Goal: Task Accomplishment & Management: Manage account settings

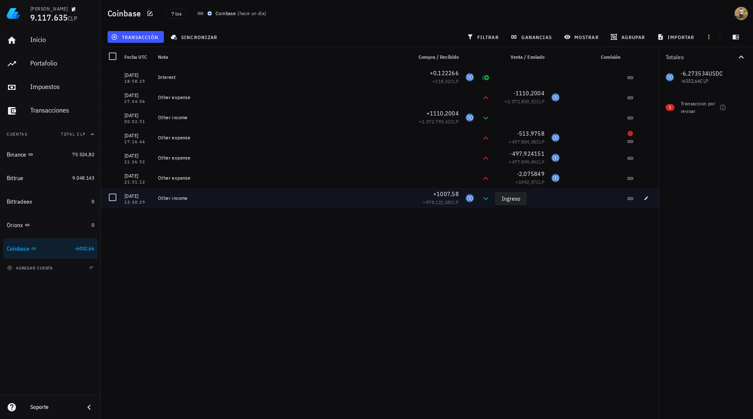
click at [486, 201] on icon at bounding box center [486, 199] width 10 height 10
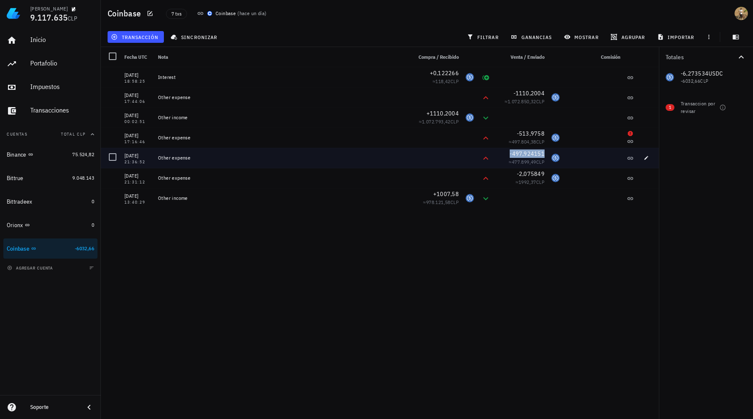
click at [522, 157] on span "-497,924151" at bounding box center [527, 154] width 35 height 8
click at [645, 157] on icon "button" at bounding box center [646, 157] width 5 height 5
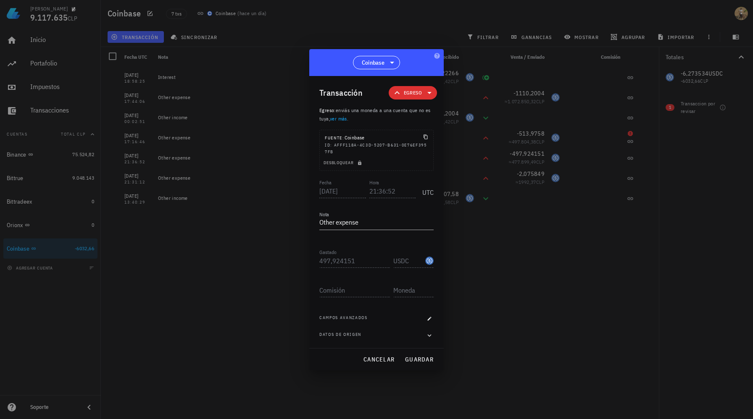
click at [426, 92] on icon at bounding box center [429, 93] width 10 height 10
click at [471, 282] on div at bounding box center [376, 209] width 753 height 419
click at [389, 224] on textarea "Other expense" at bounding box center [376, 222] width 114 height 13
click at [361, 165] on icon "button" at bounding box center [359, 162] width 5 height 5
click at [348, 256] on input "497,924151" at bounding box center [354, 260] width 71 height 13
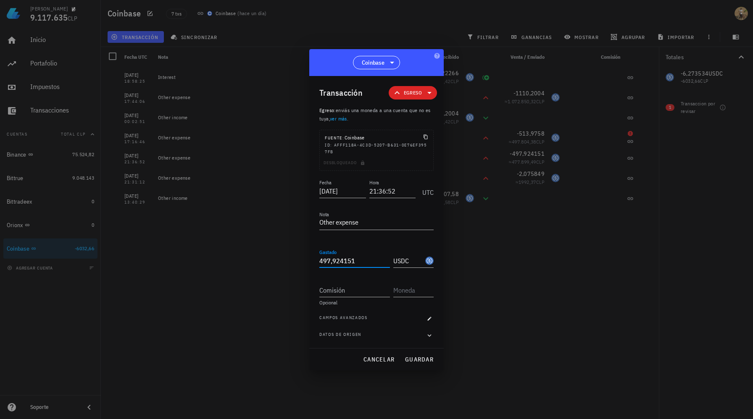
click at [348, 256] on input "497,924151" at bounding box center [354, 260] width 71 height 13
type input "500"
click at [339, 289] on div "Comisión" at bounding box center [354, 290] width 71 height 13
type input "2,08"
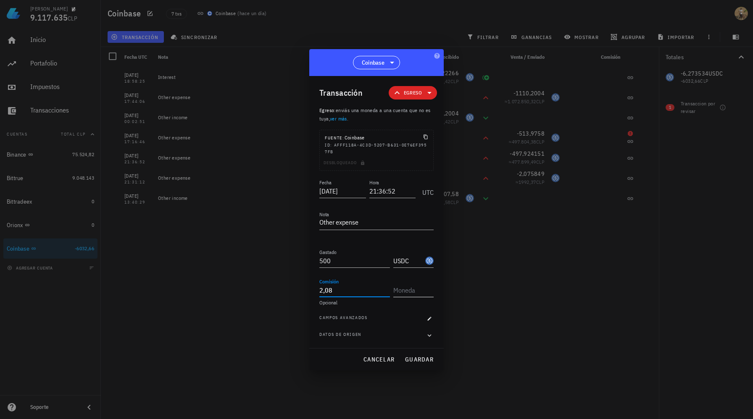
click at [402, 288] on input "text" at bounding box center [412, 290] width 39 height 13
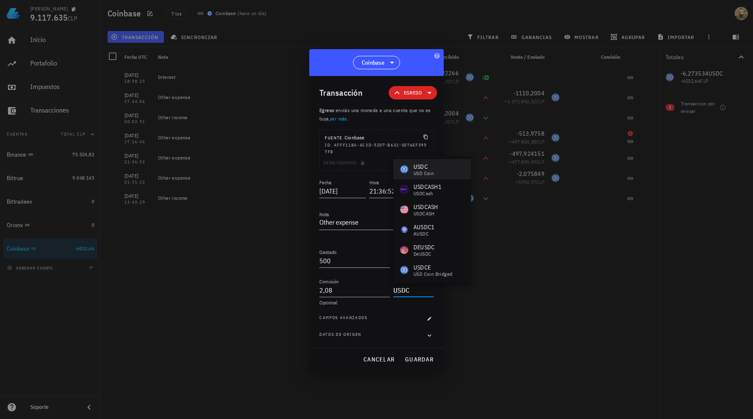
click at [431, 171] on div "USD Coin" at bounding box center [423, 173] width 20 height 5
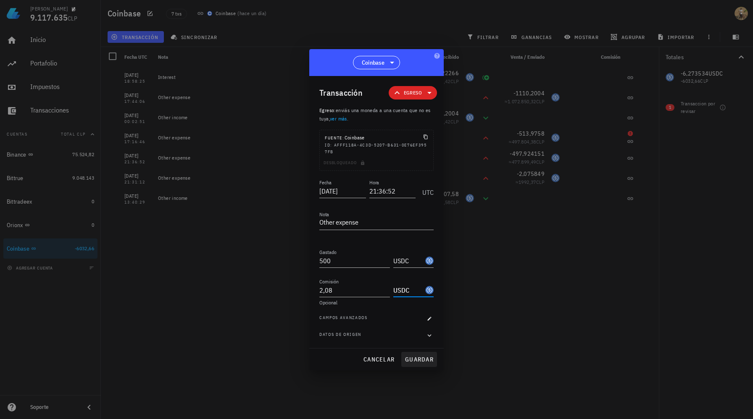
type input "USDC"
click at [421, 360] on span "guardar" at bounding box center [419, 360] width 29 height 8
type input "497,924151"
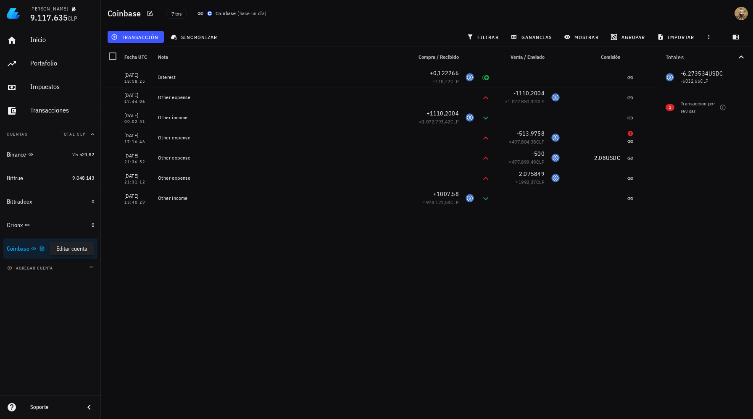
click at [45, 250] on icon "button" at bounding box center [41, 248] width 5 height 5
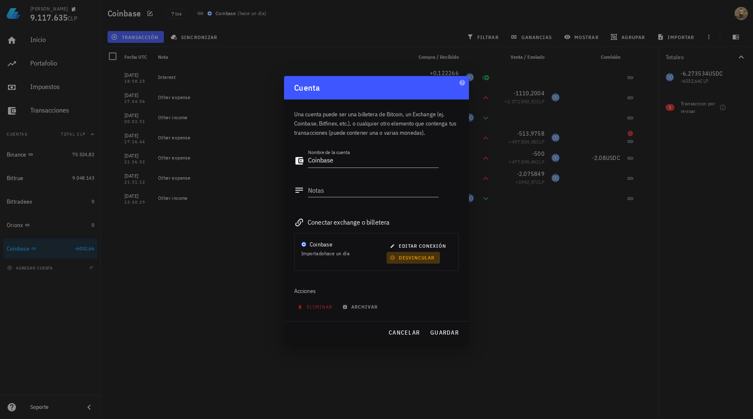
click at [407, 258] on span "desvincular" at bounding box center [413, 258] width 43 height 6
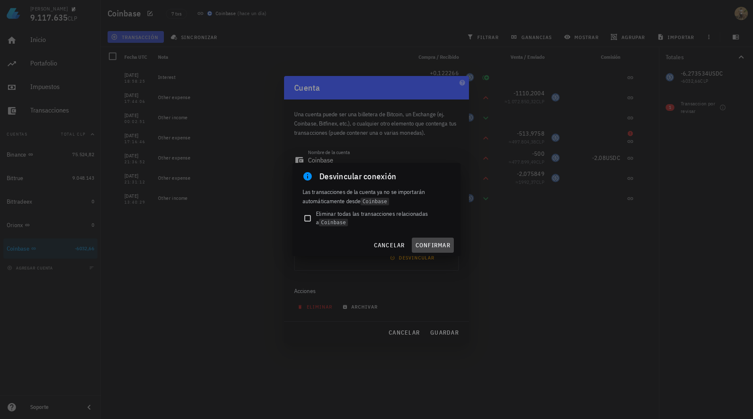
click at [427, 245] on span "confirmar" at bounding box center [432, 246] width 35 height 8
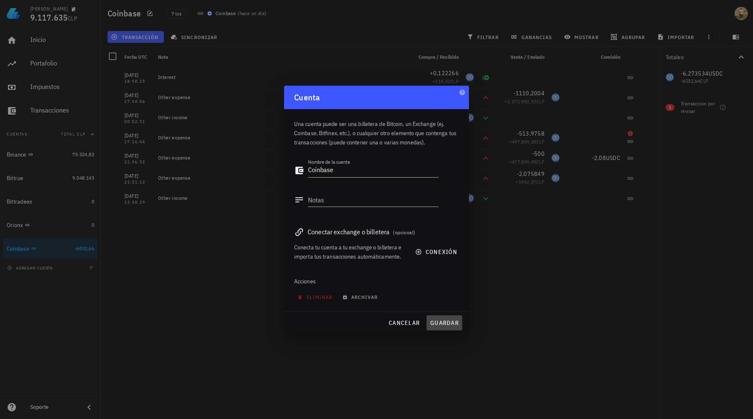
click at [438, 326] on span "guardar" at bounding box center [444, 323] width 29 height 8
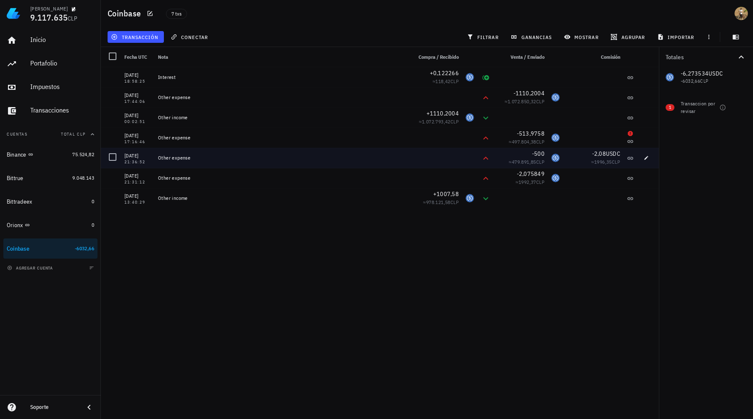
click at [609, 155] on span "USDC" at bounding box center [613, 154] width 14 height 8
click at [644, 157] on icon "button" at bounding box center [646, 157] width 5 height 5
type input "500"
type input "2,08"
type input "USDC"
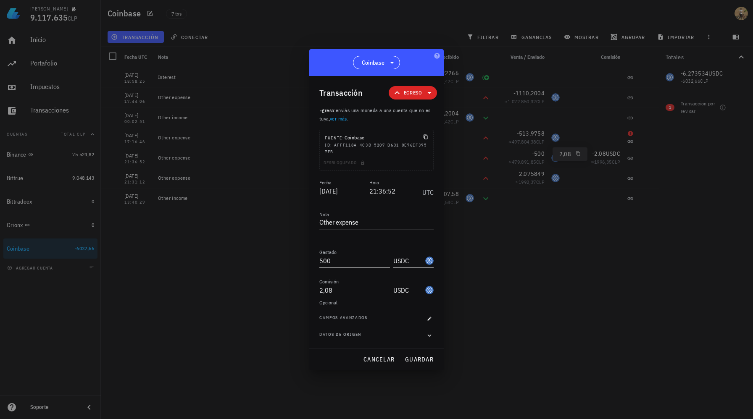
click at [329, 293] on input "2,08" at bounding box center [354, 290] width 71 height 13
paste input "7585"
click at [417, 360] on span "guardar" at bounding box center [419, 360] width 29 height 8
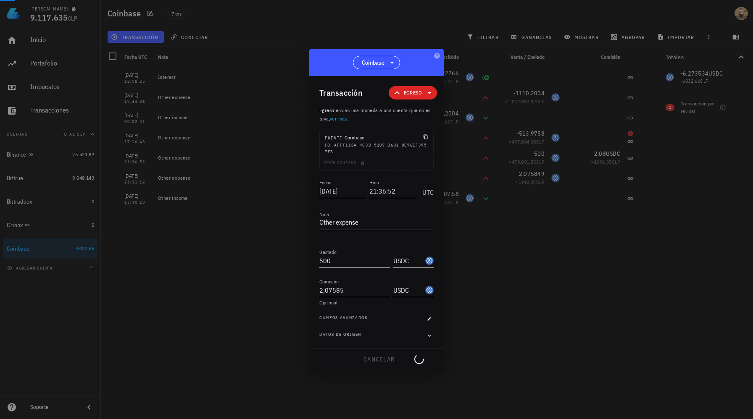
type input "2,08"
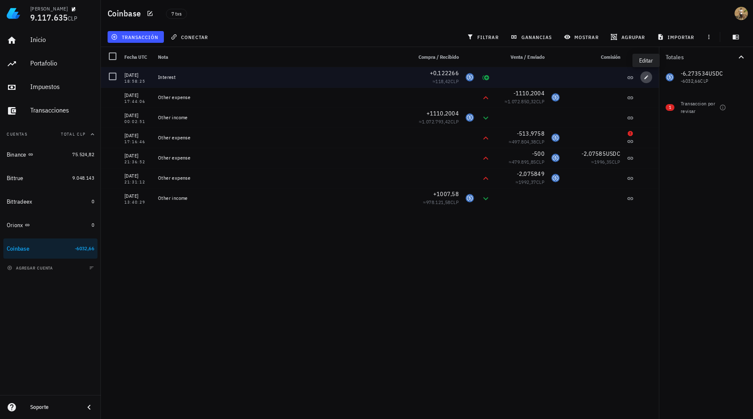
click at [647, 80] on button "button" at bounding box center [646, 77] width 12 height 12
type input "[DATE]"
type input "18:58:25"
type textarea "Interest"
type input "0,122266"
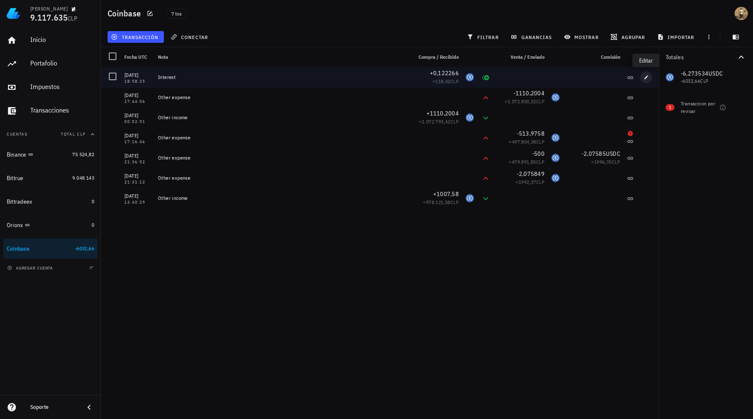
type input "USDC"
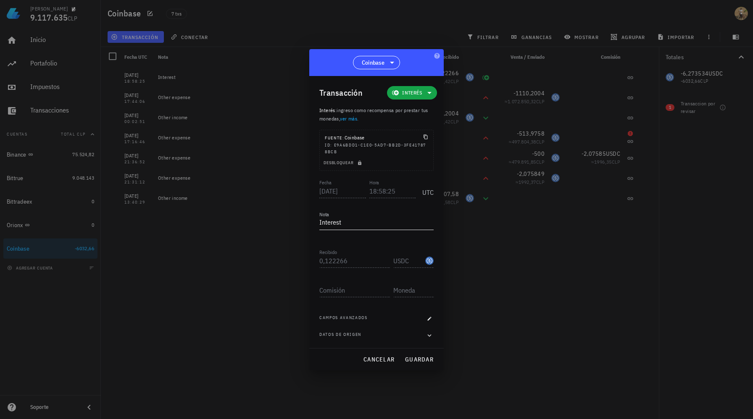
click at [382, 216] on textarea "Interest" at bounding box center [376, 222] width 114 height 13
paste textarea "Reward Income"
click at [413, 359] on span "guardar" at bounding box center [419, 360] width 29 height 8
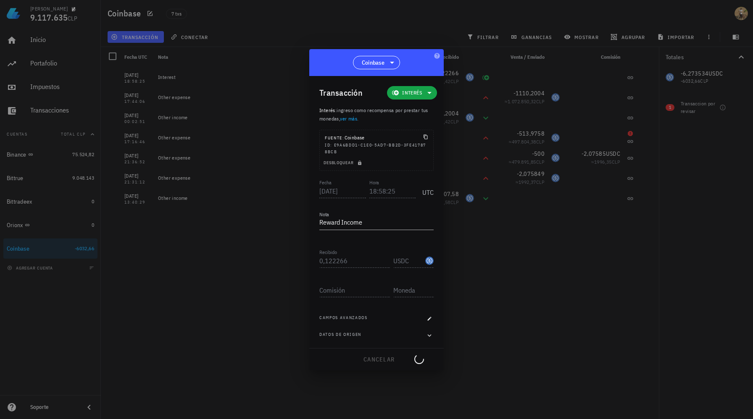
type textarea "Interest"
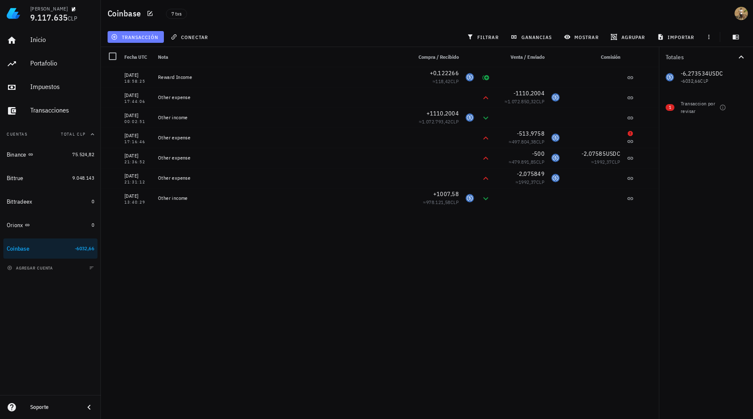
click at [147, 36] on span "transacción" at bounding box center [136, 37] width 46 height 7
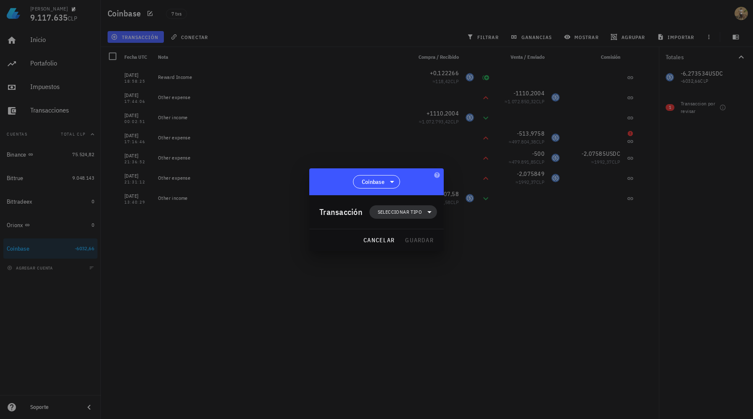
click at [400, 210] on span "Seleccionar tipo" at bounding box center [400, 212] width 44 height 8
click at [418, 248] on div "Ingreso" at bounding box center [407, 249] width 33 height 7
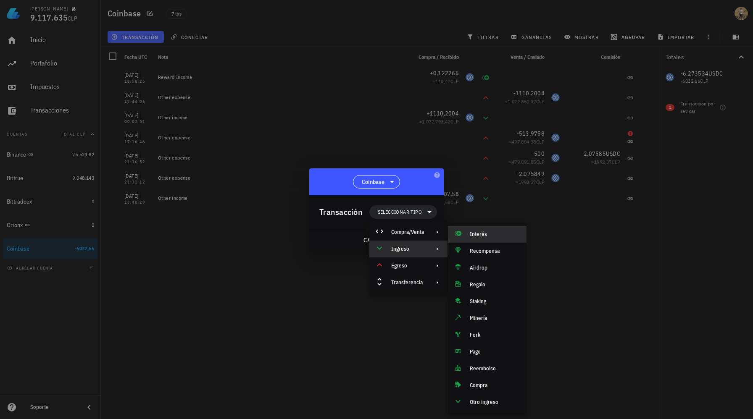
click at [486, 234] on div "Interés" at bounding box center [495, 234] width 50 height 7
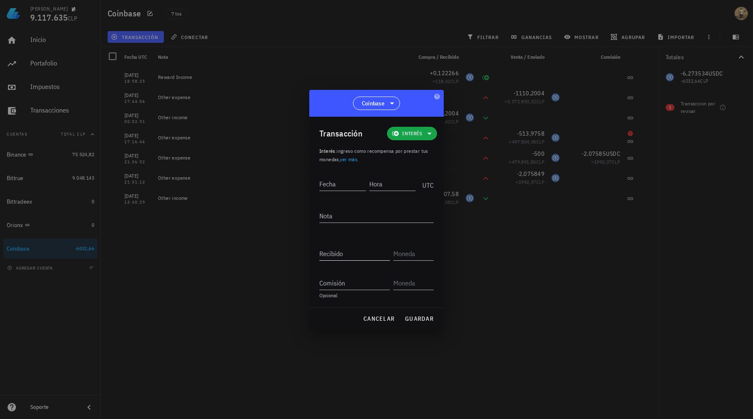
click at [344, 252] on input "Recibido" at bounding box center [354, 253] width 71 height 13
paste input "0,25854"
type input "0,25854"
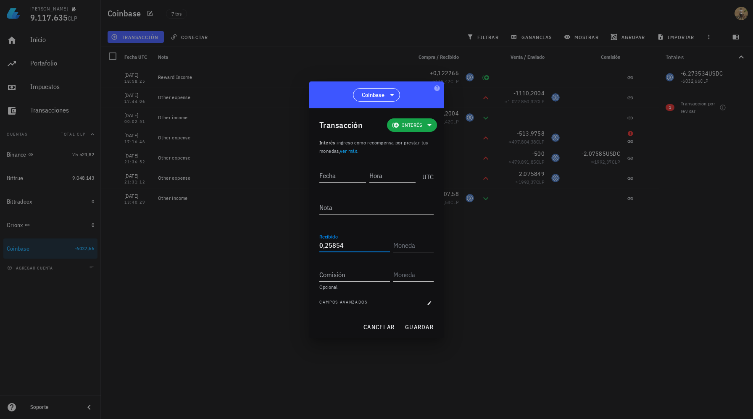
click at [407, 240] on input "text" at bounding box center [412, 245] width 39 height 13
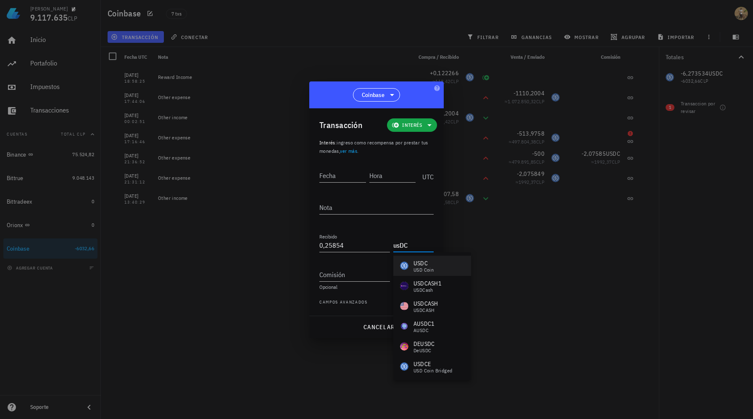
click at [417, 265] on div "USDC" at bounding box center [423, 263] width 20 height 8
type input "USDC"
click at [332, 212] on textarea "Nota" at bounding box center [376, 207] width 114 height 13
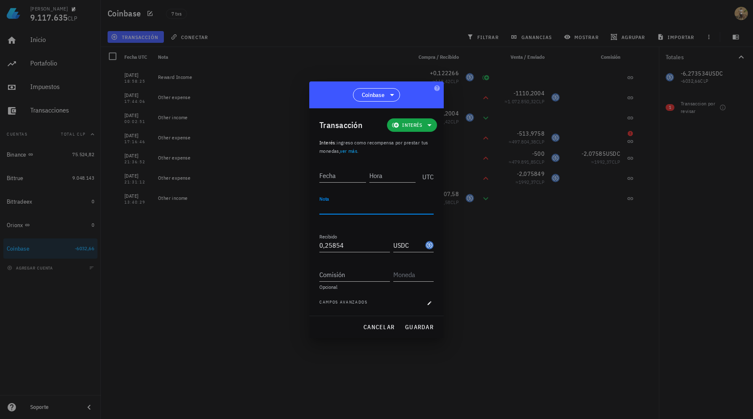
paste textarea "Intx Interest Reward"
type textarea "Intx Interest Reward"
click at [336, 176] on input "Fecha" at bounding box center [342, 175] width 47 height 13
paste input "[DATE]"
type input "[DATE]"
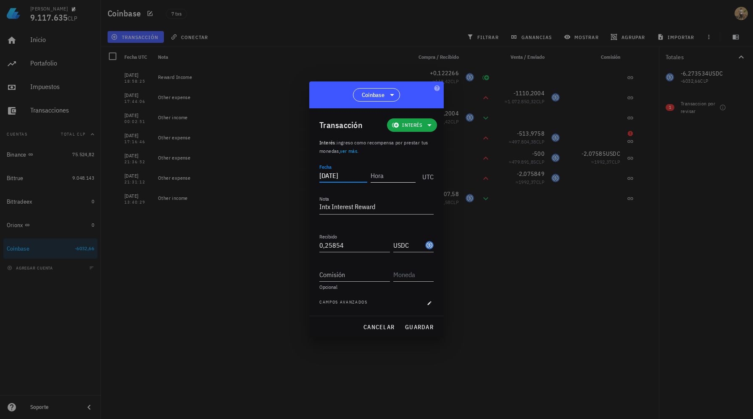
click at [378, 178] on div "Hora" at bounding box center [393, 175] width 45 height 13
paste input "14:26:09"
type input "14:26:09"
click at [413, 326] on span "guardar" at bounding box center [419, 327] width 29 height 8
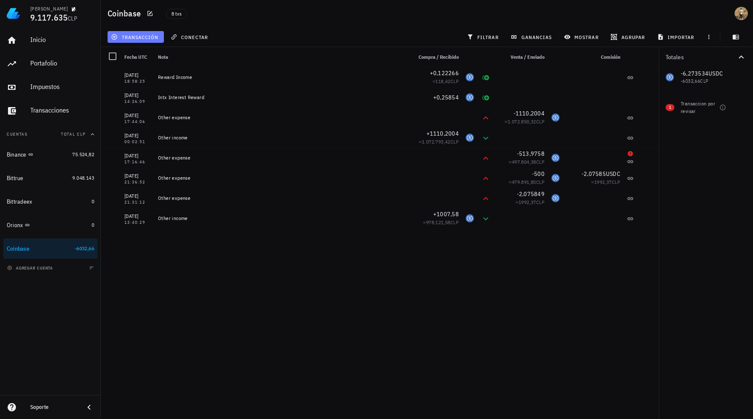
click at [138, 39] on span "transacción" at bounding box center [136, 37] width 46 height 7
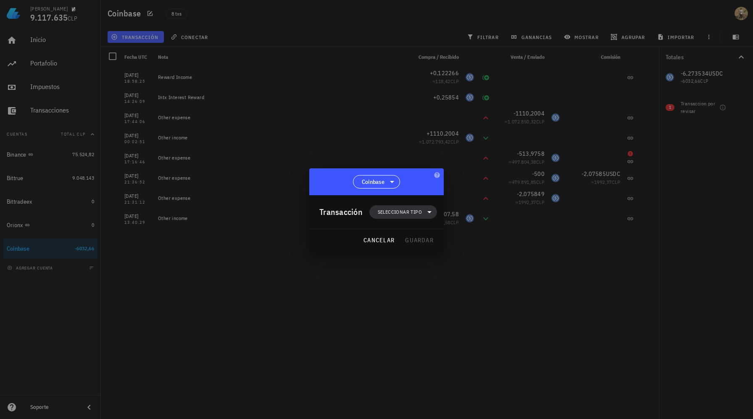
click at [400, 212] on span "Seleccionar tipo" at bounding box center [400, 212] width 44 height 8
click at [410, 250] on div "Ingreso" at bounding box center [407, 249] width 33 height 7
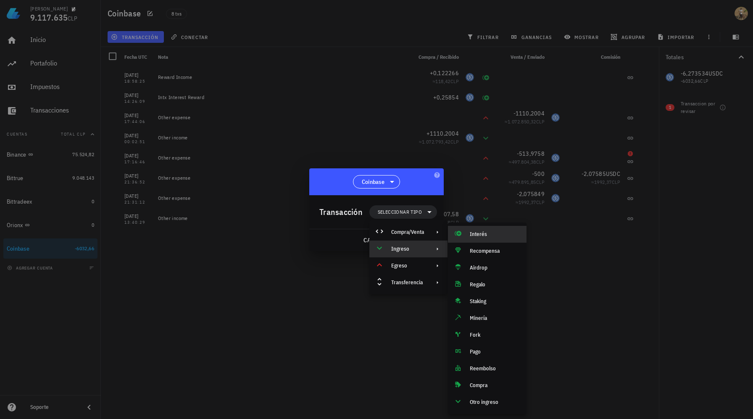
click at [485, 237] on div "Interés" at bounding box center [495, 234] width 50 height 7
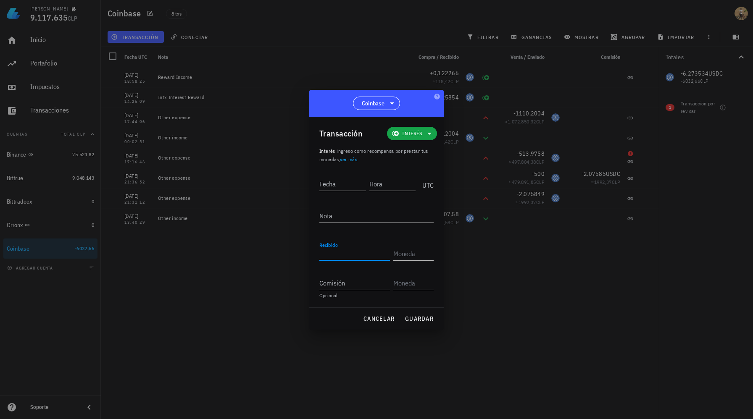
click at [337, 248] on div "Recibido" at bounding box center [354, 253] width 71 height 13
paste input "0,27351"
type input "0,27351"
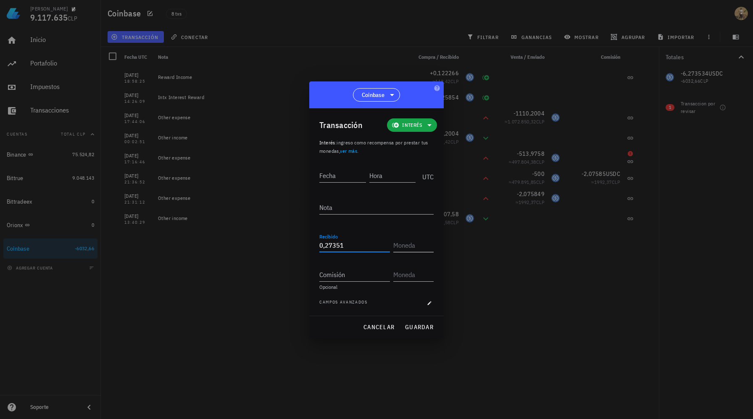
click at [417, 242] on input "text" at bounding box center [412, 245] width 39 height 13
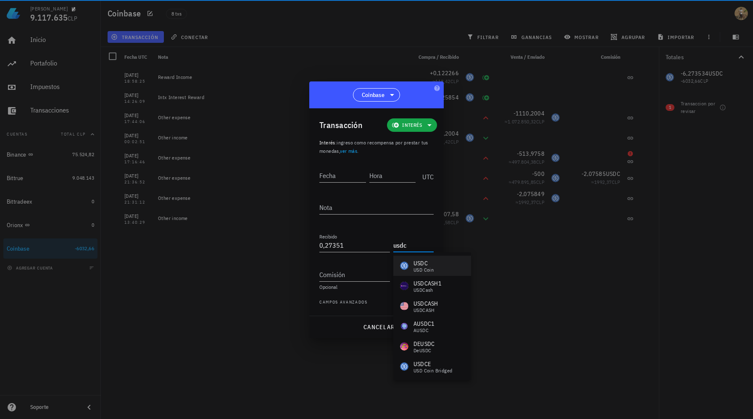
click at [420, 269] on div "USD Coin" at bounding box center [423, 270] width 20 height 5
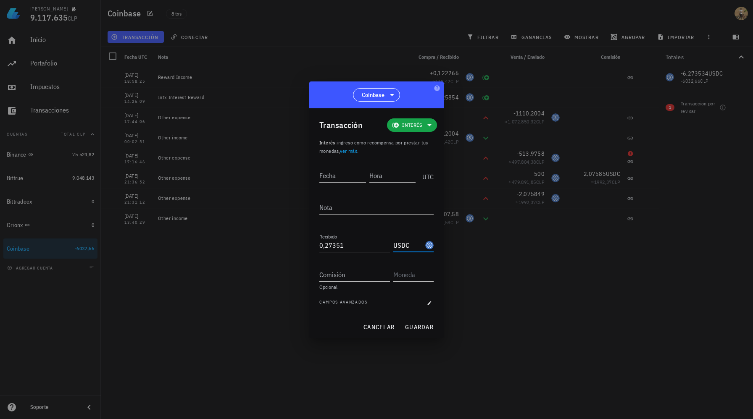
type input "USDC"
click at [340, 206] on textarea "Nota" at bounding box center [376, 207] width 114 height 13
paste textarea "Intx Interest Reward"
type textarea "Intx Interest Reward"
click at [377, 180] on input "Hora" at bounding box center [392, 175] width 47 height 13
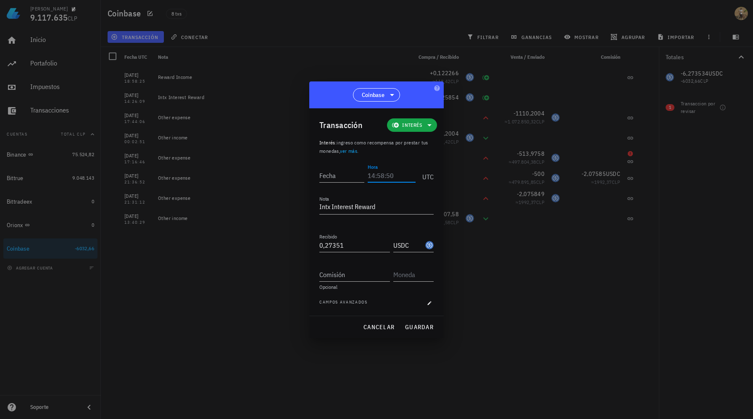
paste input "14:25:22"
type input "14:25:22"
click at [348, 175] on input "Fecha" at bounding box center [341, 175] width 45 height 13
type input "[DATE]"
click at [414, 328] on span "guardar" at bounding box center [419, 327] width 29 height 8
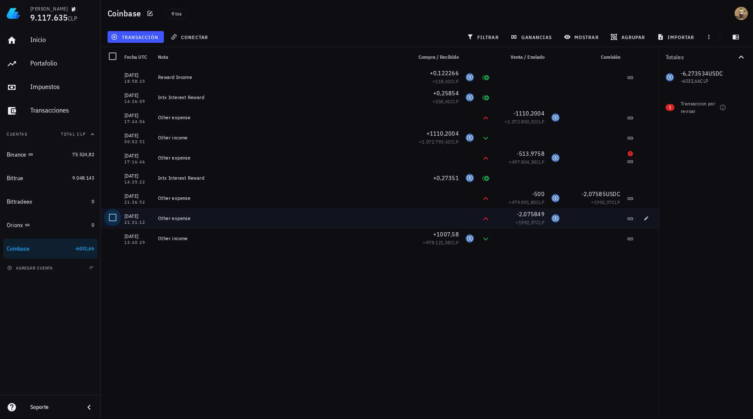
click at [114, 219] on div at bounding box center [112, 217] width 14 height 14
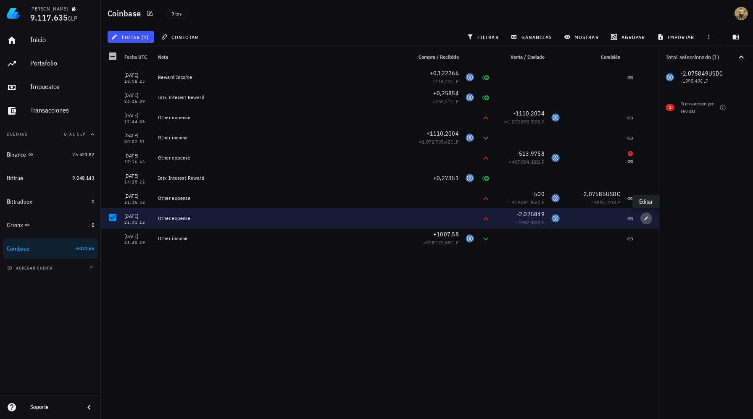
click at [646, 218] on icon "button" at bounding box center [646, 218] width 4 height 4
type input "[DATE]"
type input "21:31:12"
type textarea "Other expense"
type input "2,075849"
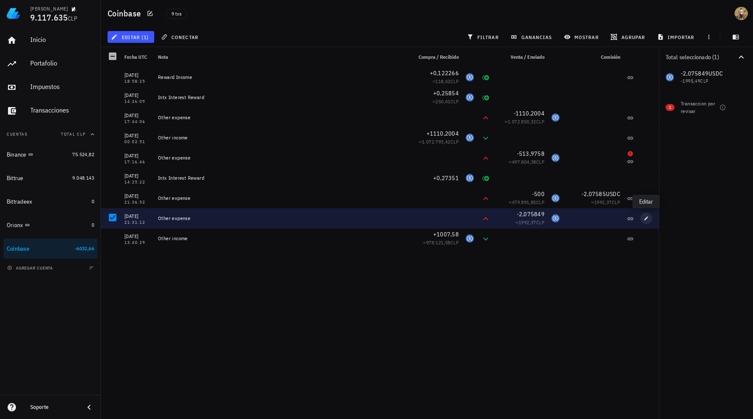
type input "USDC"
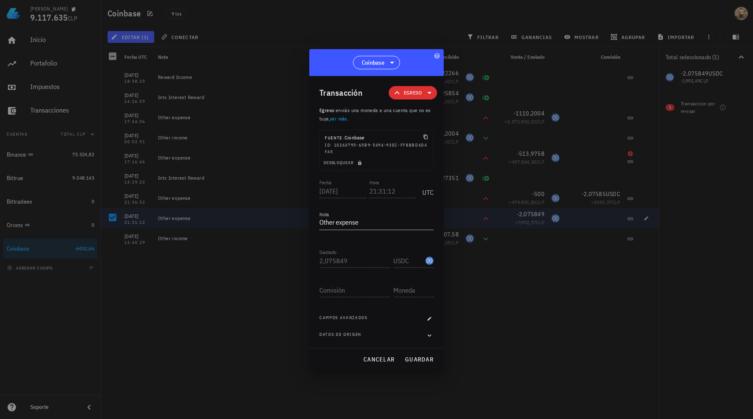
click at [423, 93] on span "Egreso" at bounding box center [413, 92] width 38 height 13
click at [373, 92] on div "Transacción Egreso" at bounding box center [378, 93] width 118 height 34
click at [409, 95] on span "Egreso" at bounding box center [413, 93] width 18 height 8
click at [369, 90] on div "Transacción Egreso" at bounding box center [378, 93] width 118 height 34
click at [369, 363] on span "cancelar" at bounding box center [379, 360] width 32 height 8
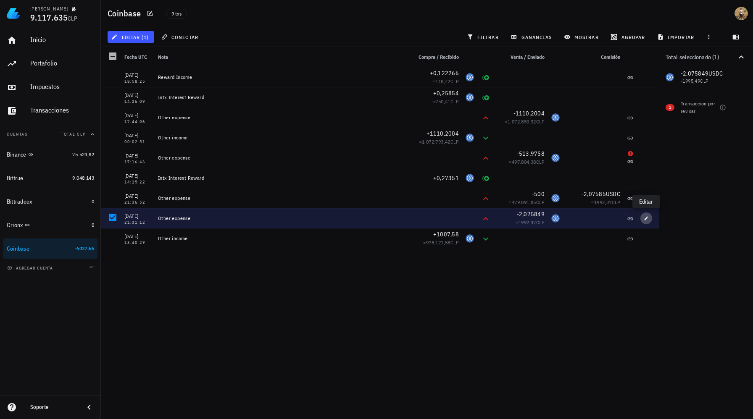
click at [644, 216] on icon "button" at bounding box center [646, 218] width 5 height 5
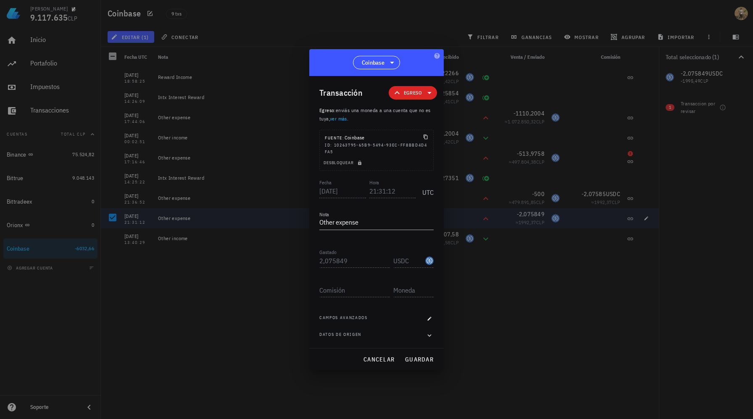
click at [371, 336] on div "Datos de origen" at bounding box center [376, 335] width 114 height 8
click at [361, 160] on icon "button" at bounding box center [359, 162] width 5 height 5
click at [427, 86] on span "Egreso" at bounding box center [413, 92] width 38 height 13
click at [373, 85] on div "Transacción Egreso" at bounding box center [378, 93] width 118 height 34
click at [383, 63] on span "Coinbase" at bounding box center [373, 62] width 23 height 8
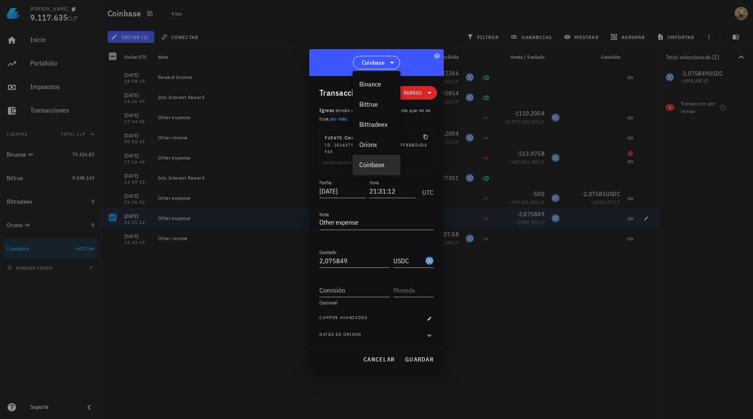
click at [318, 76] on div "Transacción Egreso Egreso : enviás una moneda a una cuenta que no es tuya, ver …" at bounding box center [376, 212] width 134 height 272
click at [429, 321] on button "button" at bounding box center [429, 319] width 8 height 8
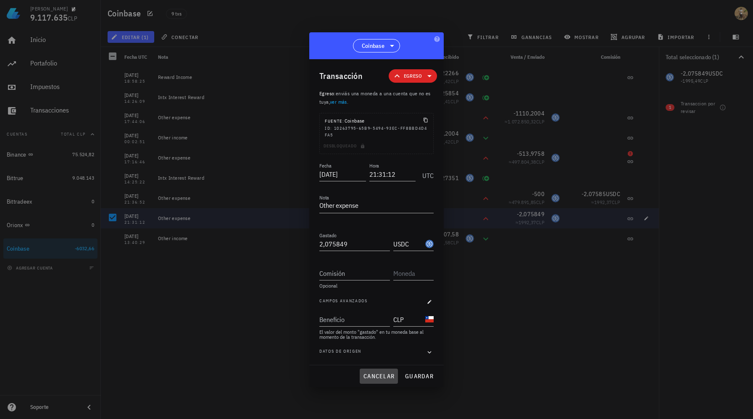
click at [382, 377] on span "cancelar" at bounding box center [379, 377] width 32 height 8
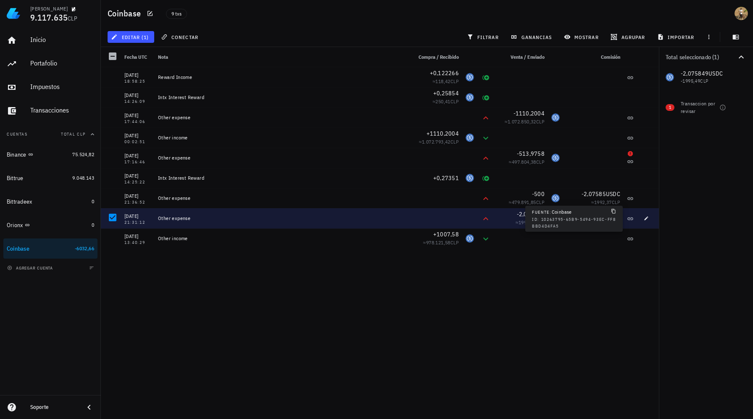
click at [628, 219] on icon at bounding box center [630, 219] width 7 height 7
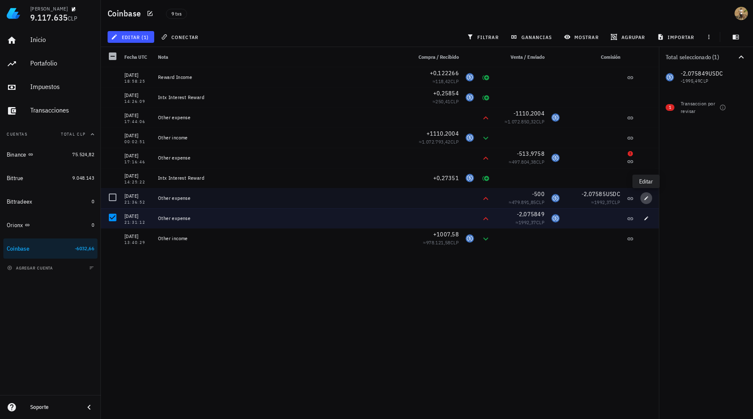
click at [647, 200] on icon "button" at bounding box center [646, 198] width 5 height 5
type input "21:36:52"
type input "500"
type input "2,07585"
type input "USDC"
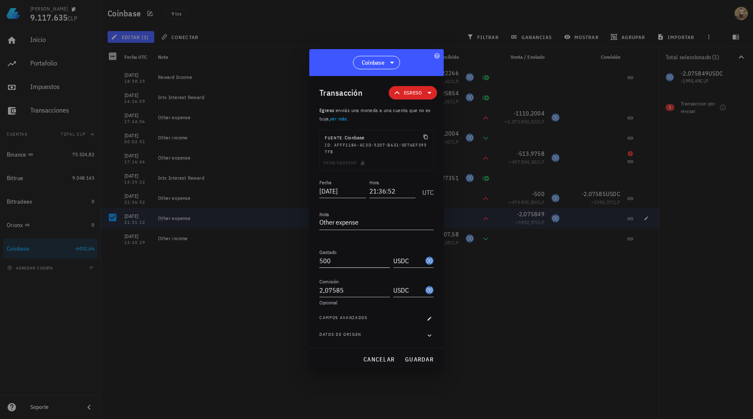
click at [330, 260] on input "500" at bounding box center [354, 260] width 71 height 13
type input "500"
click at [338, 289] on input "2,07585" at bounding box center [354, 290] width 71 height 13
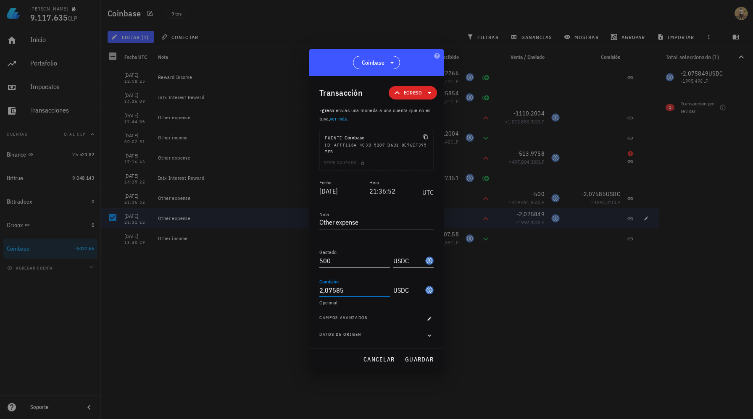
click at [338, 289] on input "2,07585" at bounding box center [354, 290] width 71 height 13
click at [421, 359] on span "guardar" at bounding box center [419, 360] width 29 height 8
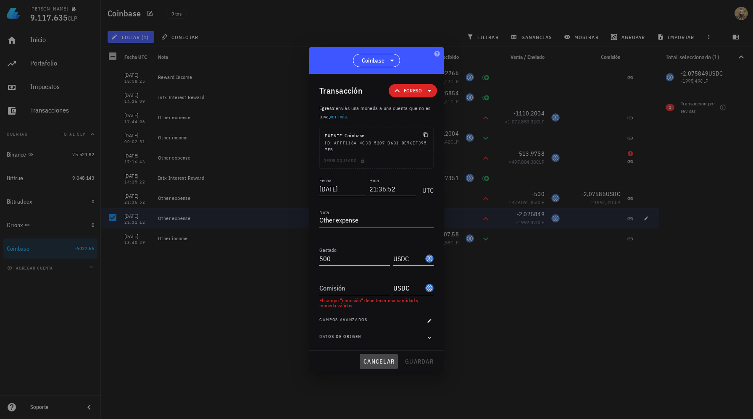
click at [382, 361] on span "cancelar" at bounding box center [379, 362] width 32 height 8
type input "2,07585"
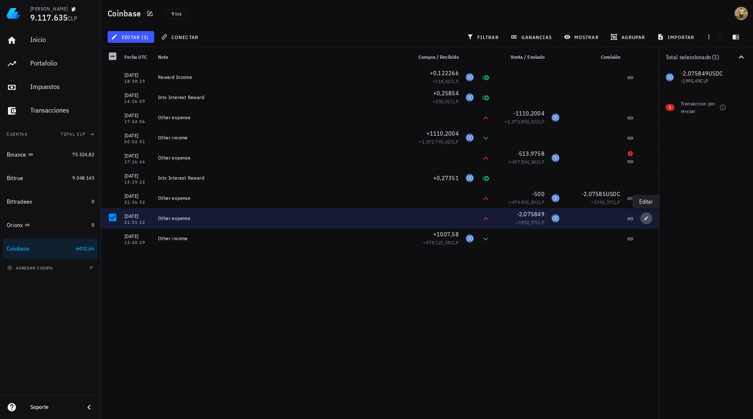
click at [648, 219] on icon "button" at bounding box center [646, 218] width 5 height 5
type input "21:31:12"
type input "2,075849"
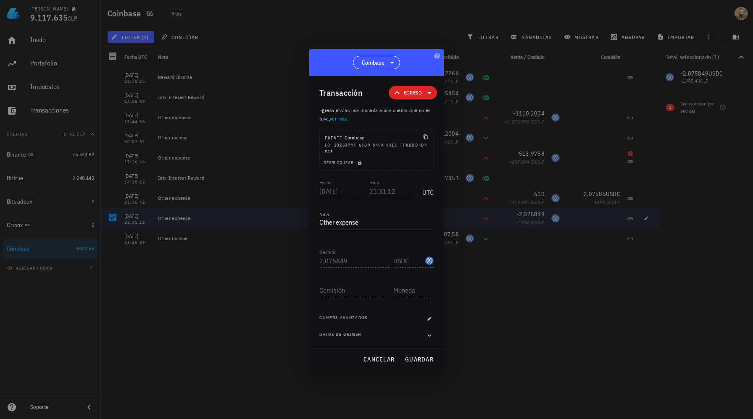
click at [344, 221] on textarea "Other expense" at bounding box center [376, 222] width 114 height 13
click at [361, 161] on icon "button" at bounding box center [359, 162] width 5 height 5
click at [346, 188] on input "[DATE]" at bounding box center [342, 190] width 47 height 13
click at [346, 188] on input "[DATE]" at bounding box center [343, 190] width 48 height 13
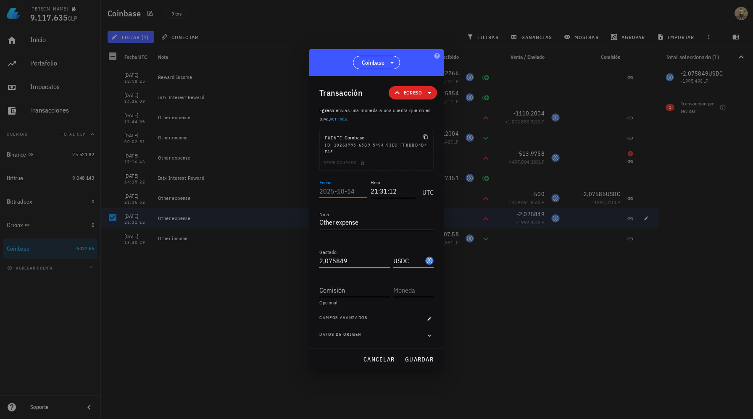
click at [375, 192] on input "21:31:12" at bounding box center [393, 190] width 45 height 13
click at [375, 192] on input "21:31:12" at bounding box center [392, 190] width 48 height 13
click at [358, 222] on textarea "Other expense" at bounding box center [376, 222] width 114 height 13
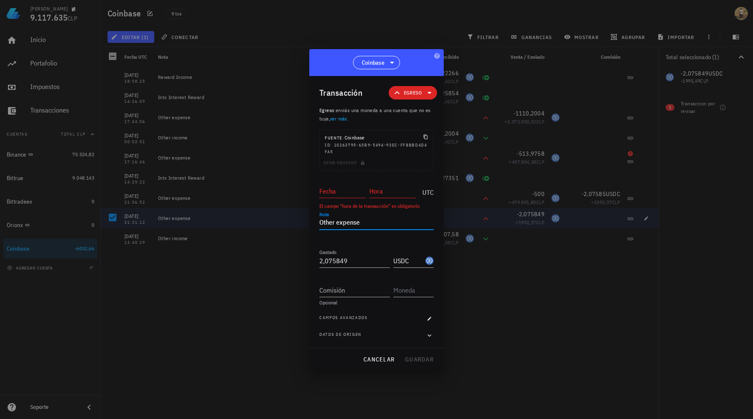
click at [358, 222] on textarea "Other expense" at bounding box center [376, 222] width 114 height 13
click at [343, 253] on div "Gastado 2,075849" at bounding box center [356, 258] width 74 height 18
click at [341, 258] on input "2,075849" at bounding box center [354, 260] width 71 height 13
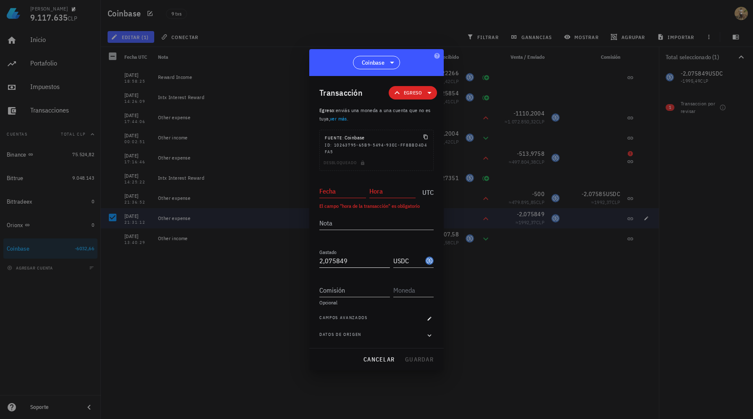
click at [341, 258] on input "2,075849" at bounding box center [354, 260] width 71 height 13
click at [400, 260] on input "USDC" at bounding box center [408, 260] width 30 height 13
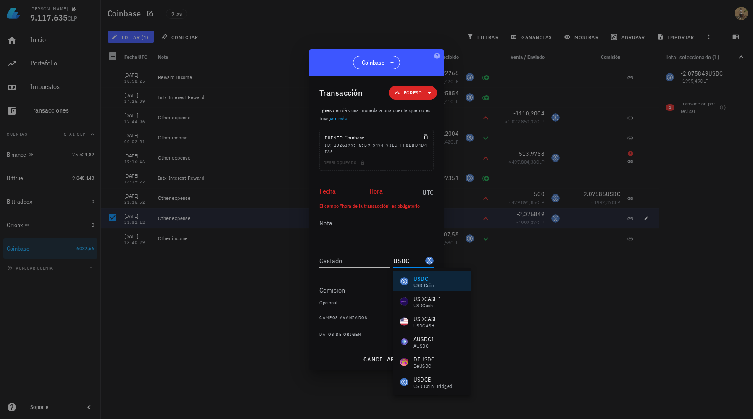
click at [400, 260] on input "USDC" at bounding box center [408, 260] width 30 height 13
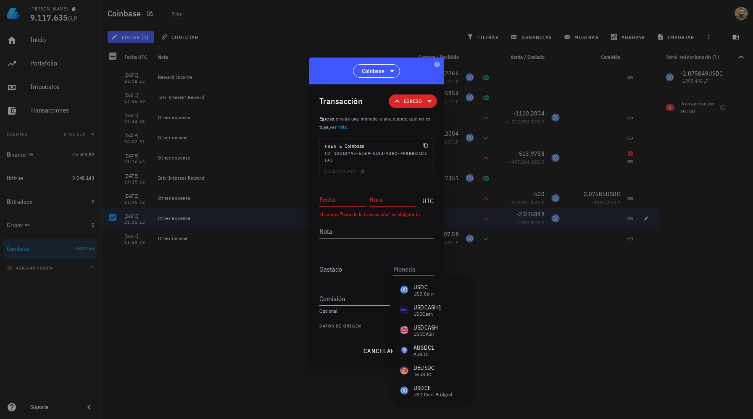
click at [373, 276] on div "Gastado" at bounding box center [376, 270] width 114 height 29
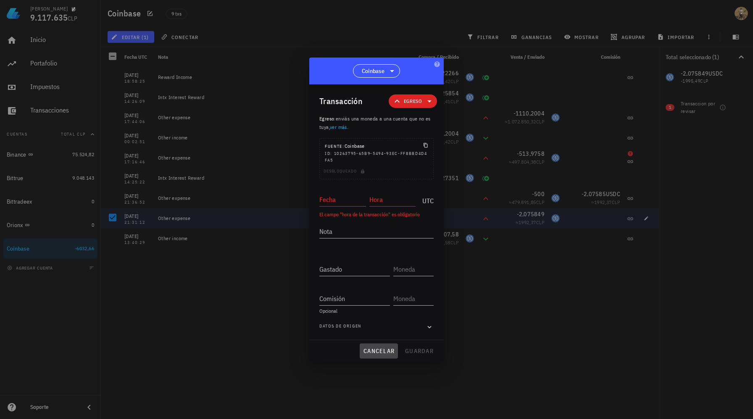
click at [374, 349] on span "cancelar" at bounding box center [379, 351] width 32 height 8
type input "[DATE]"
type input "21:31:12"
type textarea "Other expense"
type input "2,075849"
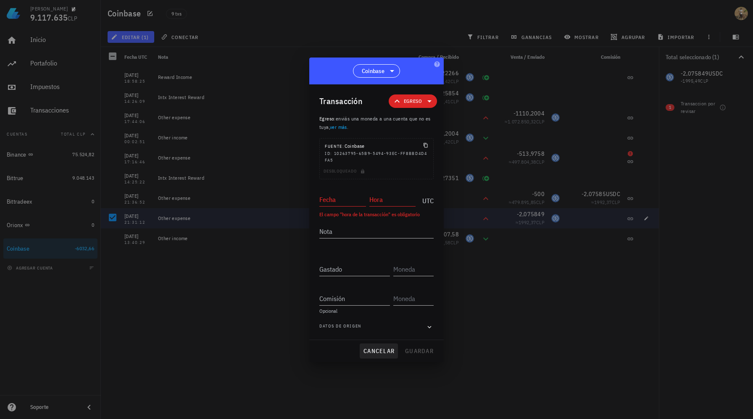
type input "USDC"
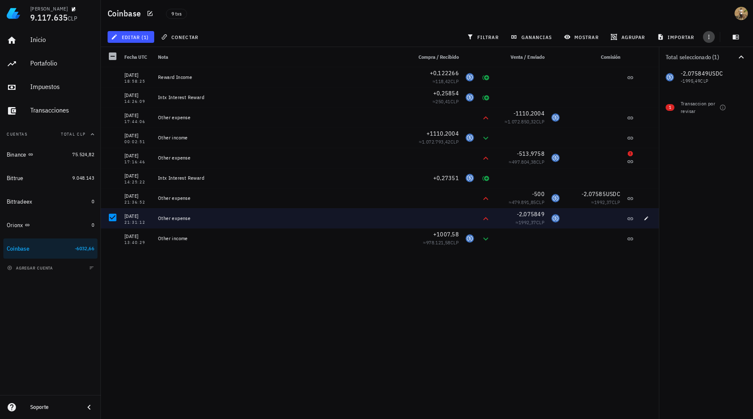
click at [706, 37] on icon "button" at bounding box center [708, 37] width 7 height 7
click at [696, 152] on div "Total seleccionado (1) -2,075849 USDC -1995,49 CLP 1 Transaccion por revisar" at bounding box center [706, 233] width 94 height 372
click at [56, 268] on button "agregar cuenta" at bounding box center [31, 268] width 52 height 8
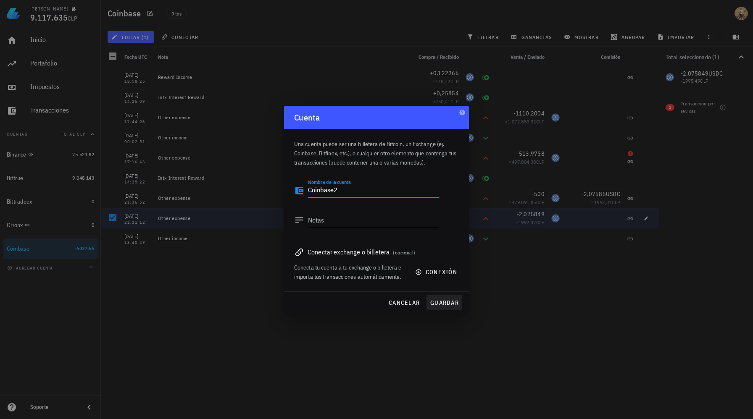
type textarea "Coinbase2"
click at [442, 302] on span "guardar" at bounding box center [444, 303] width 29 height 8
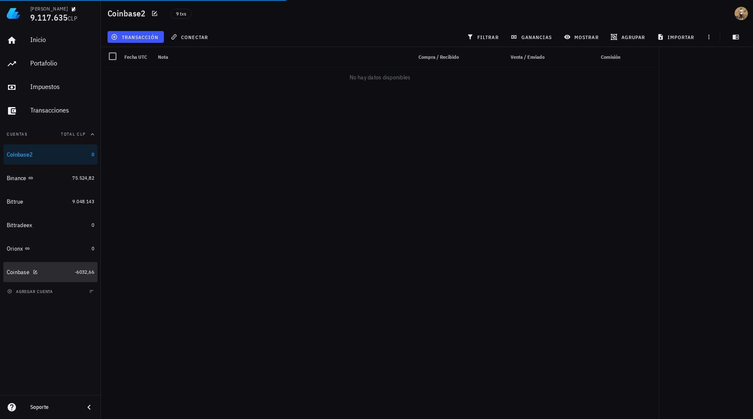
click at [32, 272] on div at bounding box center [33, 271] width 8 height 7
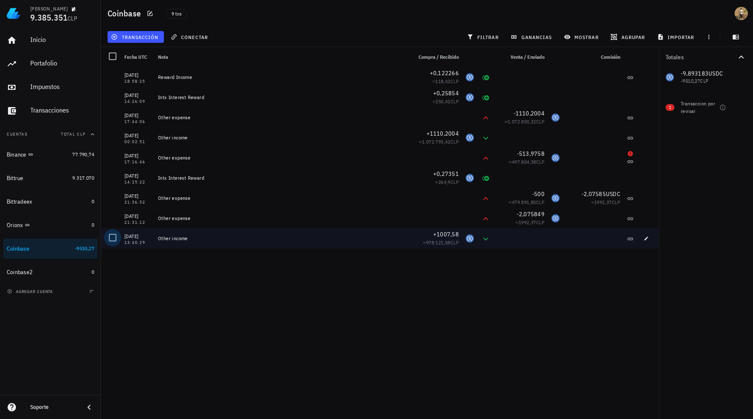
click at [113, 237] on div at bounding box center [112, 238] width 14 height 14
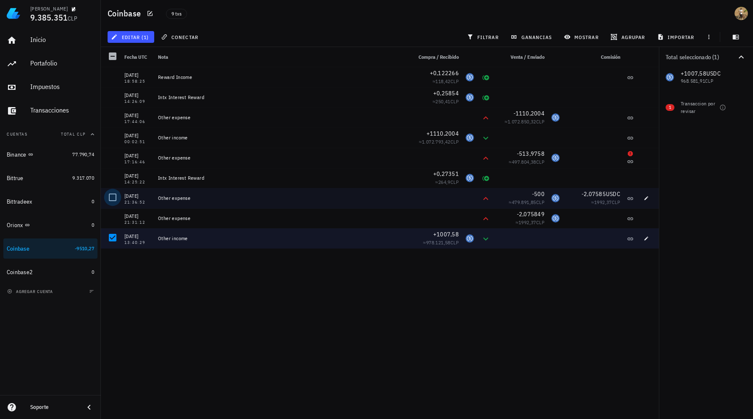
click at [112, 199] on div at bounding box center [112, 197] width 14 height 14
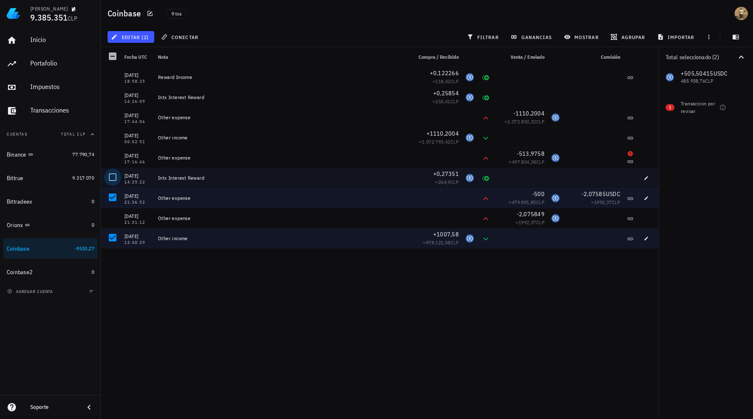
click at [112, 178] on div at bounding box center [112, 177] width 14 height 14
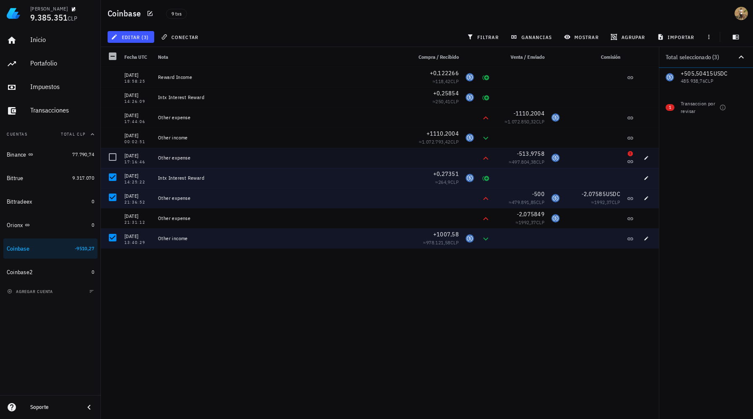
click at [112, 165] on div at bounding box center [111, 158] width 20 height 20
click at [112, 158] on div at bounding box center [112, 157] width 14 height 14
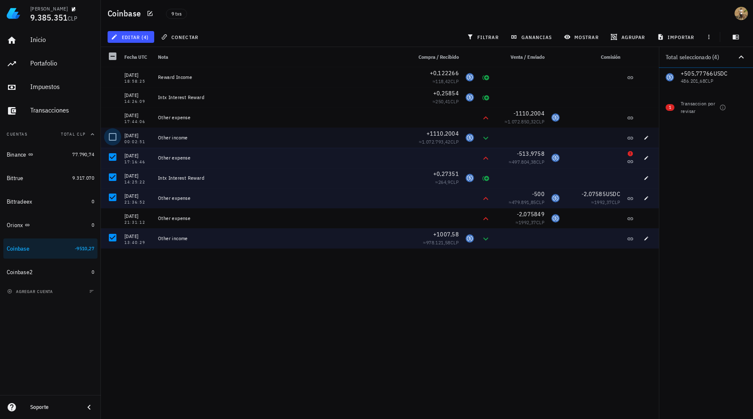
click at [112, 138] on div at bounding box center [112, 137] width 14 height 14
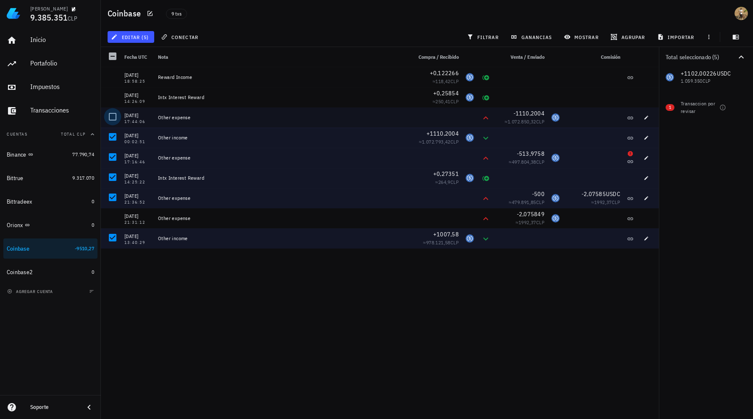
click at [112, 119] on div at bounding box center [112, 117] width 14 height 14
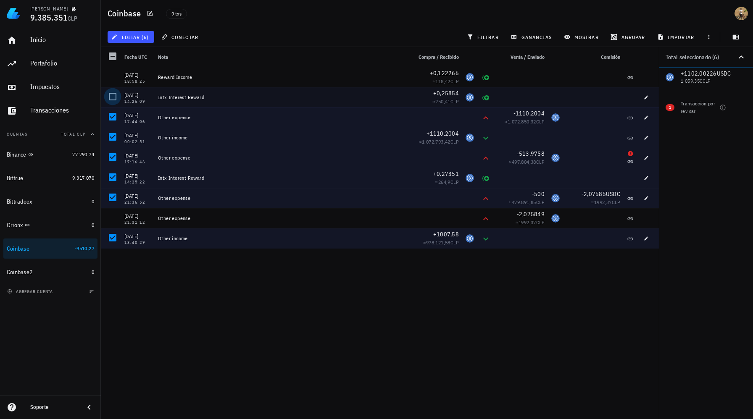
click at [112, 96] on div at bounding box center [112, 96] width 14 height 14
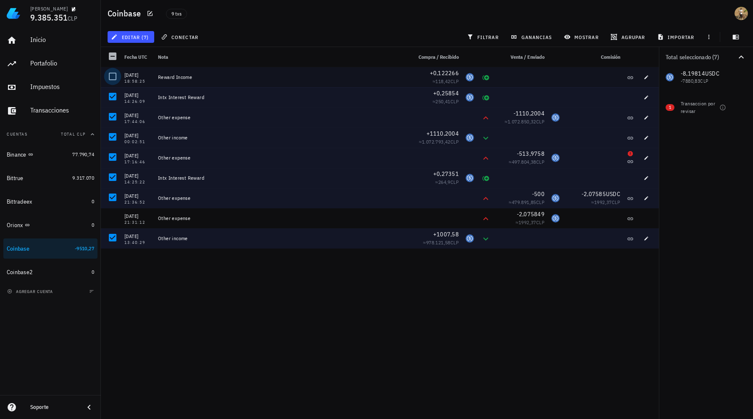
click at [112, 80] on div at bounding box center [112, 76] width 14 height 14
click at [714, 37] on span "button" at bounding box center [709, 37] width 12 height 7
click at [714, 57] on span "exportar" at bounding box center [717, 58] width 35 height 7
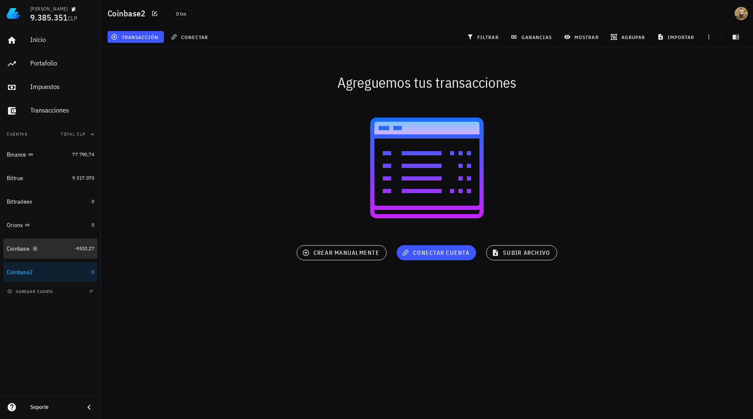
click at [62, 252] on div "Coinbase" at bounding box center [39, 249] width 65 height 8
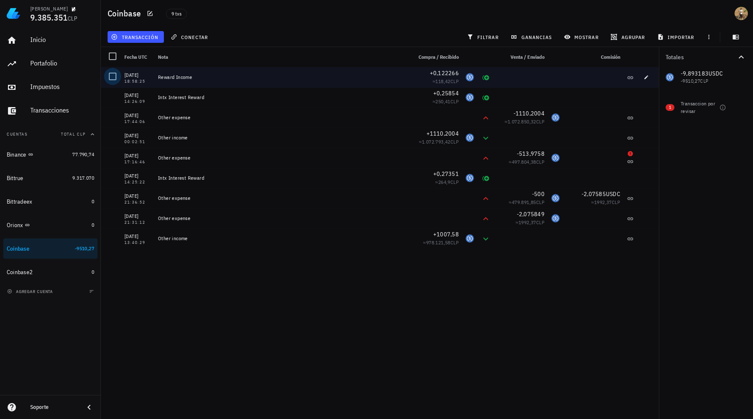
click at [112, 76] on div at bounding box center [112, 76] width 14 height 14
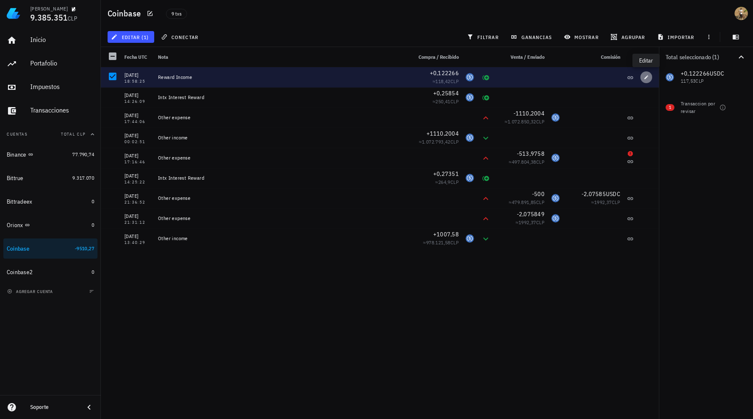
click at [646, 79] on icon "button" at bounding box center [646, 77] width 5 height 5
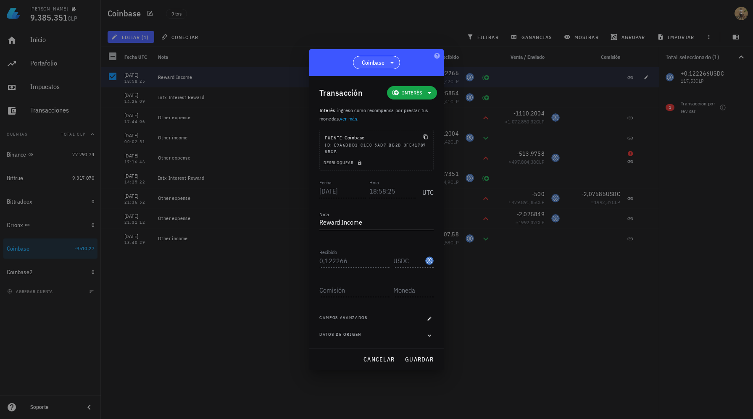
click at [394, 58] on icon at bounding box center [392, 63] width 10 height 10
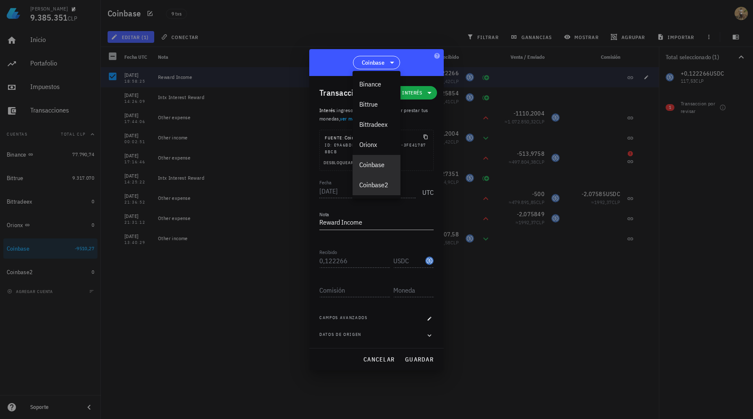
click at [383, 181] on div "Coinbase2" at bounding box center [376, 185] width 34 height 8
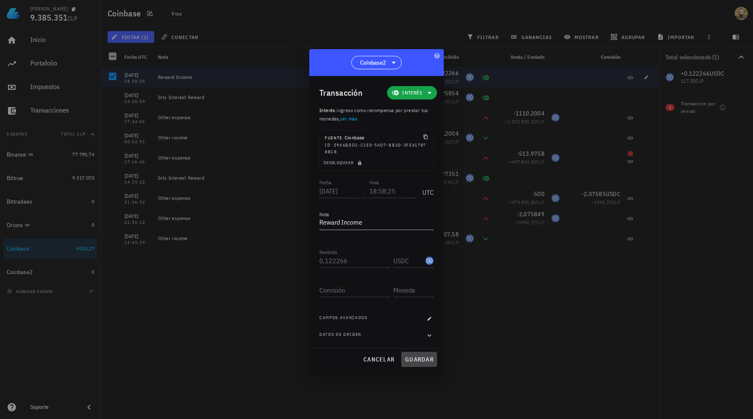
click at [418, 361] on span "guardar" at bounding box center [419, 360] width 29 height 8
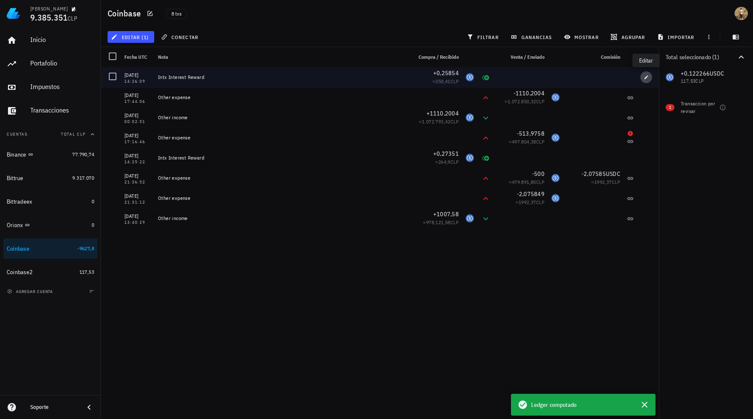
click at [647, 78] on icon "button" at bounding box center [646, 77] width 5 height 5
type input "14:26:09"
type textarea "Intx Interest Reward"
type input "0,25854"
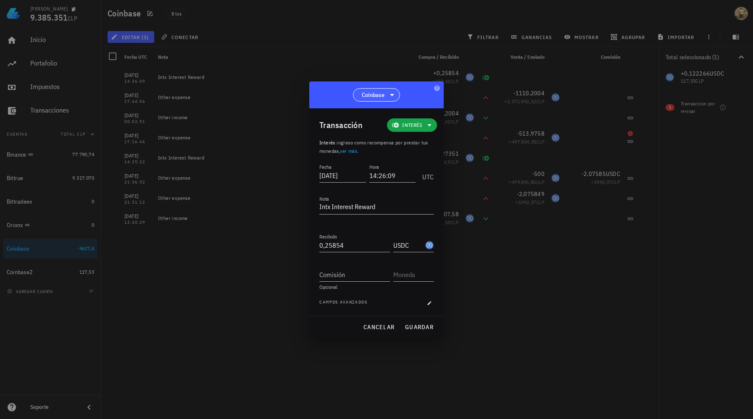
click at [382, 91] on span "Coinbase" at bounding box center [373, 95] width 23 height 8
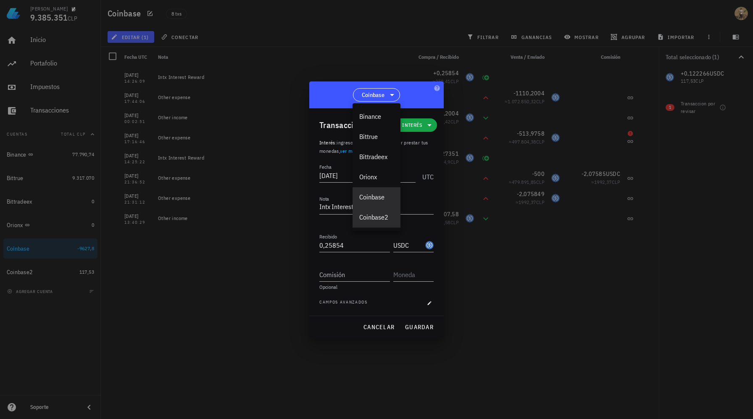
click at [386, 215] on div "Coinbase2" at bounding box center [376, 217] width 34 height 8
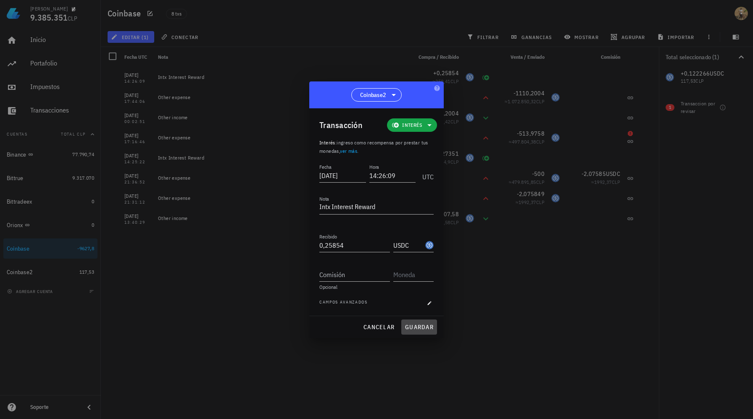
click at [418, 327] on span "guardar" at bounding box center [419, 327] width 29 height 8
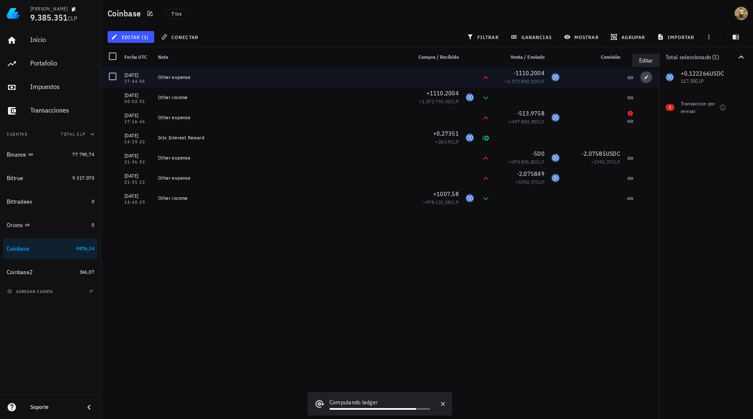
click at [647, 77] on icon "button" at bounding box center [646, 77] width 4 height 4
type input "[DATE]"
type input "17:44:06"
type textarea "Other expense"
type input "1.110,2004"
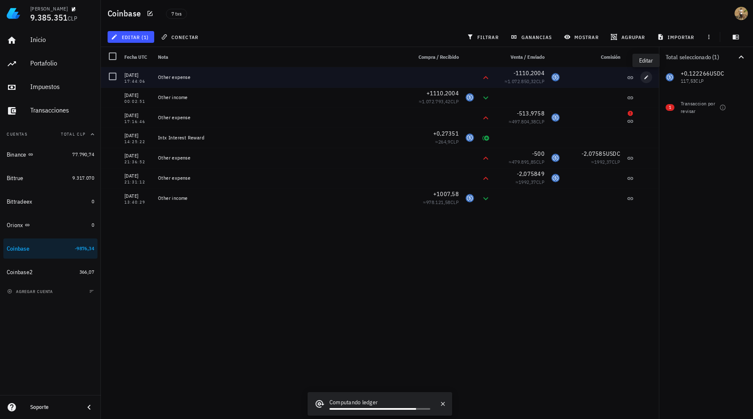
type input "USDC"
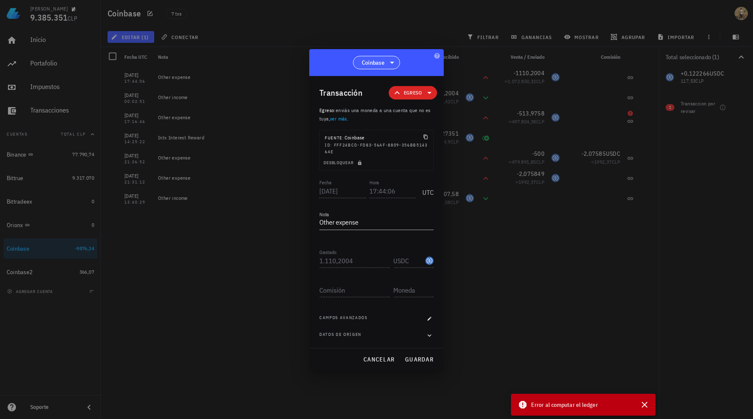
click at [389, 63] on icon at bounding box center [392, 63] width 10 height 10
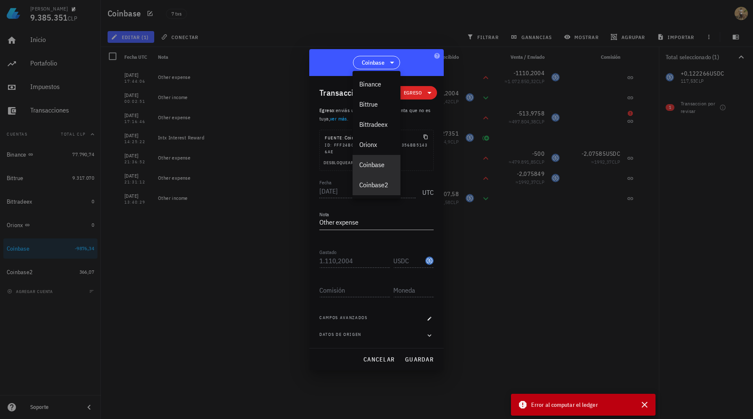
click at [379, 183] on div "Coinbase2" at bounding box center [376, 185] width 34 height 8
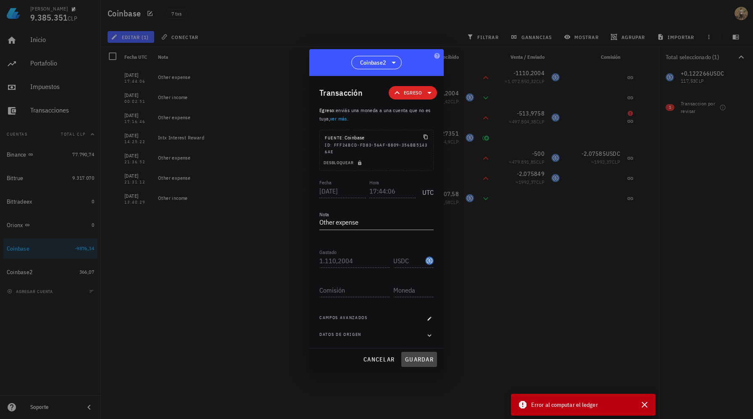
click at [417, 363] on span "guardar" at bounding box center [419, 360] width 29 height 8
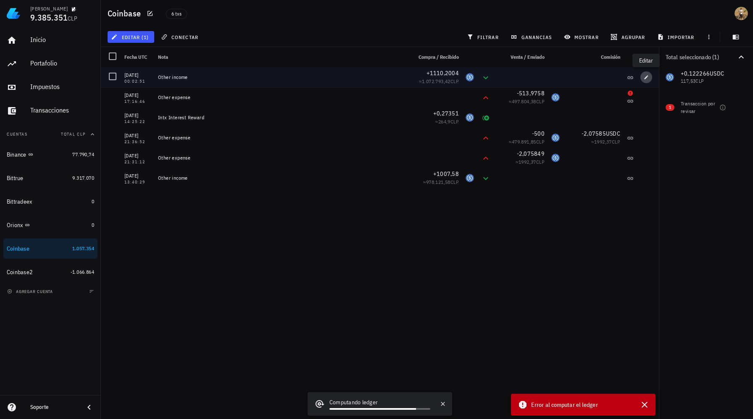
click at [645, 78] on icon "button" at bounding box center [646, 77] width 4 height 4
type input "[DATE]"
type input "00:02:51"
type textarea "Other income"
type input "1.110,2004"
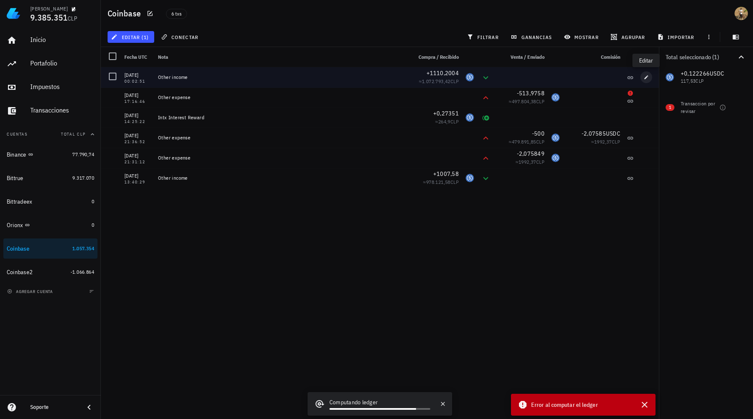
type input "USDC"
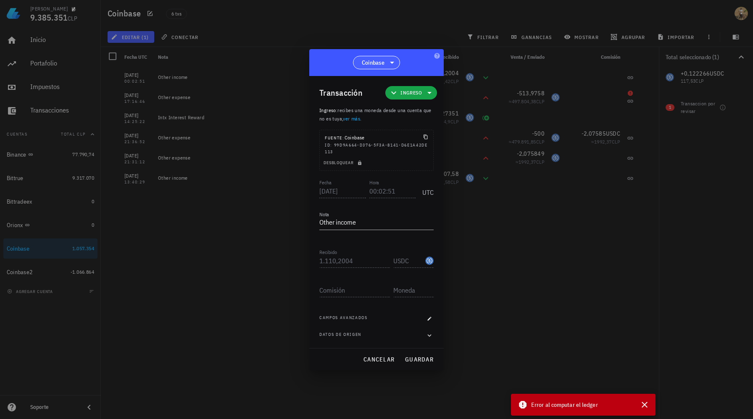
click at [386, 58] on span "Coinbase" at bounding box center [376, 62] width 36 height 13
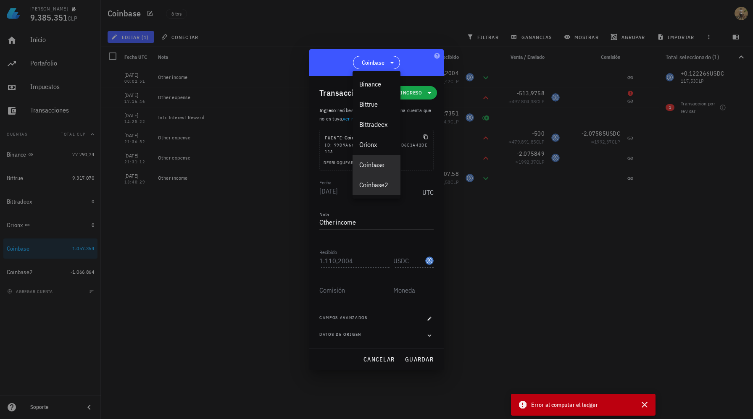
click at [375, 184] on div "Coinbase2" at bounding box center [376, 185] width 34 height 8
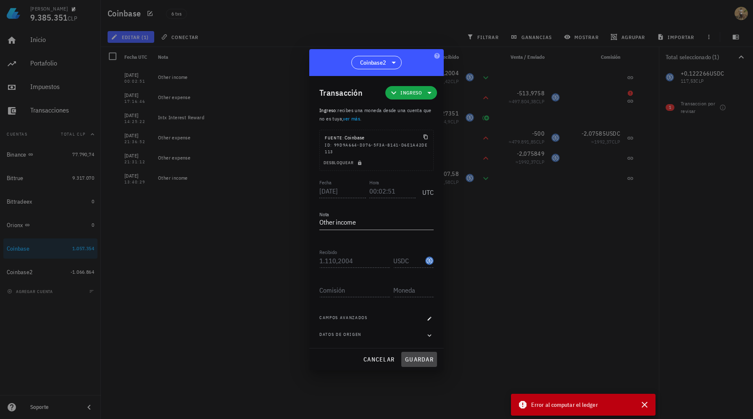
click at [415, 363] on span "guardar" at bounding box center [419, 360] width 29 height 8
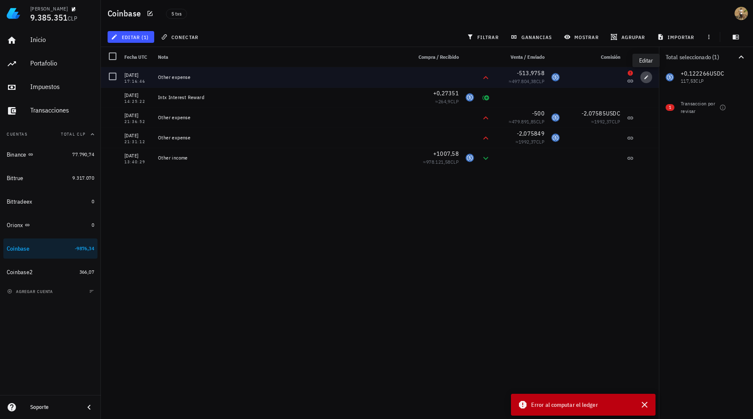
click at [647, 76] on icon "button" at bounding box center [646, 77] width 4 height 4
type input "[DATE]"
type input "17:16:46"
type textarea "Other expense"
type input "513,9758"
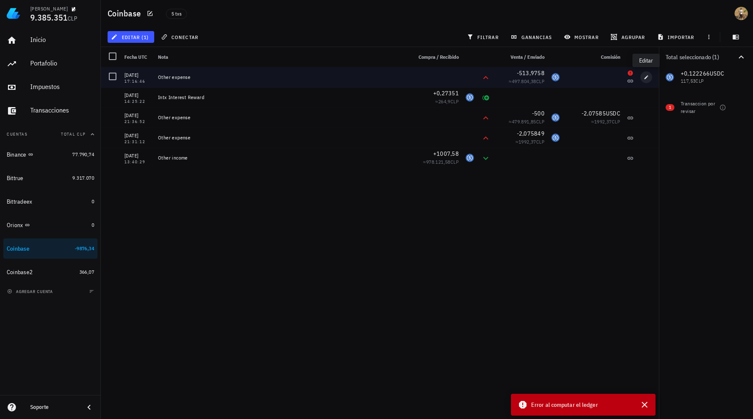
type input "USDC"
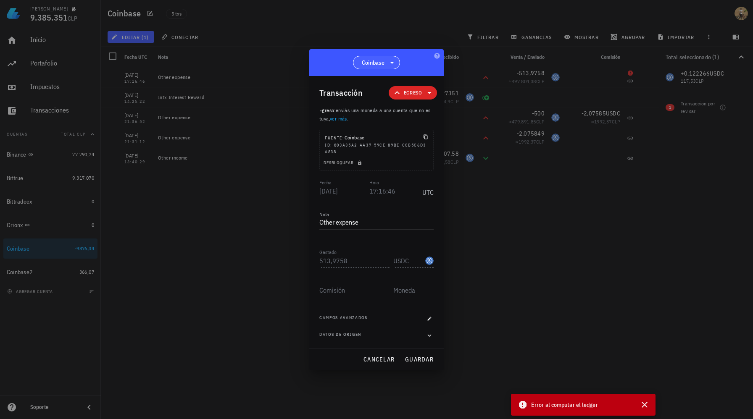
click at [375, 63] on span "Coinbase" at bounding box center [373, 62] width 23 height 8
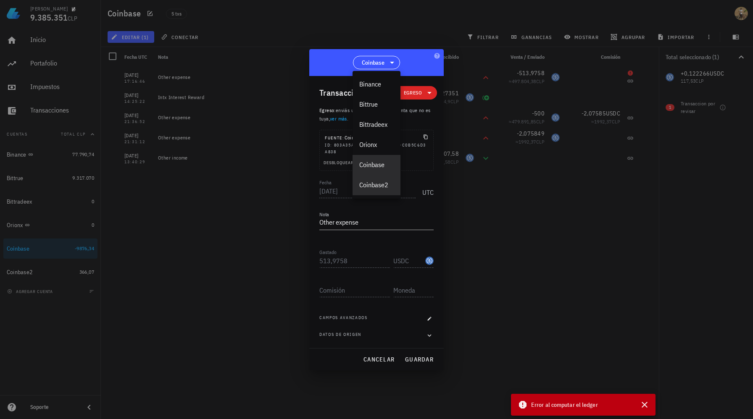
click at [371, 183] on div "Coinbase2" at bounding box center [376, 185] width 34 height 8
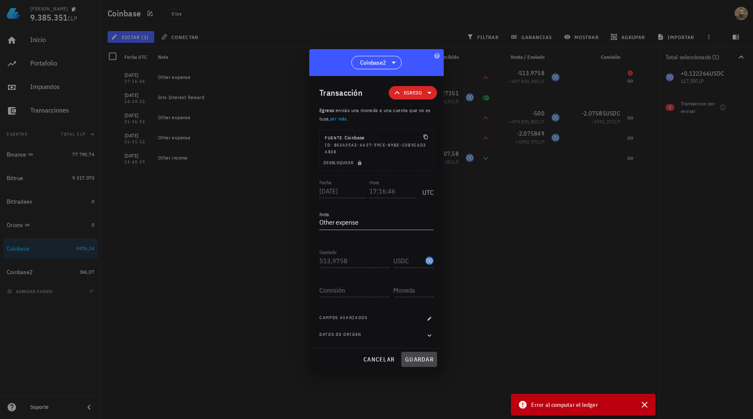
click at [420, 362] on span "guardar" at bounding box center [419, 360] width 29 height 8
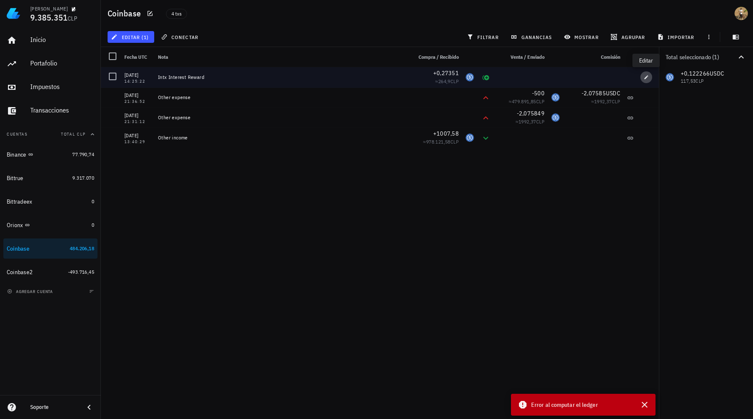
click at [645, 77] on icon "button" at bounding box center [646, 77] width 4 height 4
type input "14:25:22"
type textarea "Intx Interest Reward"
type input "0,27351"
type input "USDC"
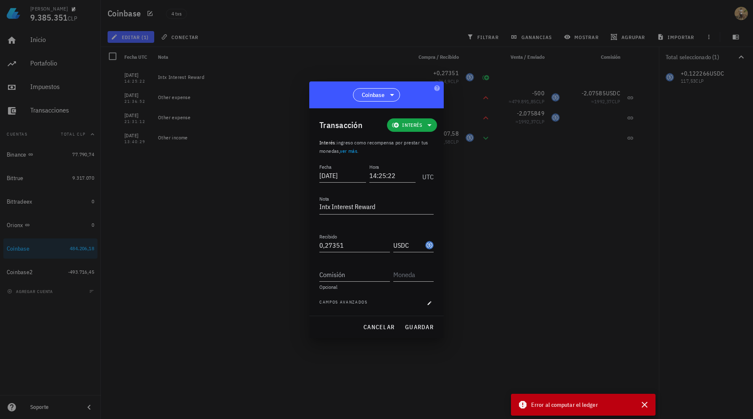
click at [386, 97] on span "Coinbase" at bounding box center [376, 95] width 36 height 13
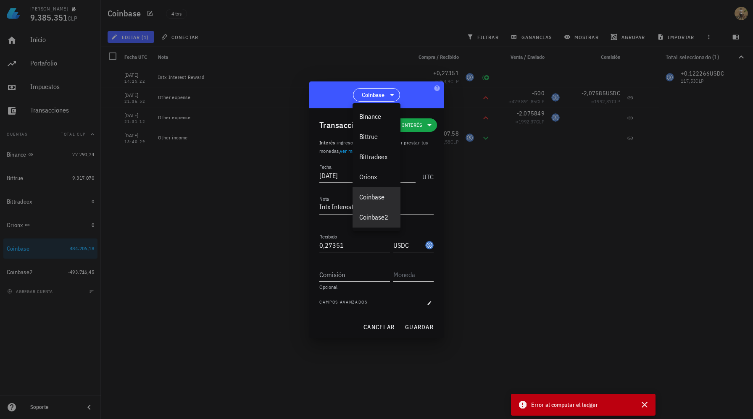
click at [384, 216] on div "Coinbase2" at bounding box center [376, 217] width 34 height 8
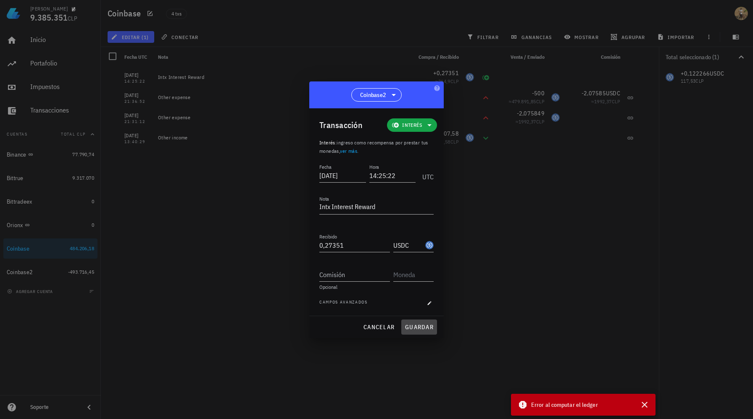
click at [409, 327] on span "guardar" at bounding box center [419, 327] width 29 height 8
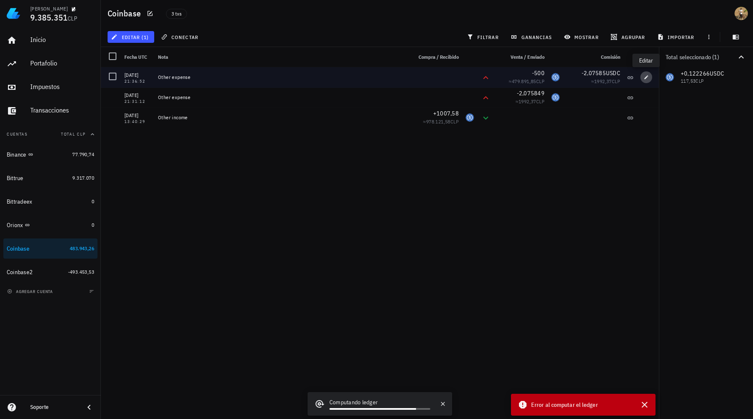
click at [645, 77] on icon "button" at bounding box center [646, 77] width 4 height 4
type input "[DATE]"
type input "21:36:52"
type textarea "Other expense"
type input "500"
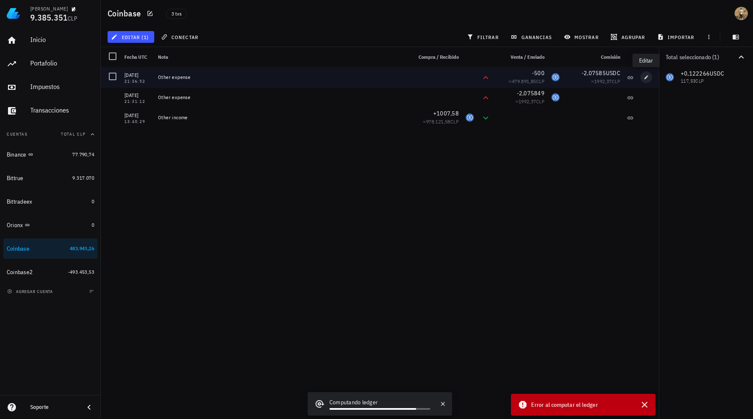
type input "USDC"
type input "2,07585"
type input "USDC"
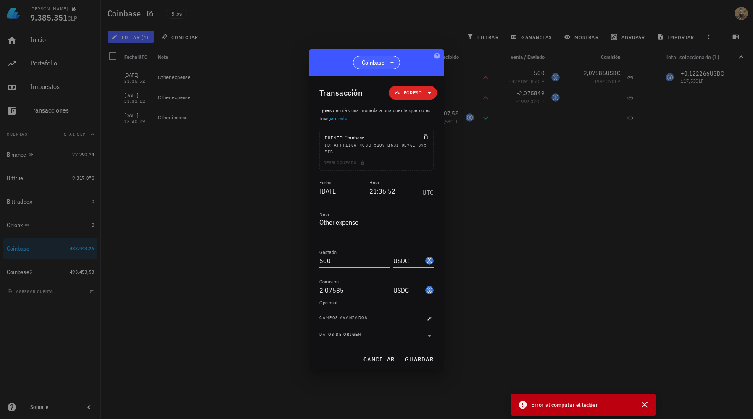
click at [376, 63] on span "Coinbase" at bounding box center [373, 62] width 23 height 8
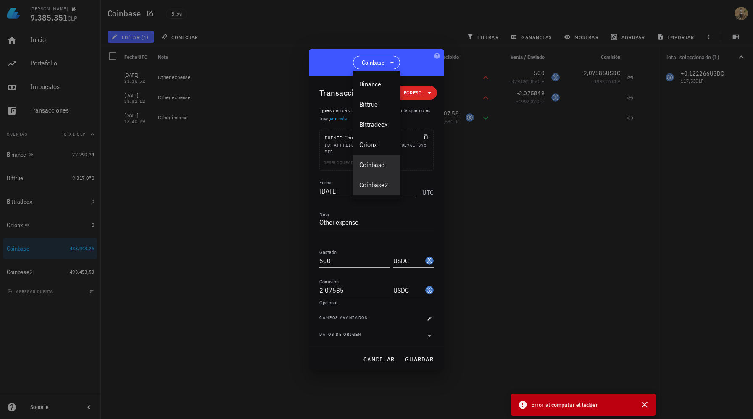
click at [373, 188] on div "Coinbase2" at bounding box center [376, 185] width 34 height 8
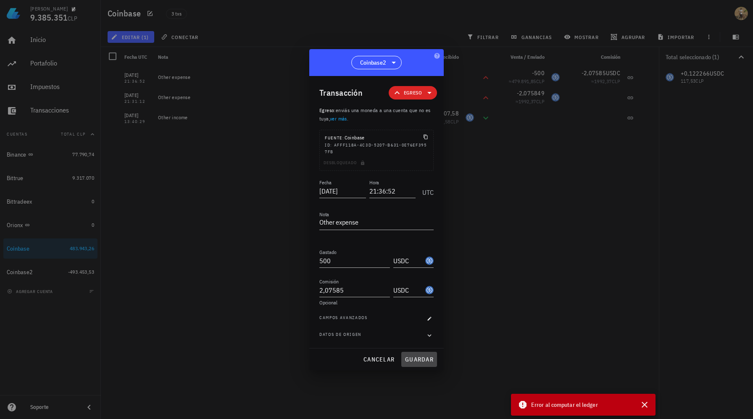
click at [427, 356] on span "guardar" at bounding box center [419, 360] width 29 height 8
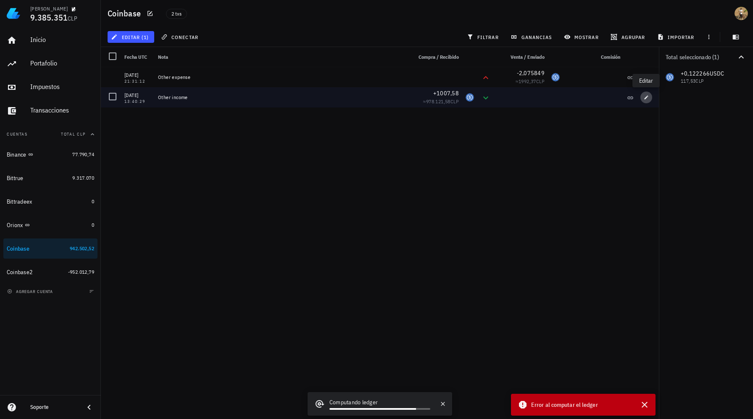
click at [647, 98] on icon "button" at bounding box center [646, 97] width 5 height 5
type input "[DATE]"
type input "13:40:29"
type textarea "Other income"
type input "1.007,58"
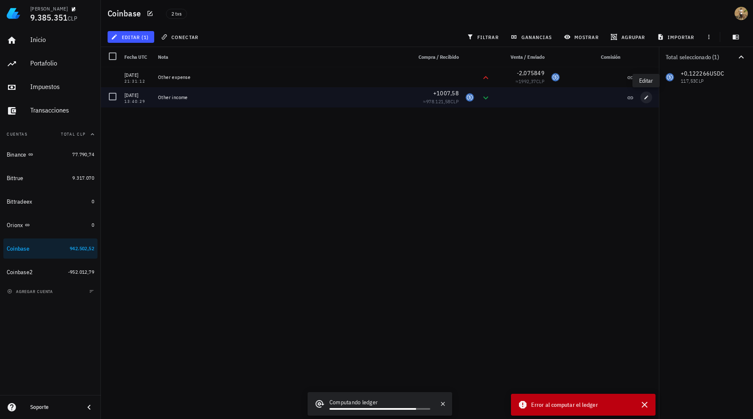
type input "USDC"
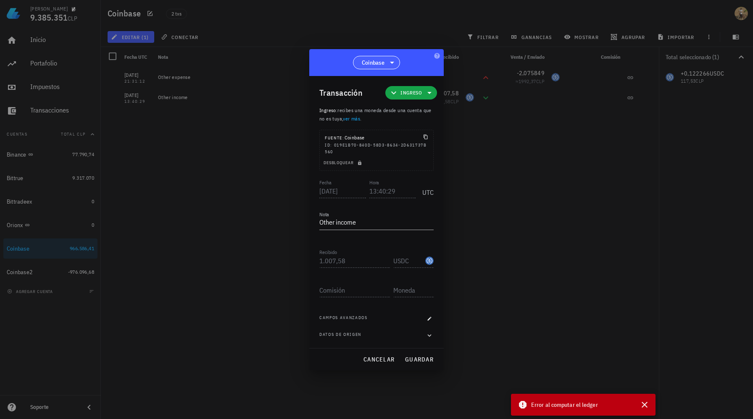
click at [386, 62] on span "Coinbase" at bounding box center [376, 62] width 36 height 13
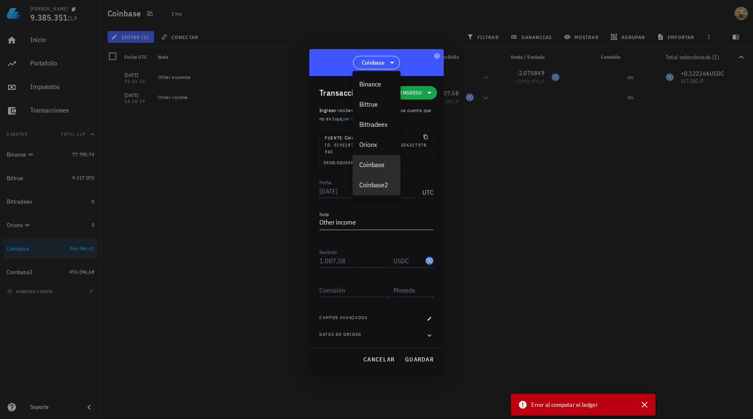
click at [382, 185] on div "Coinbase2" at bounding box center [376, 185] width 34 height 8
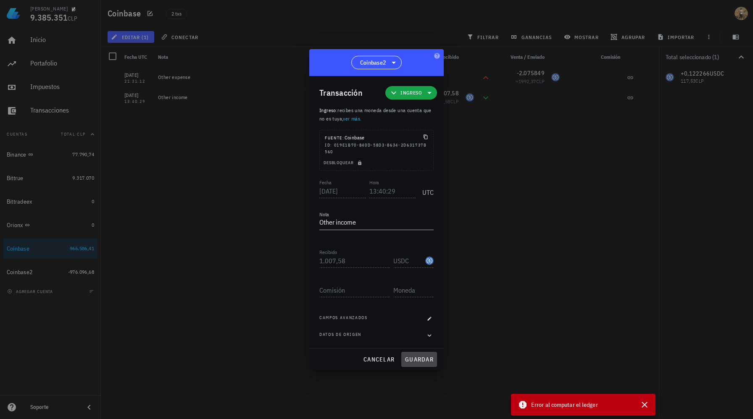
click at [424, 358] on span "guardar" at bounding box center [419, 360] width 29 height 8
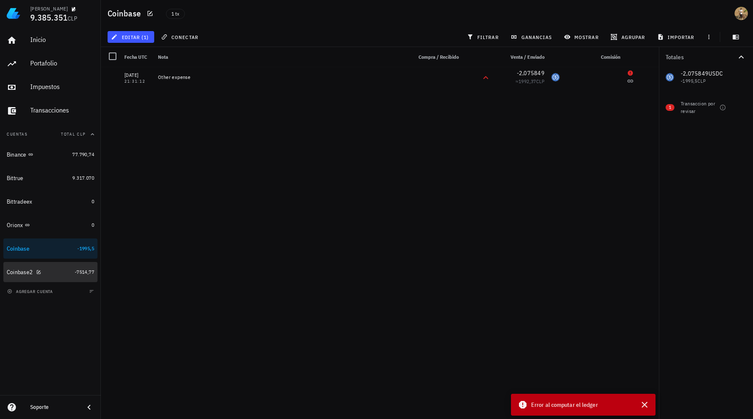
click at [66, 272] on div "Coinbase2" at bounding box center [39, 272] width 65 height 8
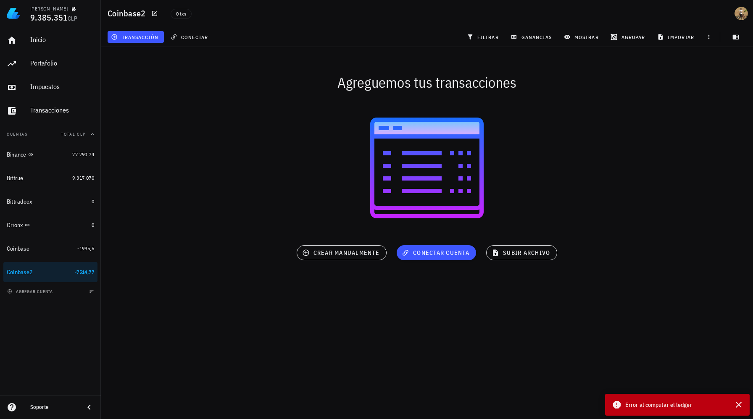
click at [223, 186] on div at bounding box center [427, 168] width 652 height 134
click at [349, 253] on span "crear manualmente" at bounding box center [342, 253] width 76 height 8
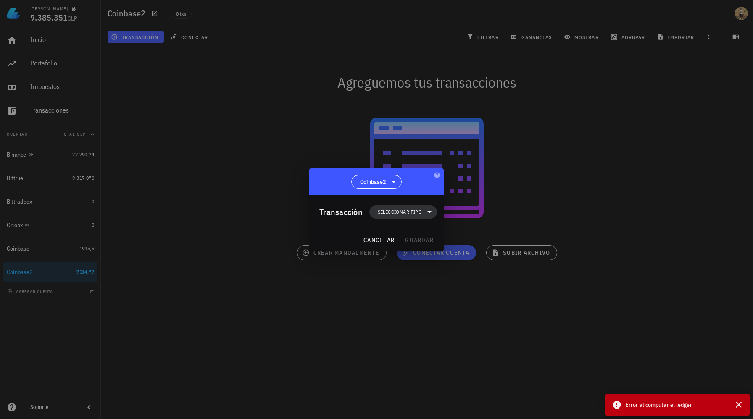
click at [397, 212] on span "Seleccionar tipo" at bounding box center [400, 212] width 44 height 8
click at [399, 233] on div "Compra/Venta" at bounding box center [407, 232] width 33 height 7
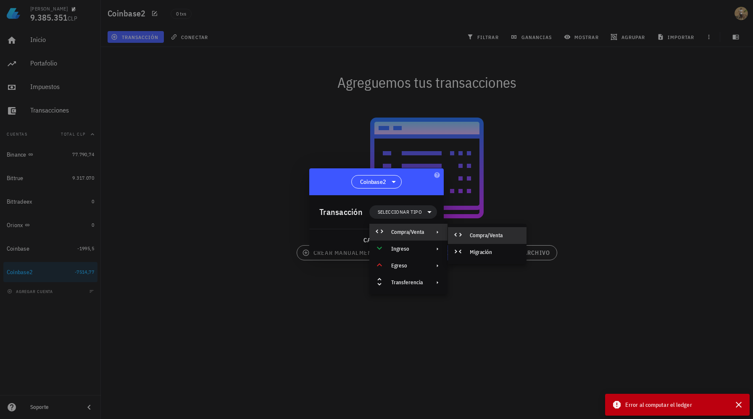
click at [477, 236] on div "Compra/Venta" at bounding box center [495, 235] width 50 height 7
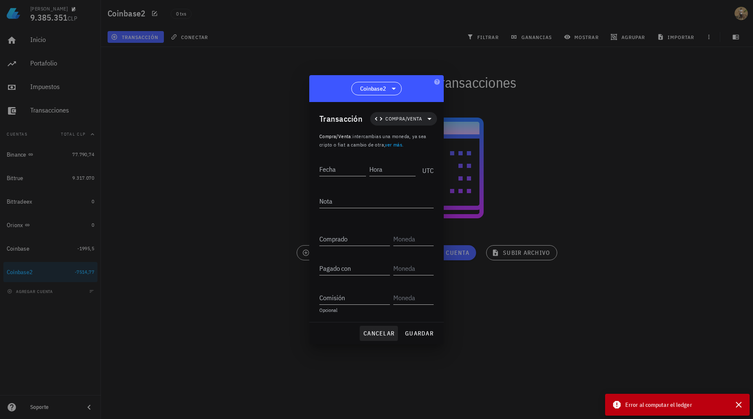
click at [382, 330] on span "cancelar" at bounding box center [379, 334] width 32 height 8
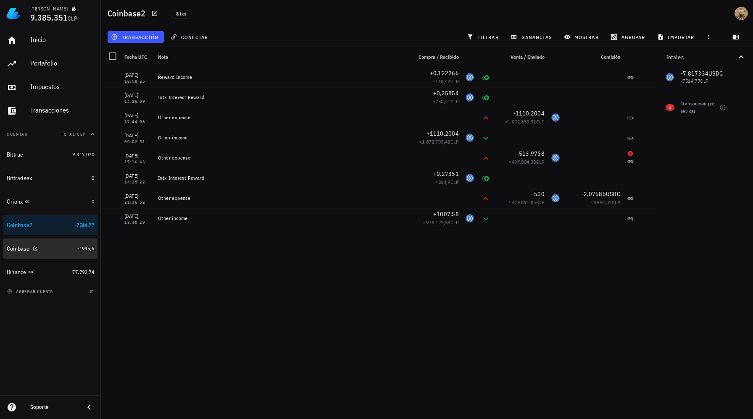
click at [44, 246] on div "Coinbase" at bounding box center [40, 249] width 67 height 8
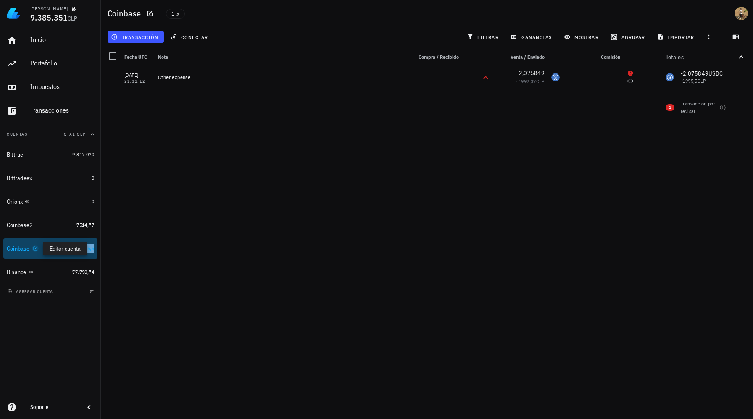
click at [36, 250] on icon "button" at bounding box center [35, 248] width 5 height 5
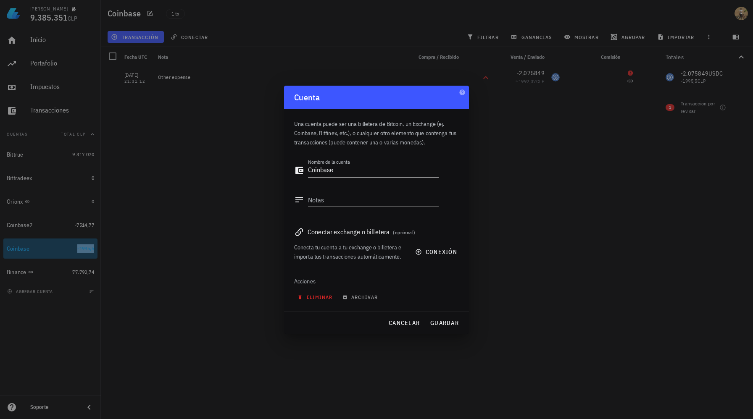
click at [328, 295] on span "eliminar" at bounding box center [315, 297] width 33 height 6
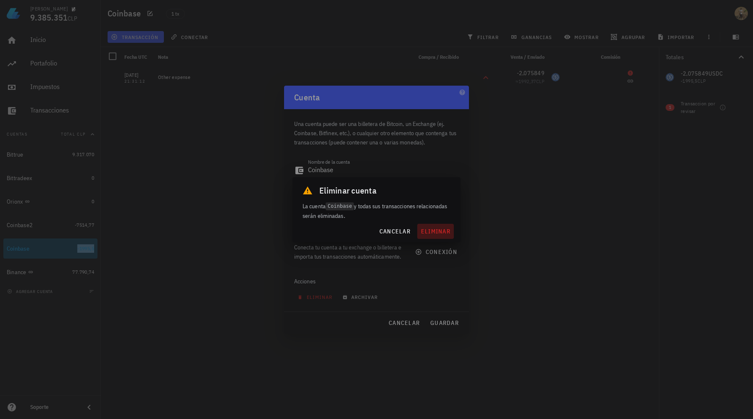
click at [431, 234] on span "eliminar" at bounding box center [436, 232] width 30 height 8
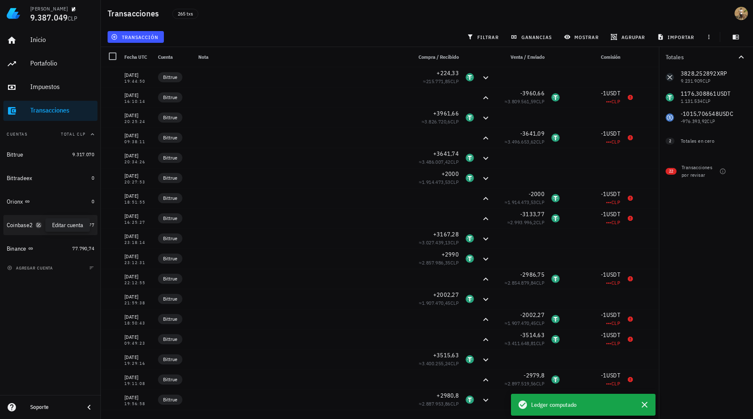
click at [38, 226] on icon "button" at bounding box center [39, 225] width 4 height 4
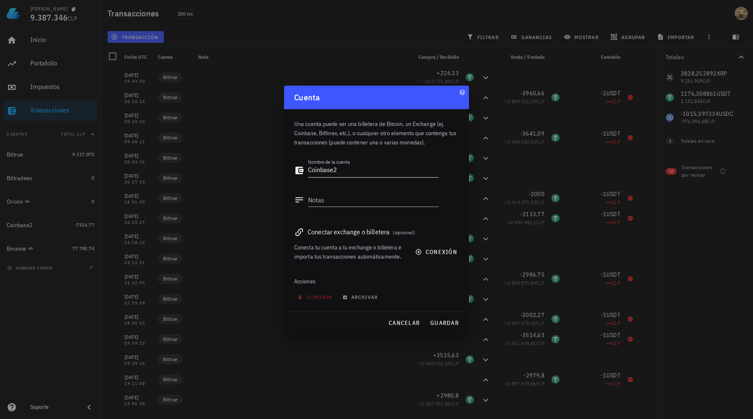
click at [378, 168] on textarea "Coinbase2" at bounding box center [373, 170] width 131 height 13
type textarea "Coinbase"
click at [439, 319] on span "guardar" at bounding box center [444, 323] width 29 height 8
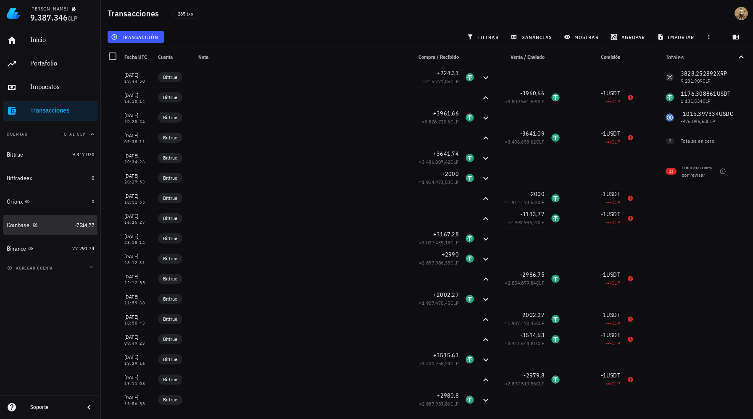
click at [26, 225] on div "Coinbase" at bounding box center [18, 225] width 23 height 7
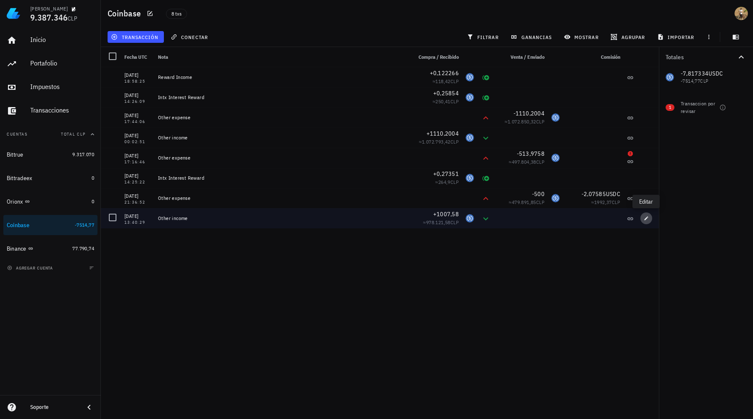
click at [643, 218] on span "button" at bounding box center [646, 218] width 12 height 5
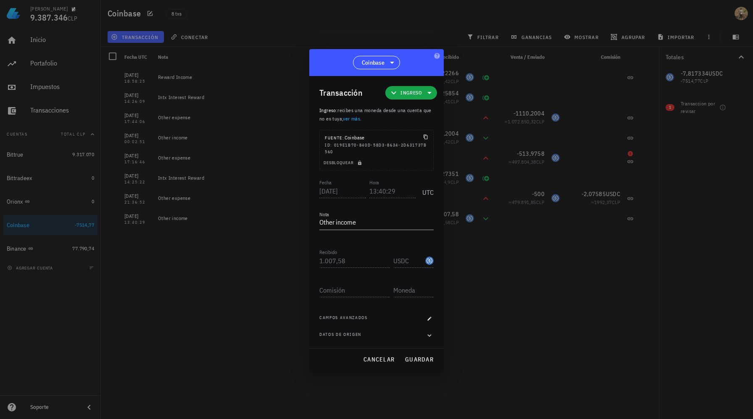
click at [492, 276] on div at bounding box center [376, 209] width 753 height 419
click at [384, 356] on span "cancelar" at bounding box center [379, 360] width 32 height 8
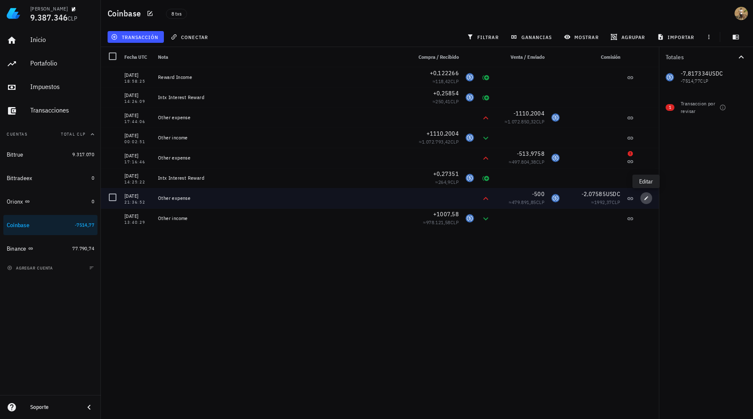
click at [644, 200] on icon "button" at bounding box center [646, 198] width 4 height 4
type input "[DATE]"
type input "21:36:52"
type textarea "Other expense"
type input "500"
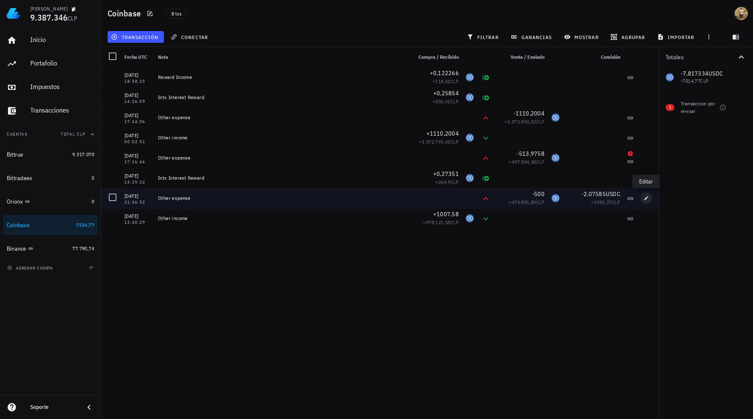
type input "USDC"
type input "2,07585"
type input "USDC"
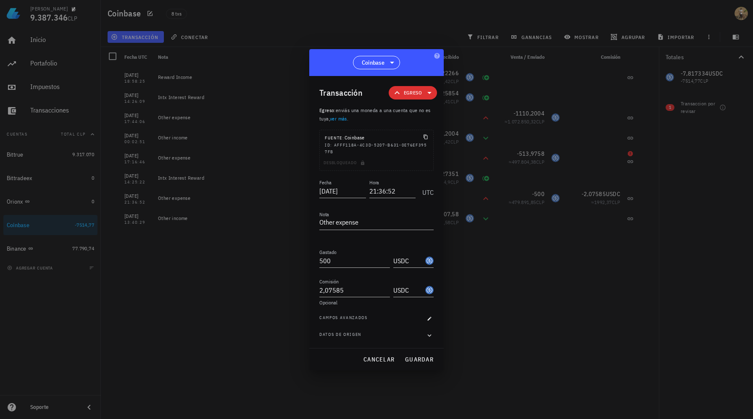
click at [411, 93] on span "Egreso" at bounding box center [413, 93] width 18 height 8
click at [425, 145] on div "Egreso" at bounding box center [426, 146] width 33 height 7
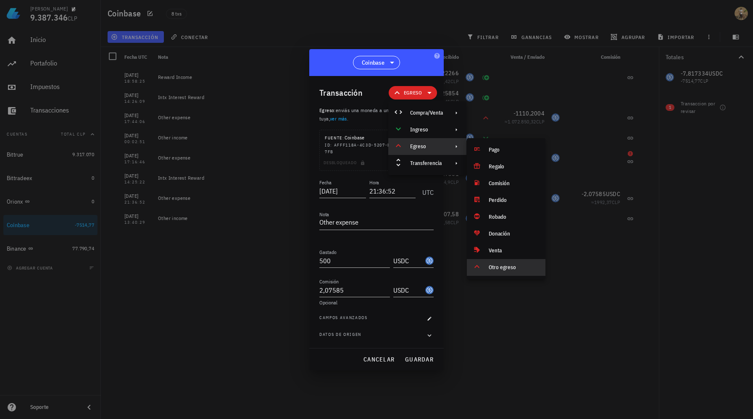
click at [505, 270] on div "Otro egreso" at bounding box center [514, 267] width 50 height 7
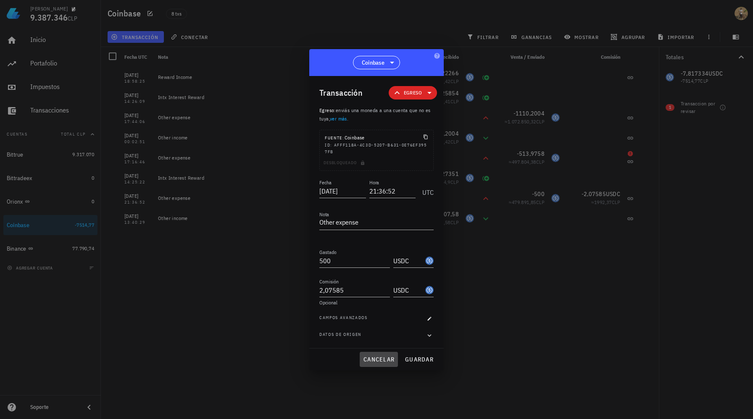
click at [376, 360] on span "cancelar" at bounding box center [379, 360] width 32 height 8
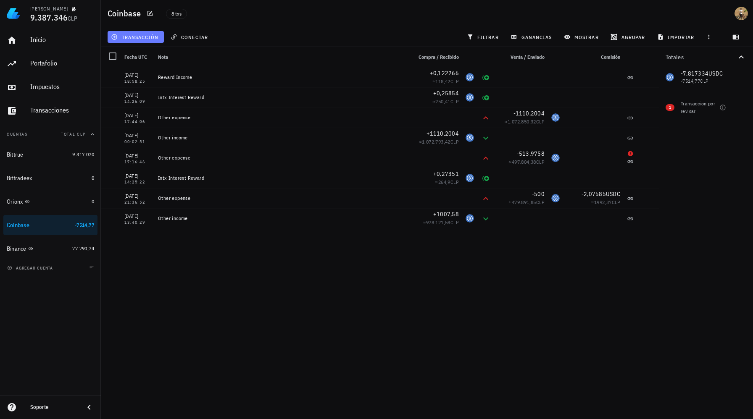
click at [155, 34] on span "transacción" at bounding box center [136, 37] width 46 height 7
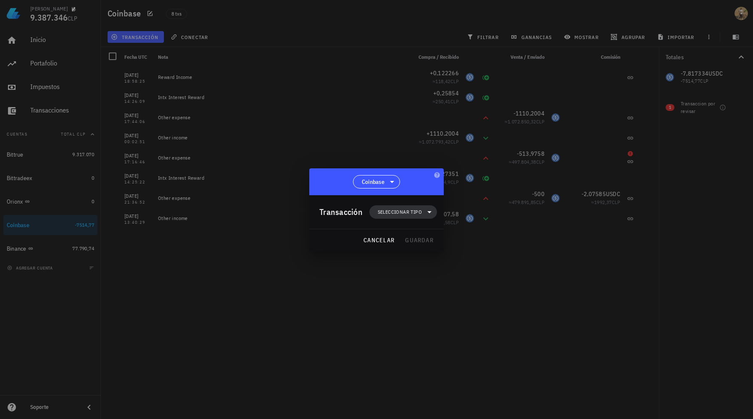
click at [402, 213] on span "Seleccionar tipo" at bounding box center [400, 212] width 44 height 8
click at [403, 266] on div "Egreso" at bounding box center [407, 266] width 33 height 7
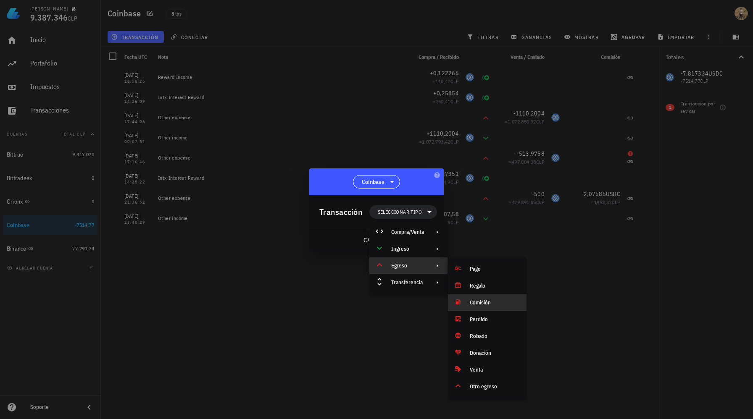
click at [479, 305] on div "Comisión" at bounding box center [495, 303] width 50 height 7
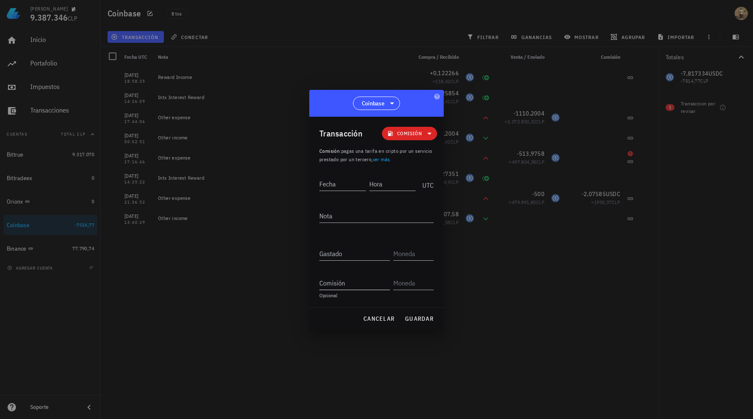
click at [346, 283] on input "Comisión" at bounding box center [354, 282] width 71 height 13
paste input "0,0133"
type input "0,0133"
click at [411, 287] on input "text" at bounding box center [412, 282] width 39 height 13
click at [428, 304] on div "USDC" at bounding box center [423, 301] width 20 height 8
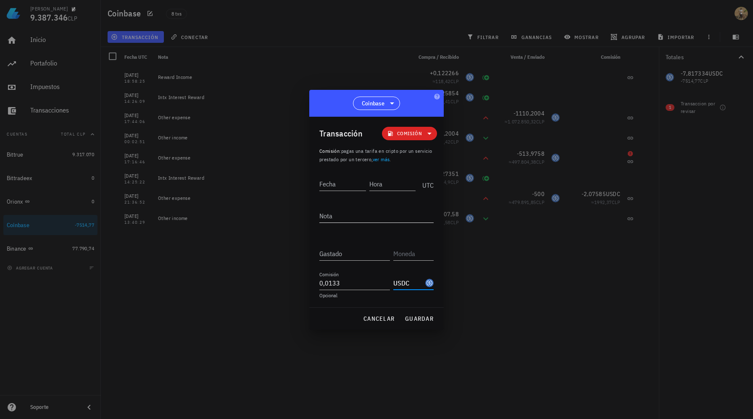
type input "USDC"
click at [352, 218] on textarea "Nota" at bounding box center [376, 215] width 114 height 13
paste textarea "Funding Fees (24 Hours)"
type textarea "Funding Fees (24 Hours)"
click at [327, 179] on div "Fecha" at bounding box center [342, 183] width 47 height 13
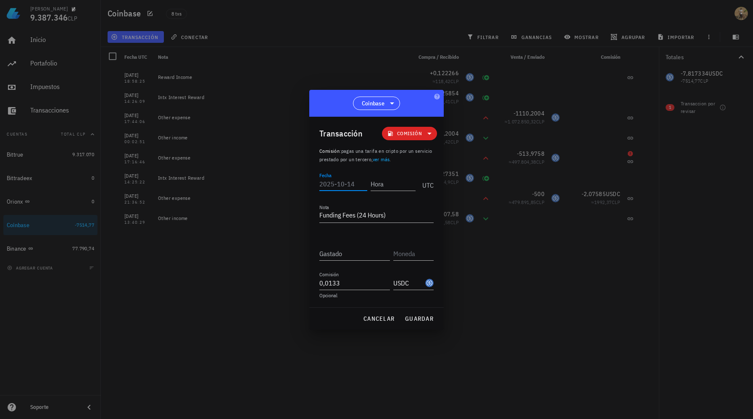
paste input "2025-08-24"
type input "2025-08-24"
click at [388, 188] on input "Hora" at bounding box center [393, 183] width 45 height 13
type input "23:00:00"
click at [411, 315] on span "guardar" at bounding box center [419, 319] width 29 height 8
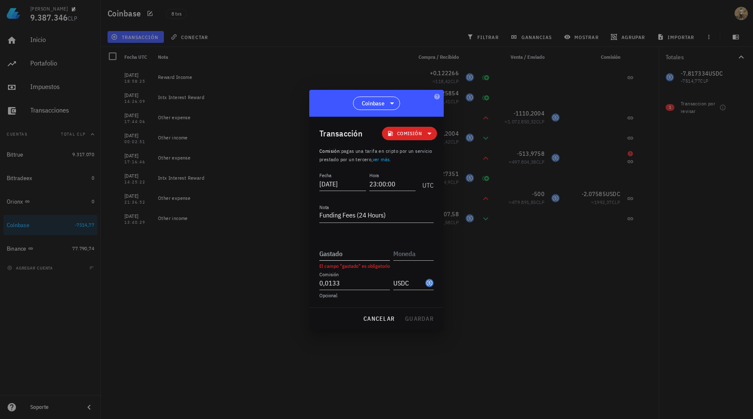
click at [372, 256] on input "Gastado" at bounding box center [354, 253] width 71 height 13
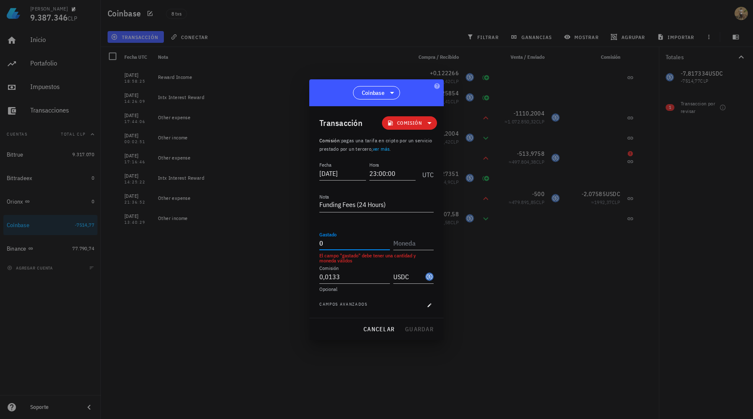
type input "0"
click at [409, 325] on div "cancelar guardar" at bounding box center [376, 329] width 134 height 22
click at [410, 244] on input "text" at bounding box center [412, 243] width 39 height 13
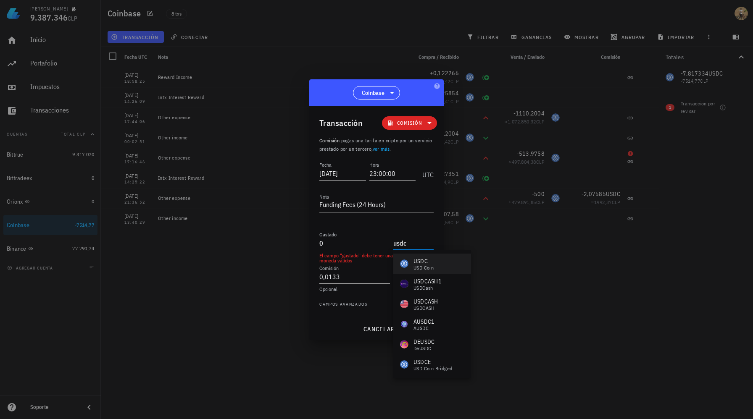
click at [423, 264] on div "USDC" at bounding box center [423, 261] width 20 height 8
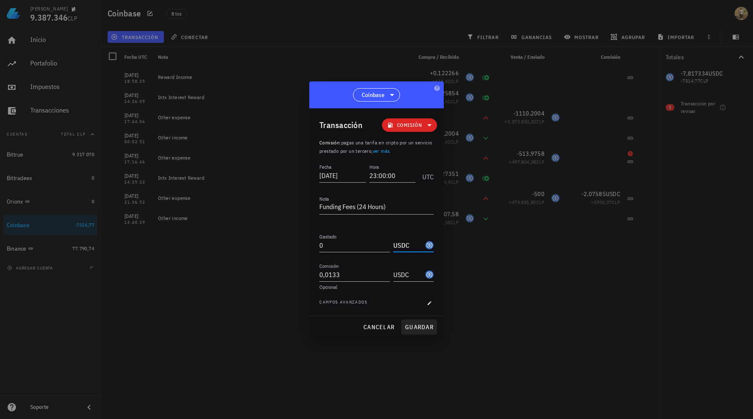
type input "USDC"
click at [417, 328] on span "guardar" at bounding box center [419, 327] width 29 height 8
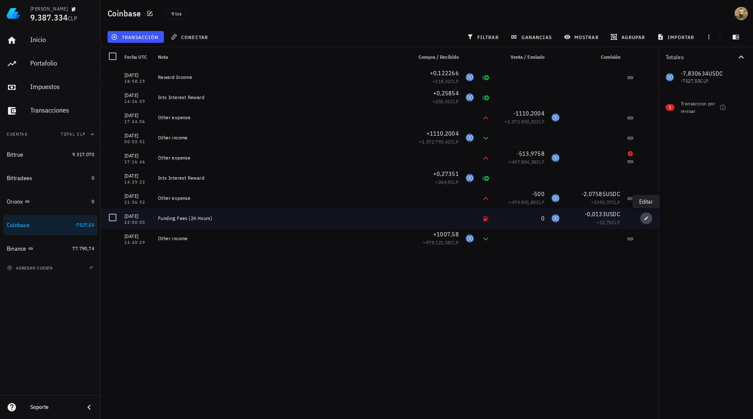
click at [646, 218] on icon "button" at bounding box center [646, 218] width 4 height 4
type input "2025-08-24"
type input "23:00:00"
type textarea "Funding Fees (24 Hours)"
type input "0"
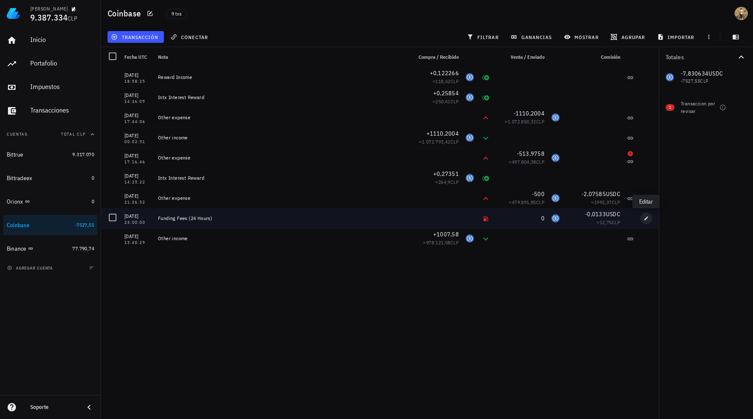
type input "0,0133"
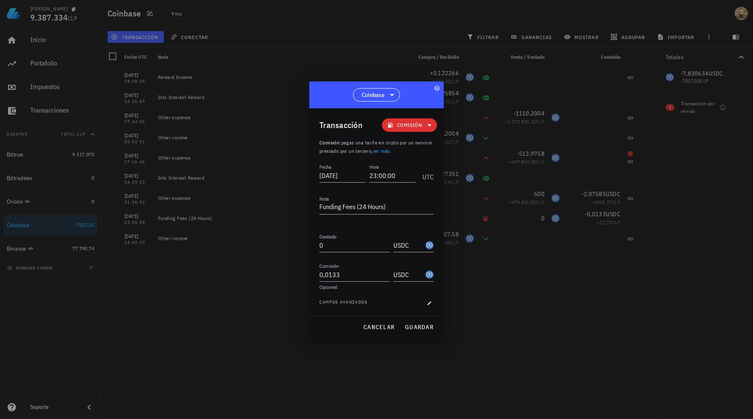
click at [417, 129] on span "Comisión" at bounding box center [409, 124] width 45 height 13
click at [423, 162] on div "Ingreso" at bounding box center [421, 162] width 33 height 7
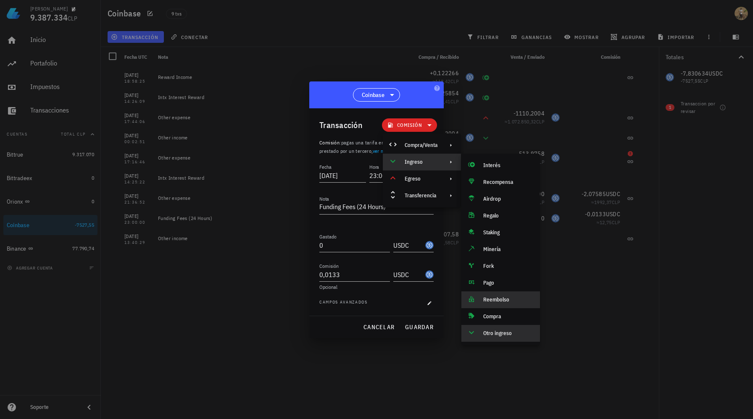
click at [494, 301] on div "Reembolso" at bounding box center [508, 300] width 50 height 7
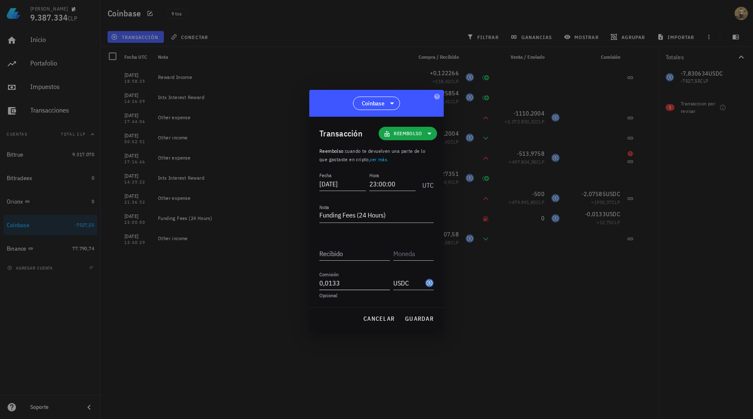
click at [353, 278] on input "0,0133" at bounding box center [354, 282] width 71 height 13
click at [362, 255] on input "Recibido" at bounding box center [354, 253] width 71 height 13
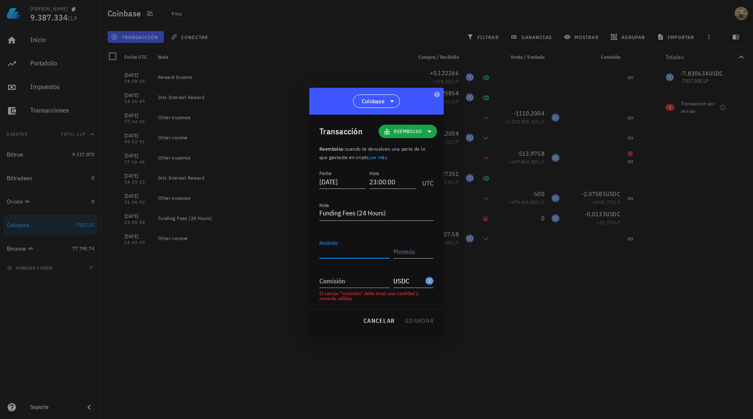
paste input "0,0133"
type input "0,0133"
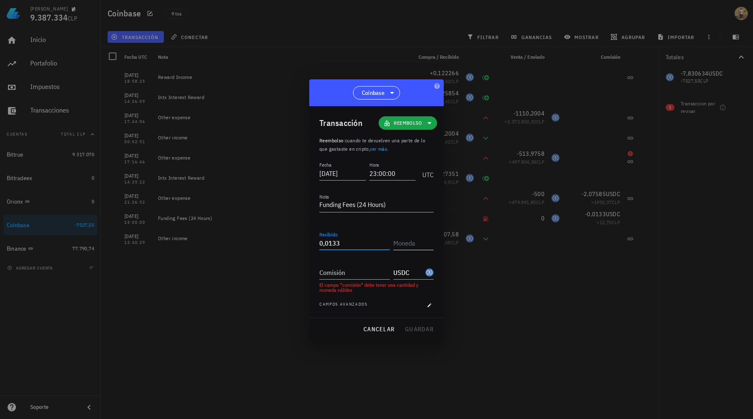
click at [409, 242] on input "text" at bounding box center [412, 243] width 39 height 13
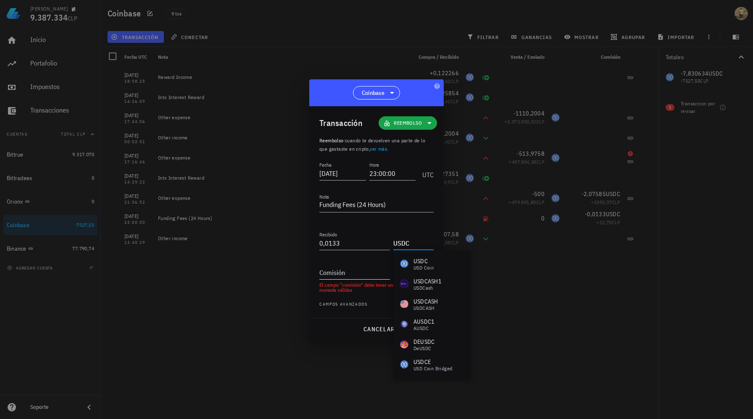
type input "USDC"
click at [353, 271] on input "Comisión" at bounding box center [354, 272] width 71 height 13
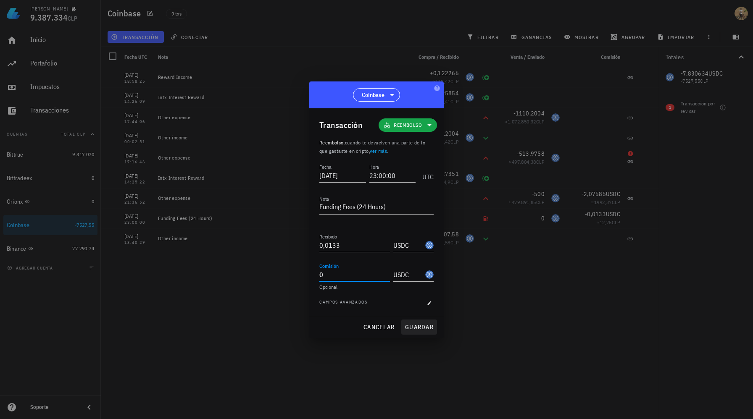
type input "0"
click at [415, 329] on span "guardar" at bounding box center [419, 327] width 29 height 8
type input "0,0133"
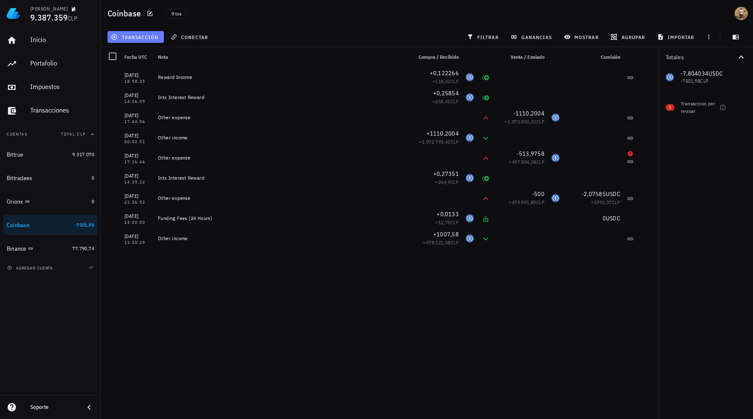
click at [144, 36] on span "transacción" at bounding box center [136, 37] width 46 height 7
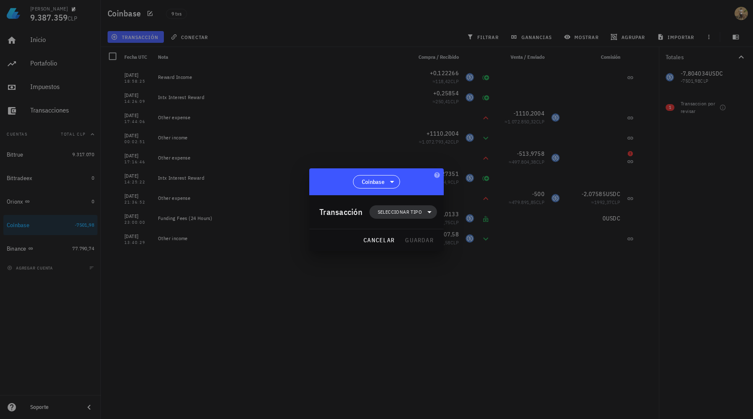
click at [409, 217] on span "Seleccionar tipo" at bounding box center [403, 211] width 58 height 13
click at [409, 254] on div "Ingreso" at bounding box center [408, 249] width 78 height 17
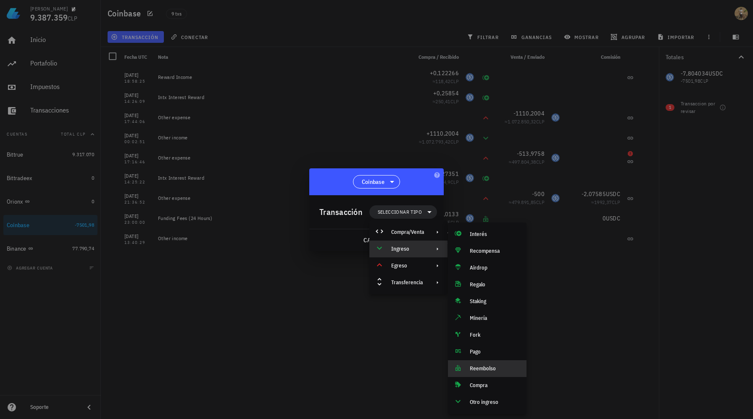
click at [481, 367] on div "Reembolso" at bounding box center [495, 368] width 50 height 7
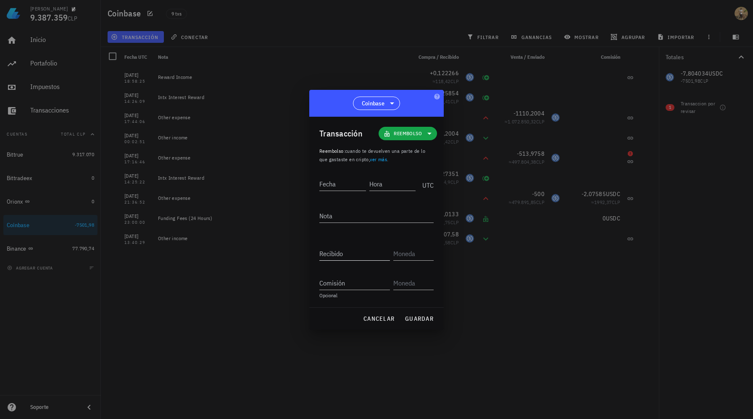
click at [341, 254] on div "Recibido" at bounding box center [354, 253] width 71 height 13
paste input "0,0546"
type input "0,0546"
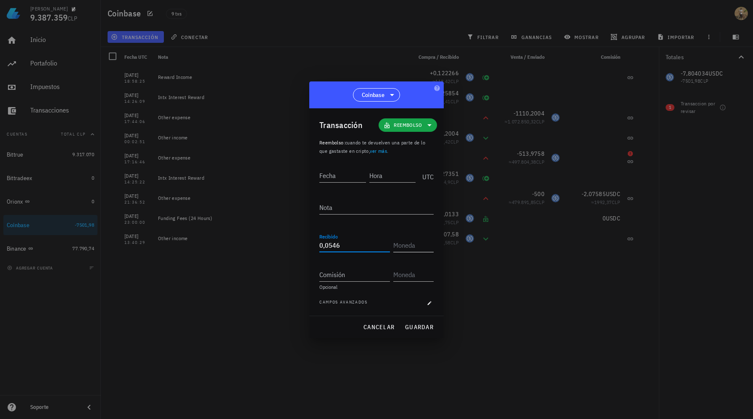
click at [426, 239] on input "text" at bounding box center [412, 245] width 39 height 13
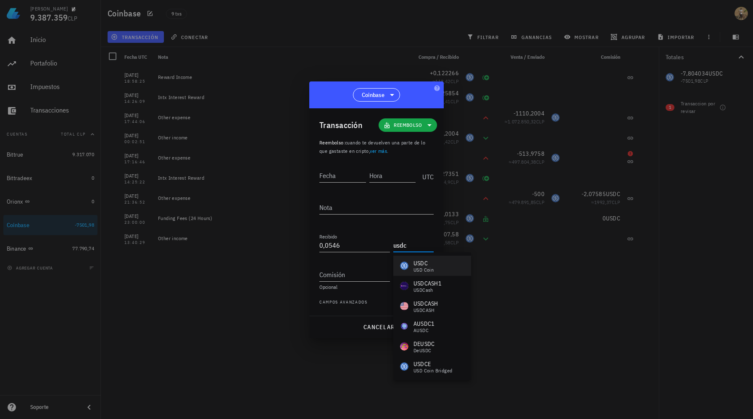
click at [431, 268] on div "USD Coin" at bounding box center [423, 270] width 20 height 5
type input "USDC"
click at [323, 208] on div "Nota" at bounding box center [376, 207] width 114 height 13
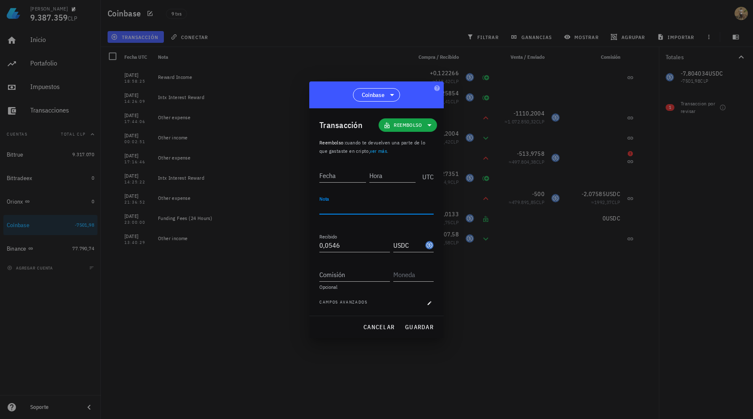
paste textarea "Funding Fees (24 Hours)"
type textarea "Funding Fees (24 Hours)"
click at [342, 171] on input "Fecha" at bounding box center [342, 175] width 47 height 13
paste input "[DATE]"
type input "[DATE]"
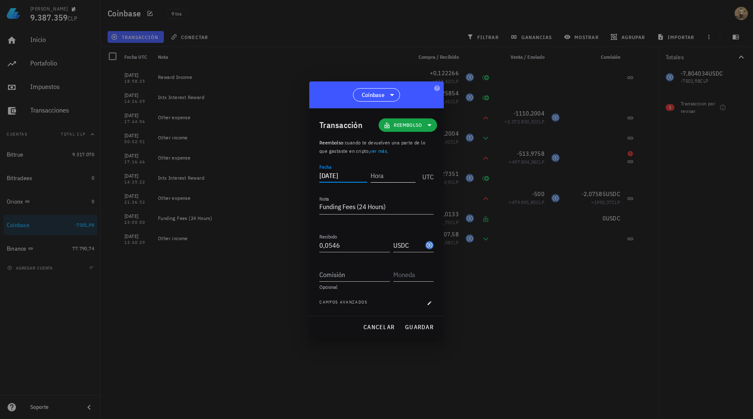
click at [381, 174] on div "Hora" at bounding box center [393, 175] width 45 height 13
type input "07:00:00"
click at [421, 325] on span "guardar" at bounding box center [419, 327] width 29 height 8
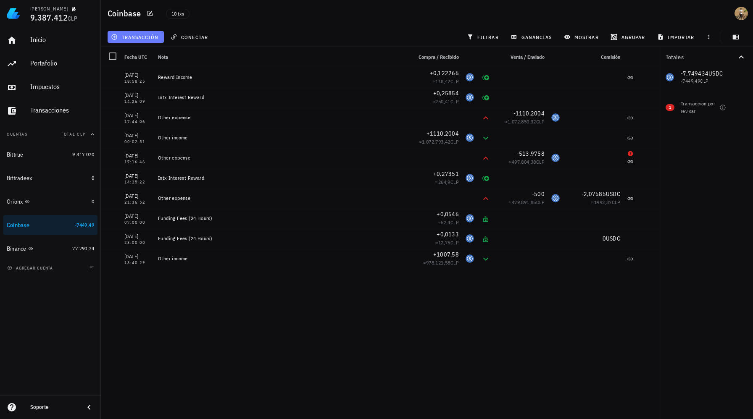
click at [152, 38] on span "transacción" at bounding box center [136, 37] width 46 height 7
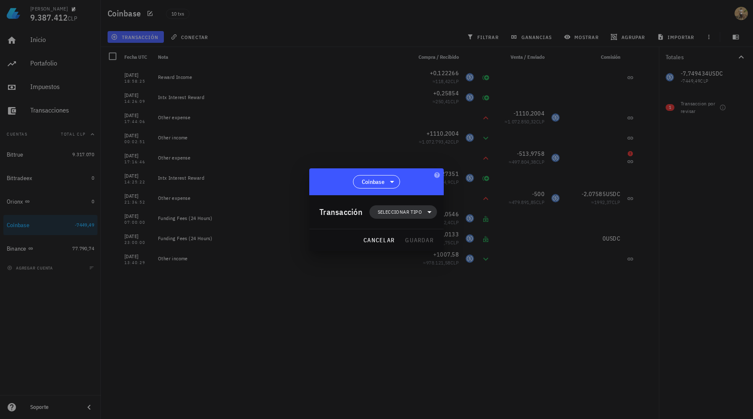
click at [400, 213] on span "Seleccionar tipo" at bounding box center [400, 212] width 44 height 8
click at [405, 234] on div "Compra/Venta" at bounding box center [407, 232] width 33 height 7
click at [410, 251] on div "Ingreso" at bounding box center [407, 249] width 33 height 7
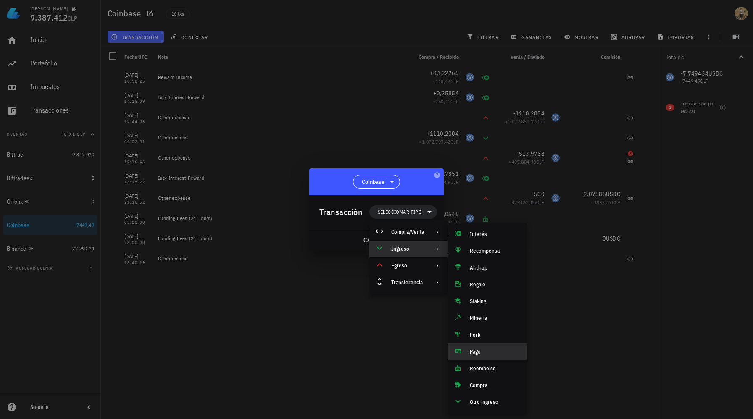
click at [480, 352] on div "Pago" at bounding box center [495, 352] width 50 height 7
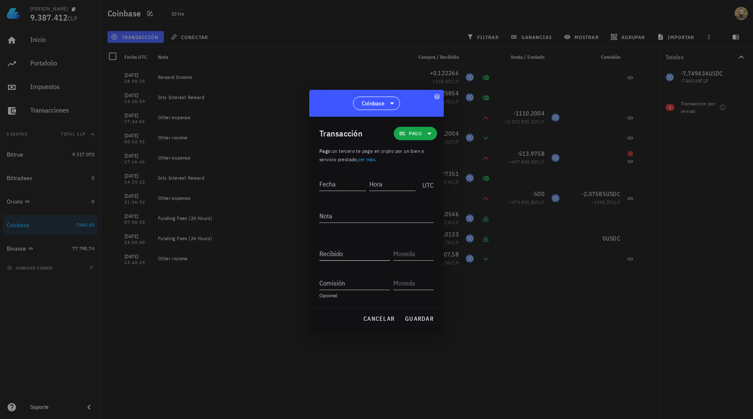
click at [344, 252] on input "Recibido" at bounding box center [354, 253] width 71 height 13
paste input "7,612"
type input "7,612"
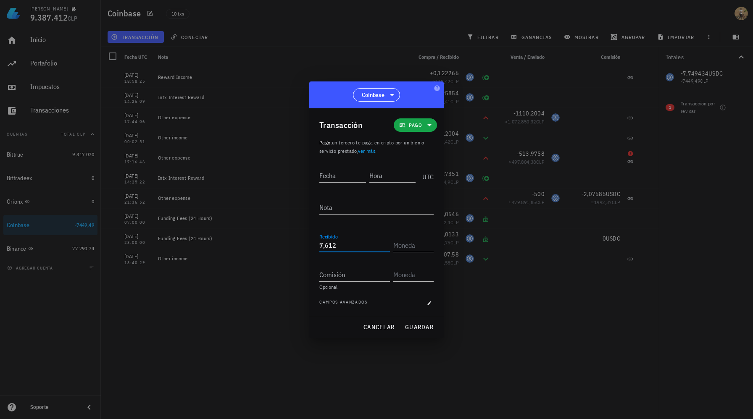
click at [425, 248] on input "text" at bounding box center [412, 245] width 39 height 13
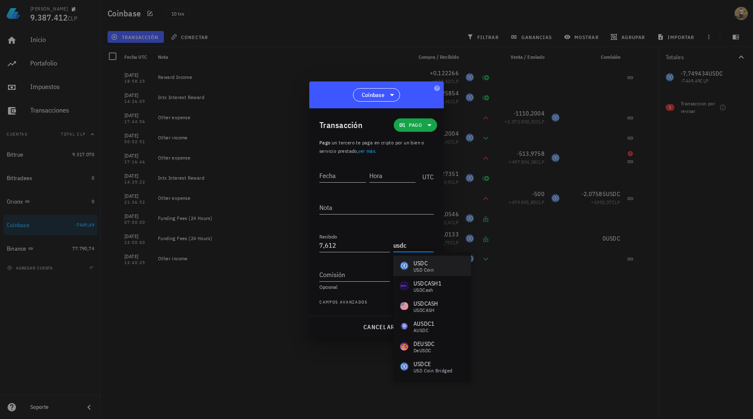
click at [428, 272] on div "USD Coin" at bounding box center [423, 270] width 20 height 5
type input "USDC"
click at [357, 208] on textarea "Nota" at bounding box center [376, 207] width 114 height 13
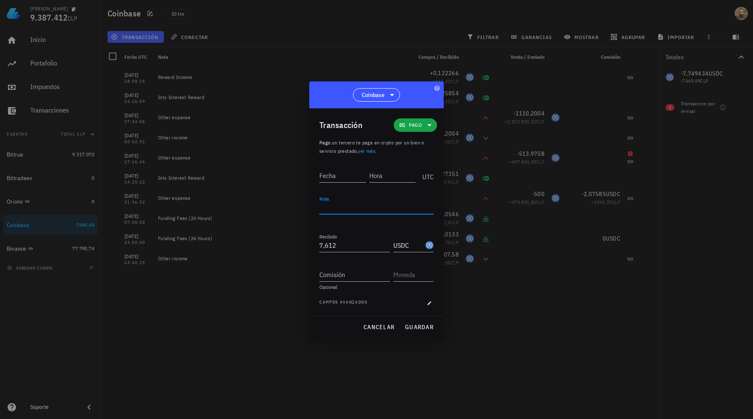
paste textarea "Settlements Of Unrealized P/L (24 Hours)"
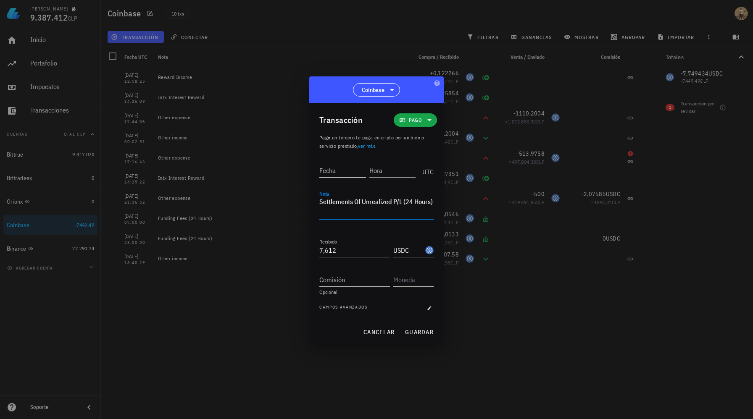
type textarea "Settlements Of Unrealized P/L (24 Hours)"
click at [326, 171] on div "Fecha" at bounding box center [342, 170] width 47 height 13
paste input "[DATE]"
type input "[DATE]"
click at [394, 173] on input "Hora" at bounding box center [393, 170] width 45 height 13
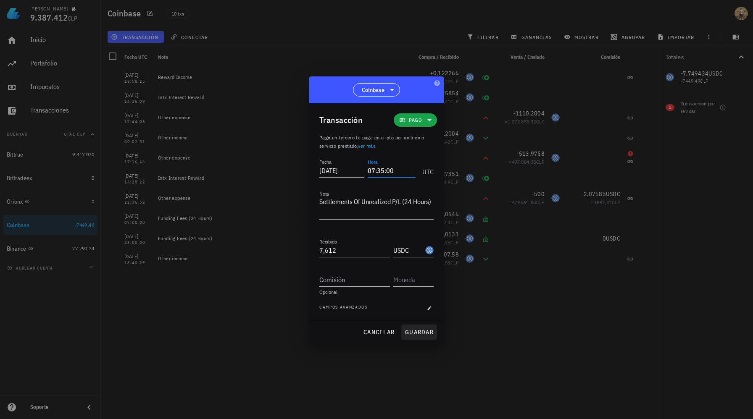
type input "07:35:00"
click at [423, 330] on span "guardar" at bounding box center [419, 333] width 29 height 8
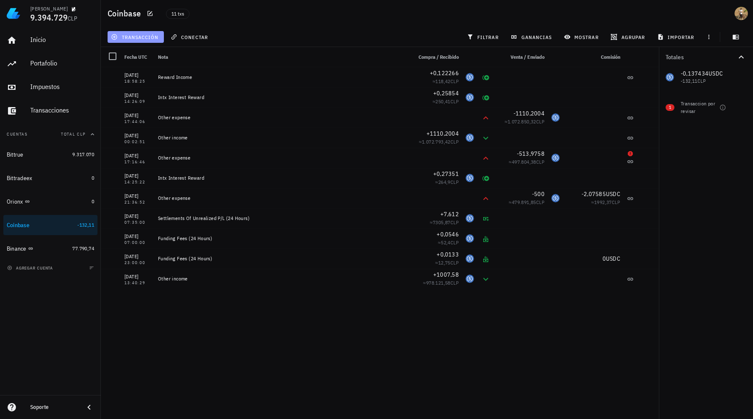
click at [153, 37] on span "transacción" at bounding box center [136, 37] width 46 height 7
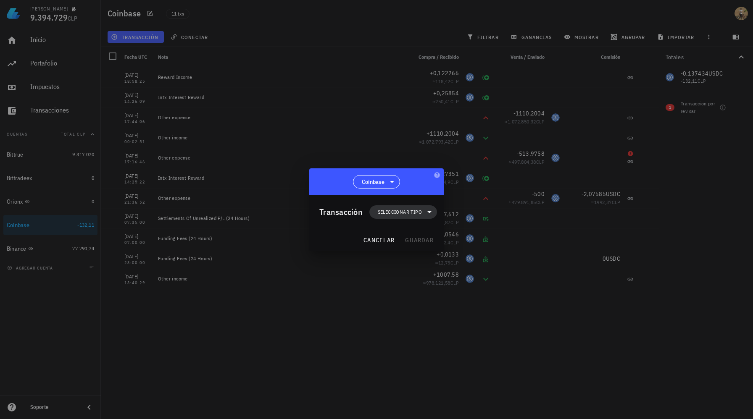
click at [421, 212] on span "Seleccionar tipo" at bounding box center [400, 212] width 44 height 8
click at [421, 248] on div "Ingreso" at bounding box center [407, 249] width 33 height 7
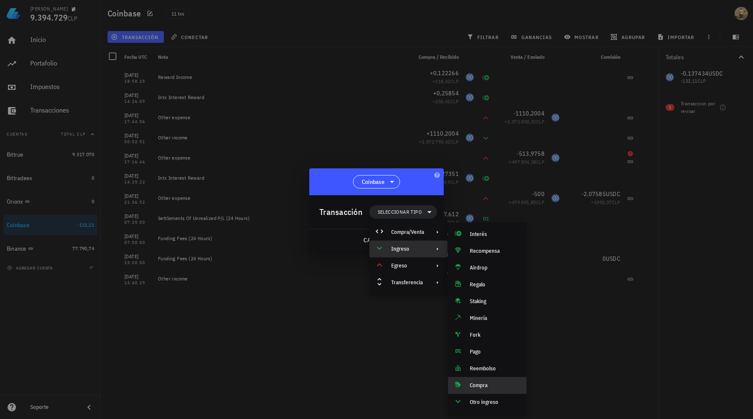
click at [480, 386] on div "Compra" at bounding box center [495, 385] width 50 height 7
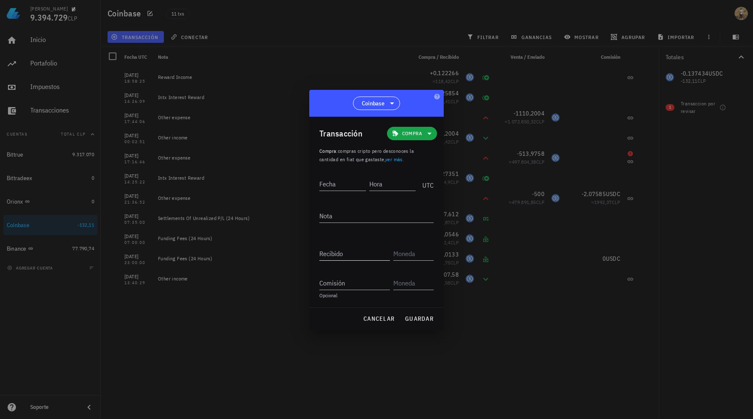
click at [336, 258] on input "Recibido" at bounding box center [354, 253] width 71 height 13
paste input "0,4052"
type input "0,4052"
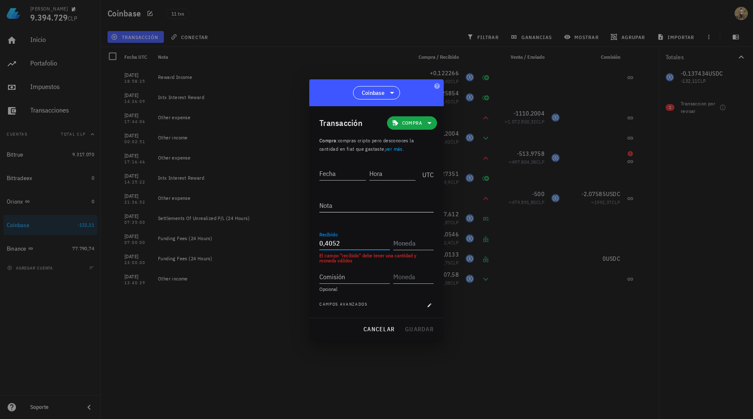
click at [338, 204] on textarea "Nota" at bounding box center [376, 205] width 114 height 13
paste textarea "Perpetual Futures Buy"
type textarea "Perpetual Futures Buy"
click at [334, 175] on div "Fecha" at bounding box center [342, 173] width 47 height 13
paste input "[DATE]"
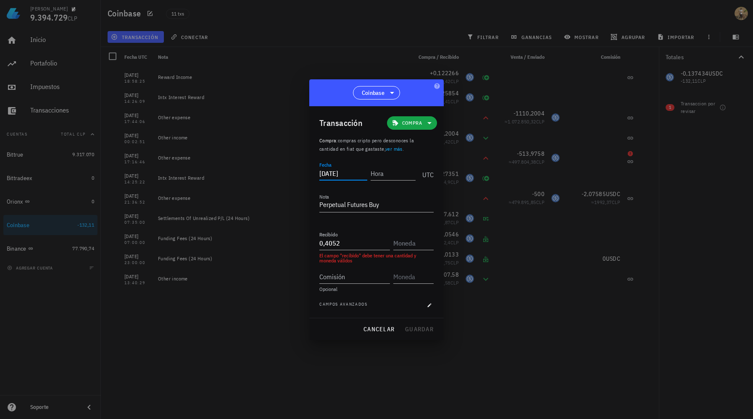
type input "[DATE]"
type input "07:36:02"
click at [409, 238] on input "text" at bounding box center [412, 243] width 39 height 13
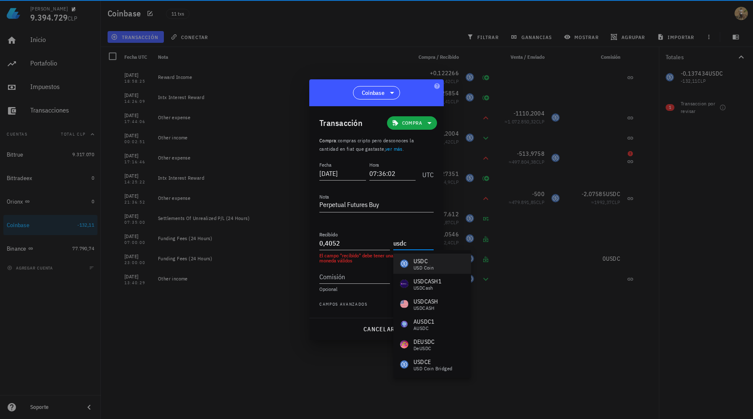
click at [422, 268] on div "USD Coin" at bounding box center [423, 267] width 20 height 5
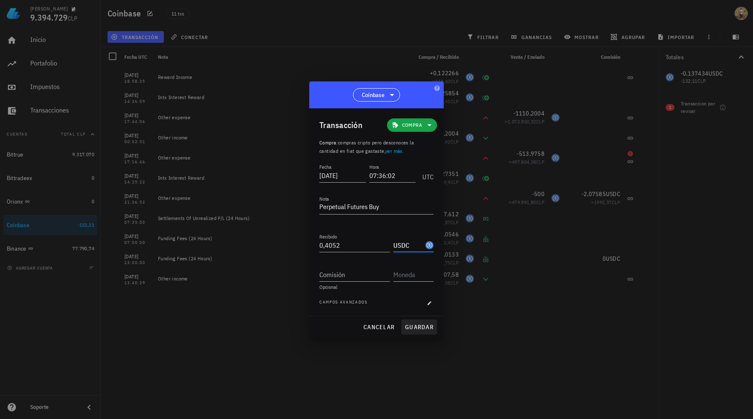
type input "USDC"
click at [415, 329] on span "guardar" at bounding box center [419, 327] width 29 height 8
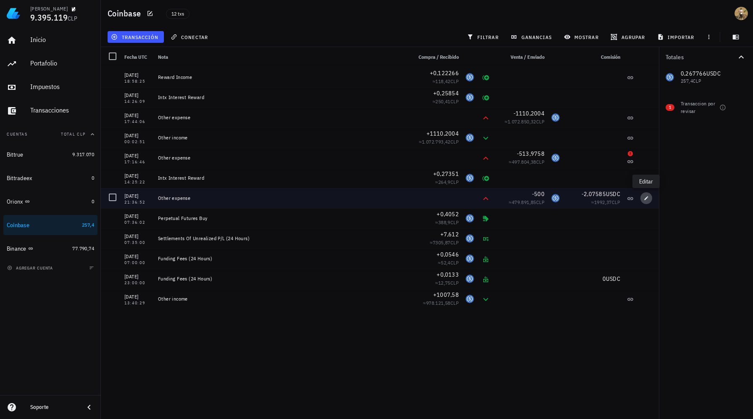
click at [647, 200] on icon "button" at bounding box center [646, 198] width 5 height 5
type input "[DATE]"
type input "21:36:52"
type textarea "Other expense"
type input "500"
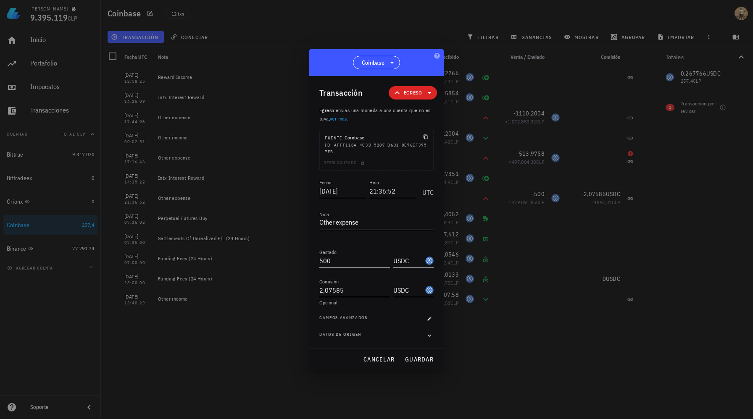
click at [332, 293] on input "2,07585" at bounding box center [354, 290] width 71 height 13
paste input "49"
click at [415, 362] on span "guardar" at bounding box center [419, 360] width 29 height 8
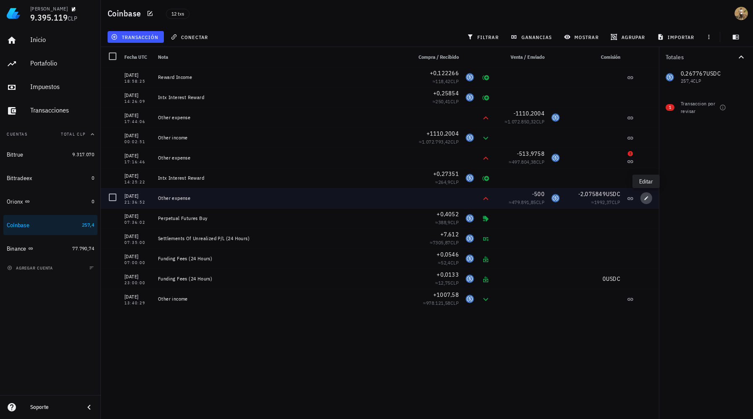
click at [646, 200] on icon "button" at bounding box center [646, 198] width 5 height 5
type input "2,075849"
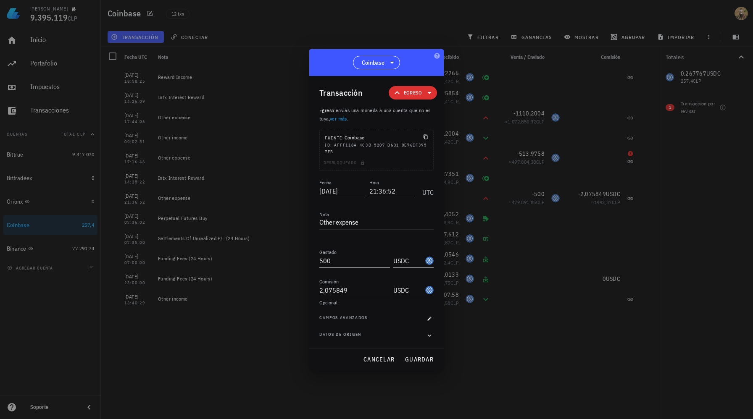
click at [426, 96] on icon at bounding box center [429, 93] width 10 height 10
click at [436, 166] on div "Transferencia" at bounding box center [426, 163] width 33 height 7
click at [493, 180] on div "Retiro" at bounding box center [514, 183] width 50 height 7
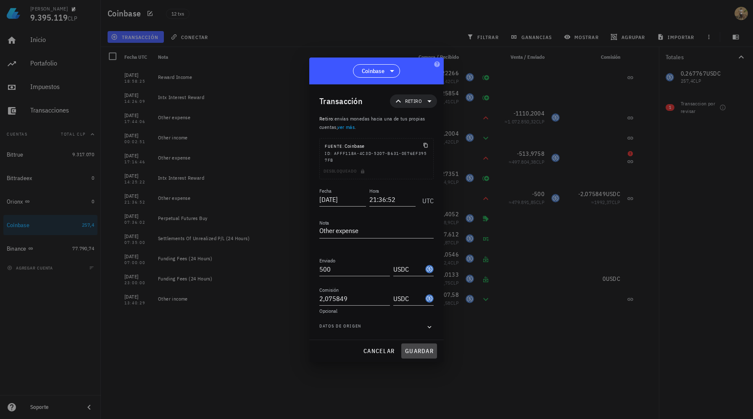
click at [413, 354] on span "guardar" at bounding box center [419, 351] width 29 height 8
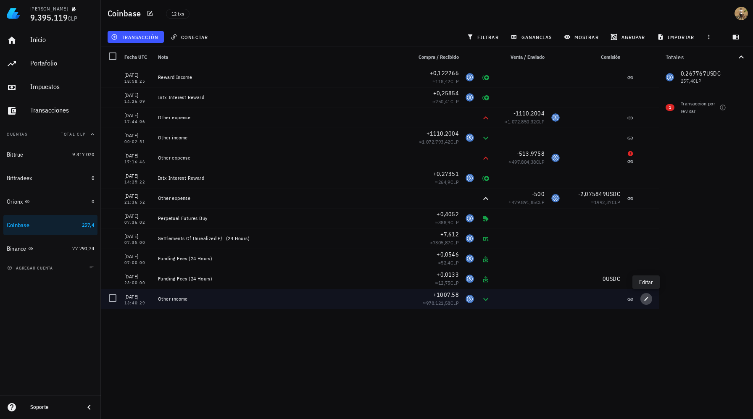
click at [645, 300] on icon "button" at bounding box center [646, 299] width 5 height 5
type input "[DATE]"
type input "13:40:29"
type textarea "Other income"
type input "1.007,58"
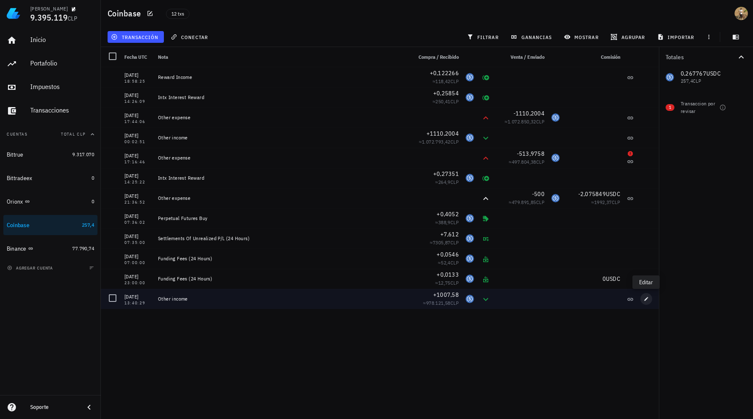
type input "USDC"
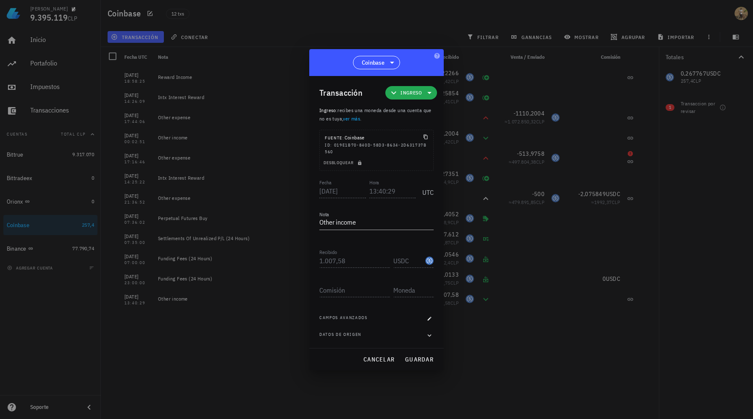
click at [402, 95] on span "Ingreso" at bounding box center [410, 93] width 21 height 8
click at [418, 161] on div "Transferencia" at bounding box center [423, 163] width 33 height 7
click at [495, 168] on div "Depósito" at bounding box center [511, 166] width 50 height 7
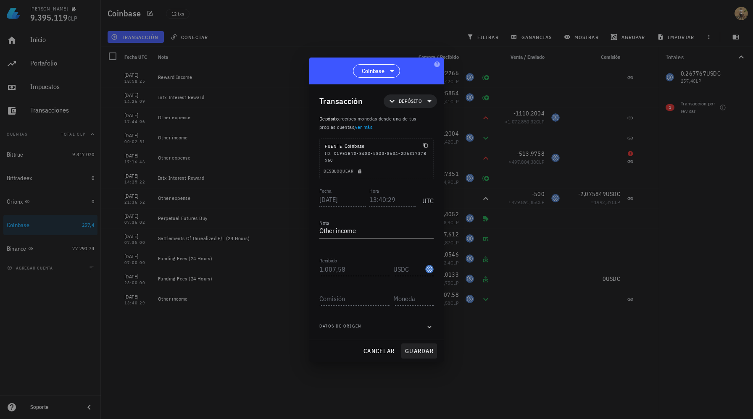
click at [416, 352] on span "guardar" at bounding box center [419, 351] width 29 height 8
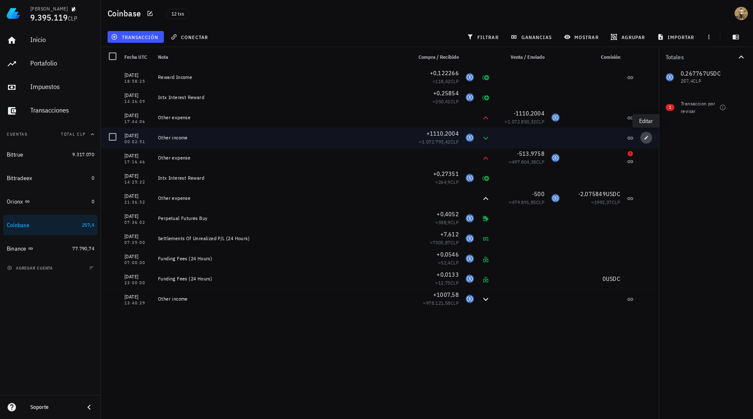
click at [647, 139] on icon "button" at bounding box center [646, 137] width 5 height 5
type input "[DATE]"
type input "00:02:51"
type input "1.110,2004"
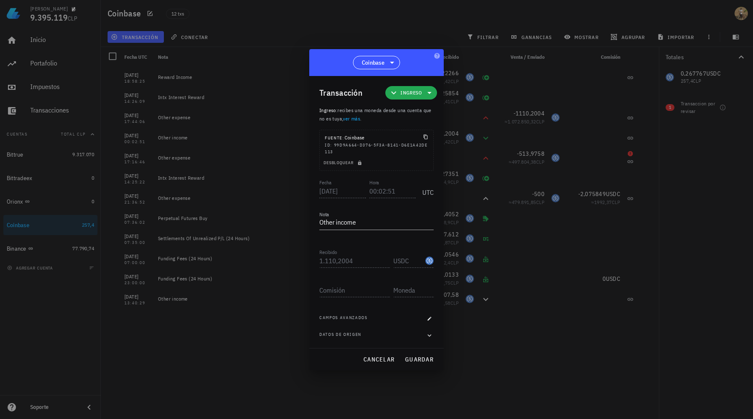
click at [426, 96] on icon at bounding box center [429, 93] width 10 height 10
click at [447, 169] on div "Transferencia" at bounding box center [425, 163] width 78 height 17
click at [501, 166] on div "Depósito" at bounding box center [511, 166] width 50 height 7
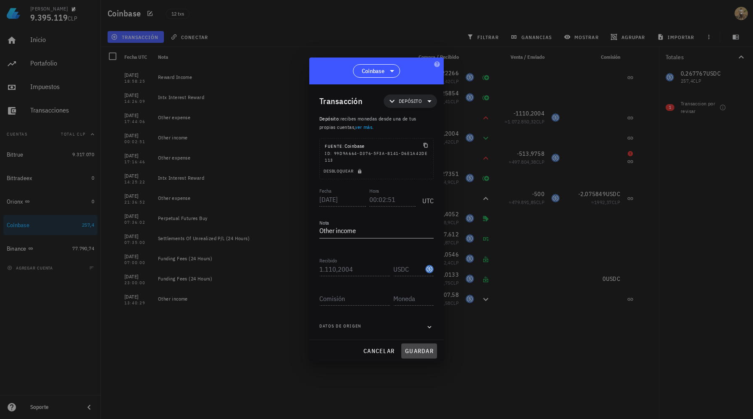
click at [425, 347] on span "guardar" at bounding box center [419, 351] width 29 height 8
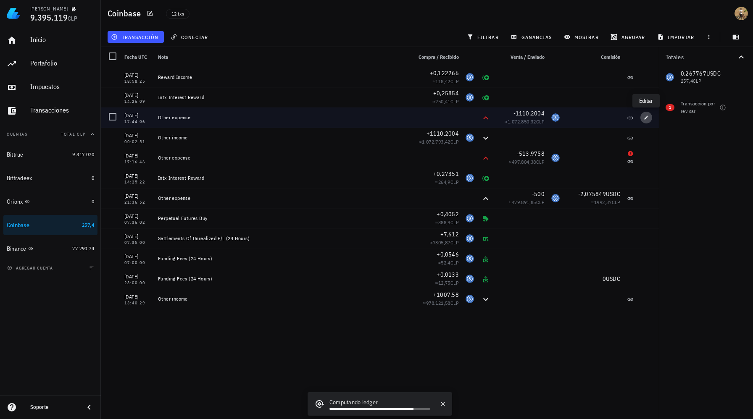
click at [646, 116] on icon "button" at bounding box center [646, 117] width 5 height 5
type input "[DATE]"
type input "17:44:06"
type textarea "Other expense"
type input "1.110,2004"
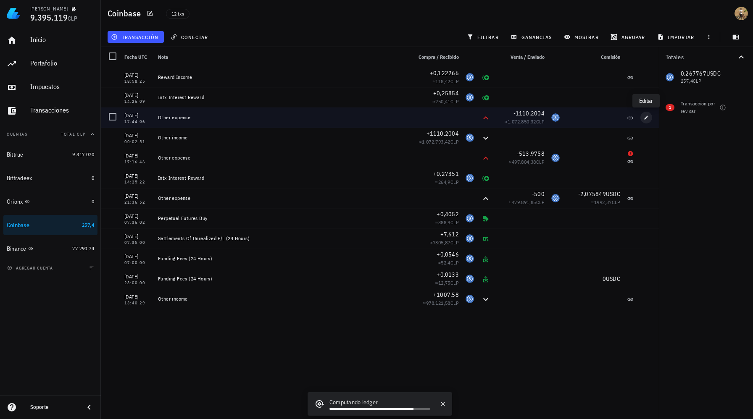
type input "USDC"
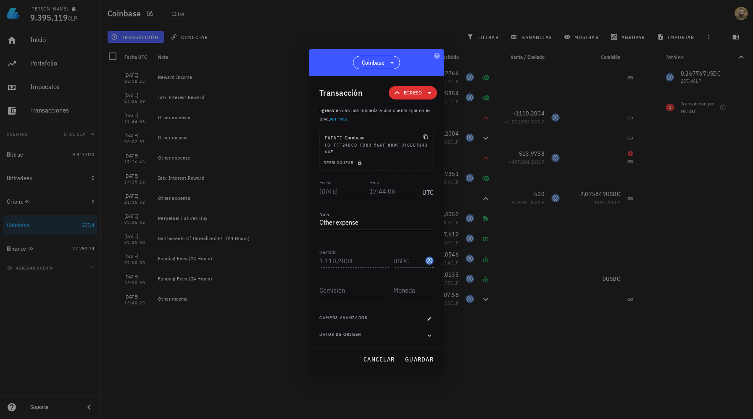
click at [423, 93] on span "Egreso" at bounding box center [413, 92] width 38 height 13
click at [431, 160] on div "Transferencia" at bounding box center [426, 163] width 33 height 7
click at [484, 183] on div "Retiro" at bounding box center [506, 183] width 79 height 17
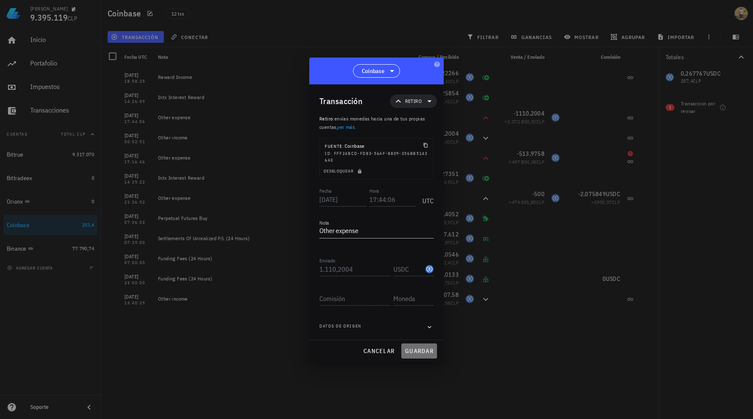
click at [418, 348] on span "guardar" at bounding box center [419, 351] width 29 height 8
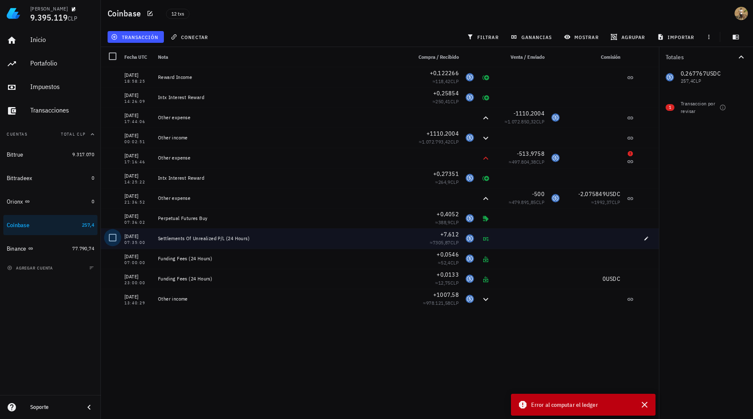
click at [112, 237] on div at bounding box center [112, 238] width 14 height 14
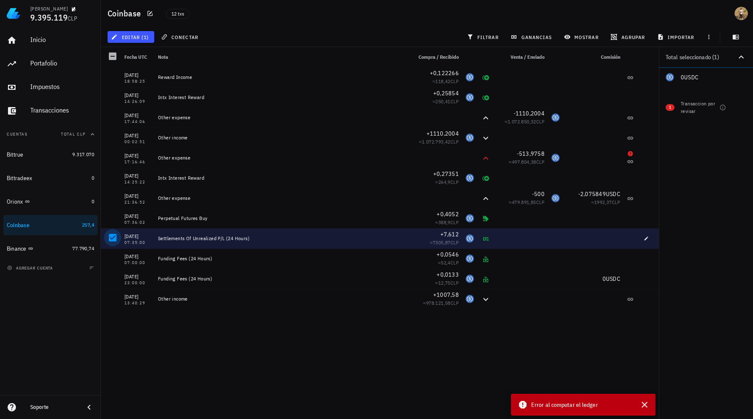
click at [112, 237] on div at bounding box center [112, 238] width 14 height 14
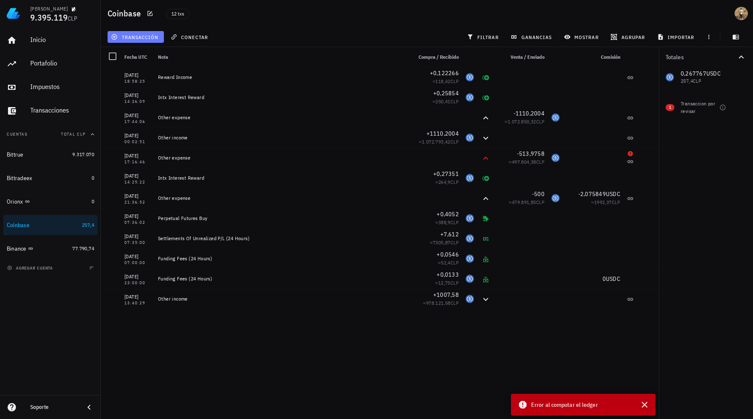
click at [144, 37] on span "transacción" at bounding box center [136, 37] width 46 height 7
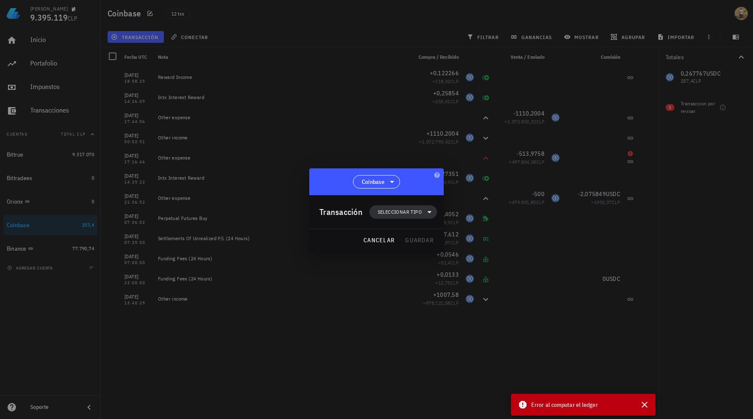
click at [411, 215] on span "Seleccionar tipo" at bounding box center [400, 212] width 44 height 8
click at [415, 271] on div "Egreso" at bounding box center [408, 266] width 78 height 17
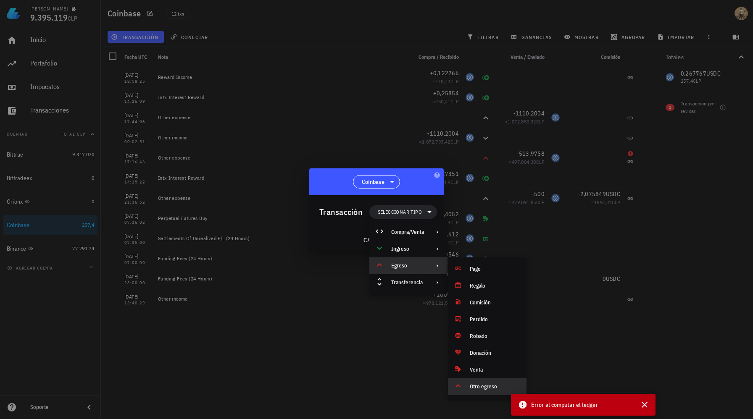
click at [473, 387] on div "Otro egreso" at bounding box center [495, 387] width 50 height 7
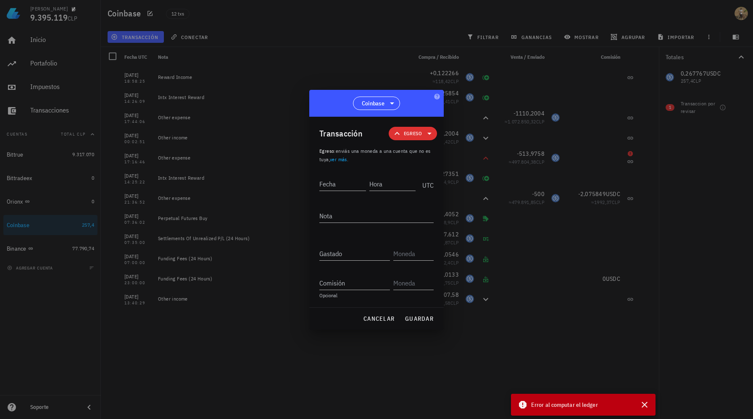
click at [422, 137] on span "Egreso" at bounding box center [413, 133] width 38 height 13
click at [424, 154] on div "Compra/Venta" at bounding box center [426, 153] width 33 height 7
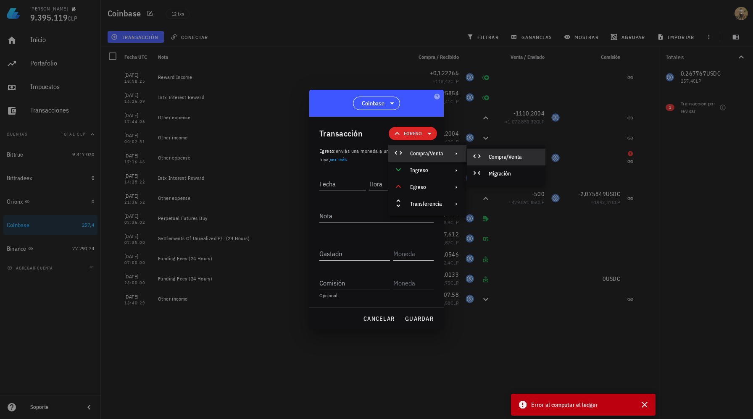
click at [510, 158] on div "Compra/Venta" at bounding box center [514, 157] width 50 height 7
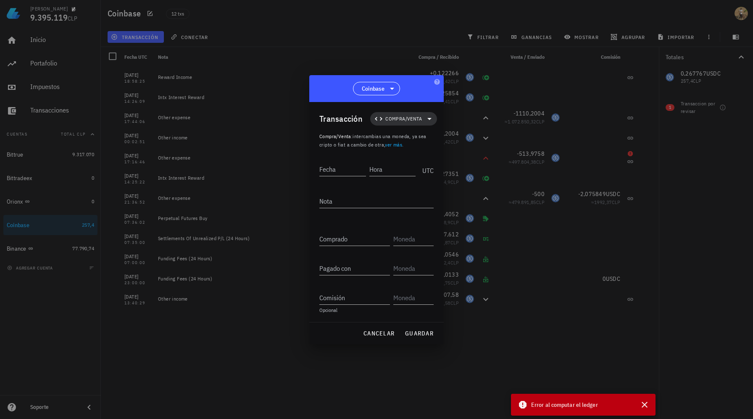
click at [416, 119] on span "Compra/Venta" at bounding box center [403, 119] width 37 height 8
click at [424, 170] on div "Egreso" at bounding box center [408, 172] width 33 height 7
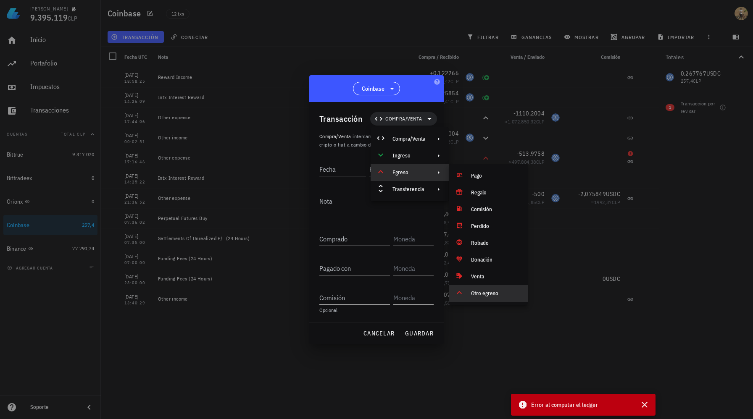
click at [480, 292] on div "Otro egreso" at bounding box center [496, 293] width 50 height 7
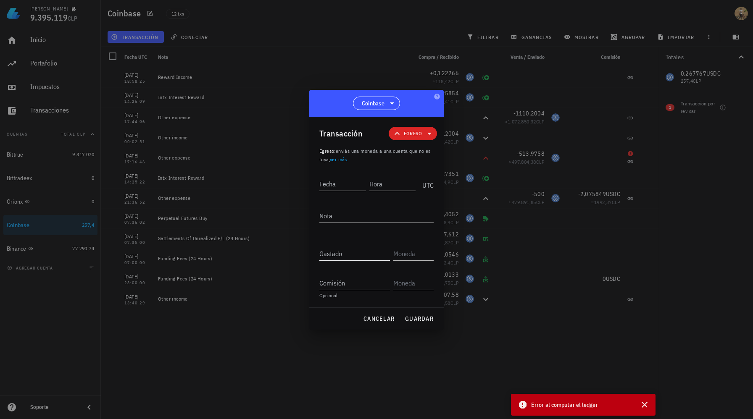
click at [349, 254] on input "Gastado" at bounding box center [354, 253] width 71 height 13
paste input "0"
type input "0"
paste input "0"
type input "0"
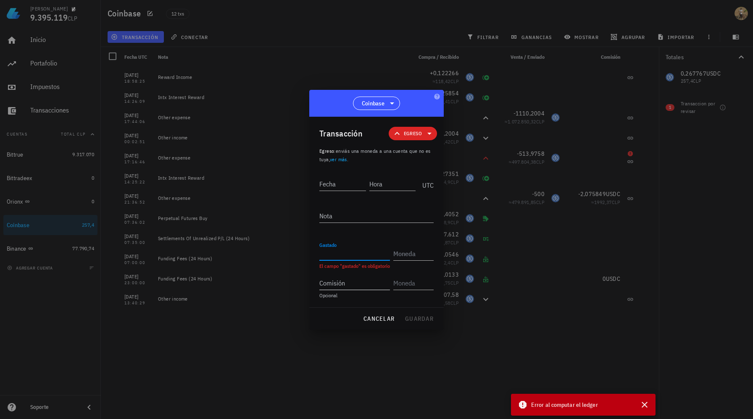
click at [336, 286] on div "Comisión" at bounding box center [354, 282] width 71 height 13
click at [347, 253] on input "Gastado" at bounding box center [354, 253] width 71 height 13
paste input "1,9628"
type input "1,9628"
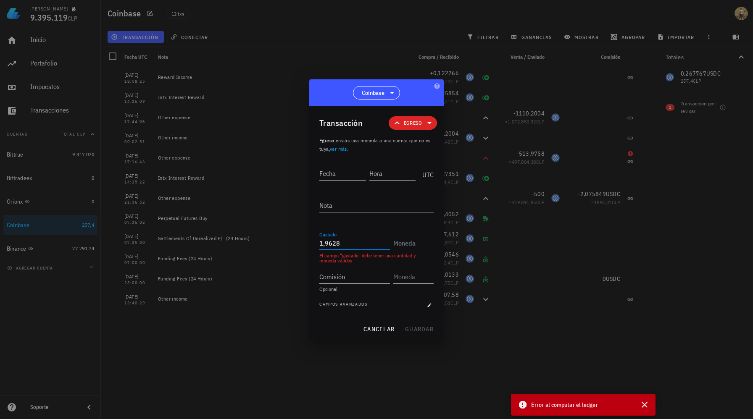
click at [407, 243] on input "text" at bounding box center [412, 243] width 39 height 13
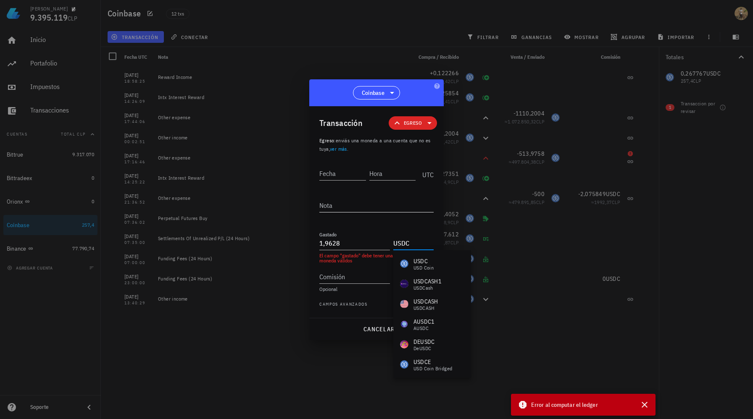
type input "USDC"
click at [369, 207] on textarea "Nota" at bounding box center [376, 205] width 114 height 13
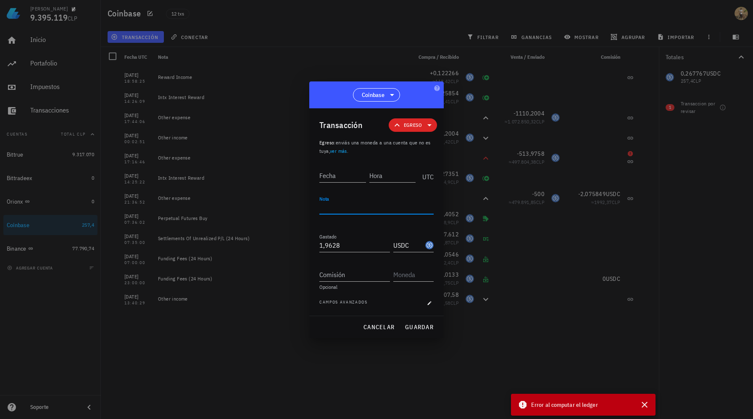
click at [344, 208] on textarea "Nota" at bounding box center [376, 207] width 114 height 13
paste textarea "Settlements Of Unrealized P/L (24 Hours)"
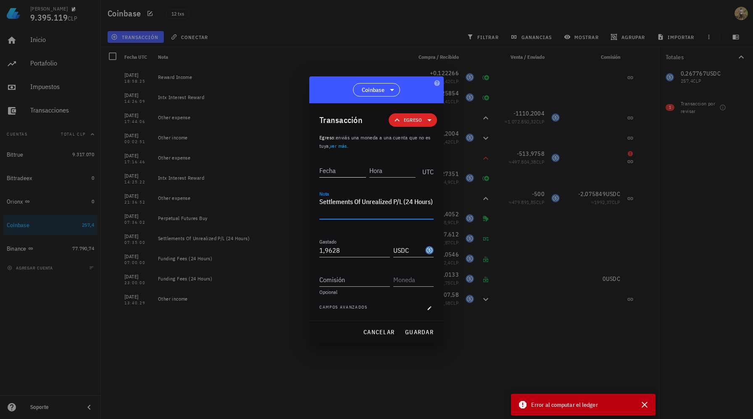
type textarea "Settlements Of Unrealized P/L (24 Hours)"
click at [335, 171] on input "Fecha" at bounding box center [342, 170] width 47 height 13
paste input "2025-08-24"
type input "2025-08-24"
click at [384, 174] on input "Hora" at bounding box center [392, 170] width 47 height 13
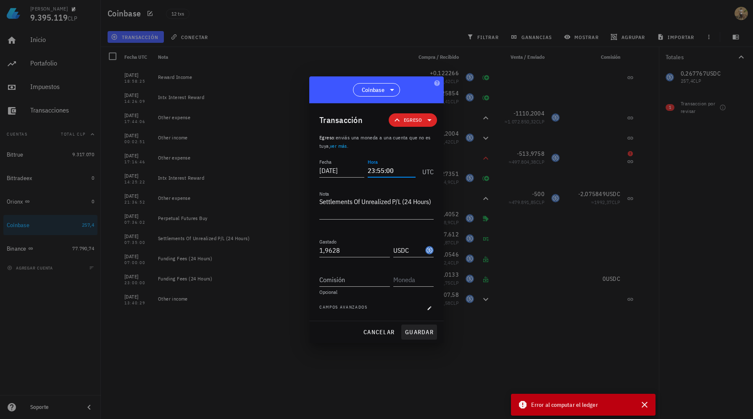
type input "23:55:00"
click at [420, 330] on span "guardar" at bounding box center [419, 333] width 29 height 8
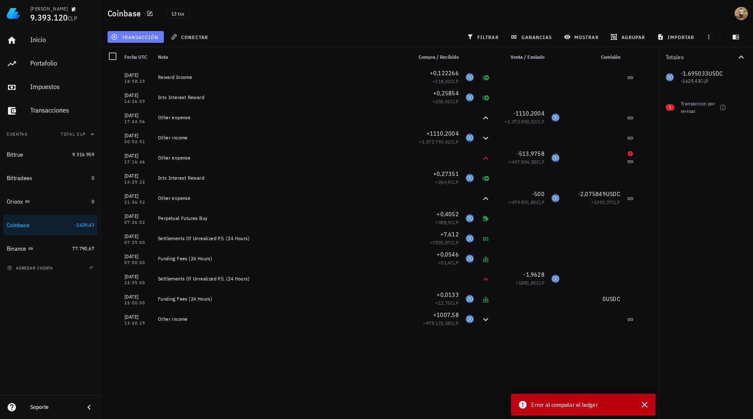
click at [156, 34] on span "transacción" at bounding box center [136, 37] width 46 height 7
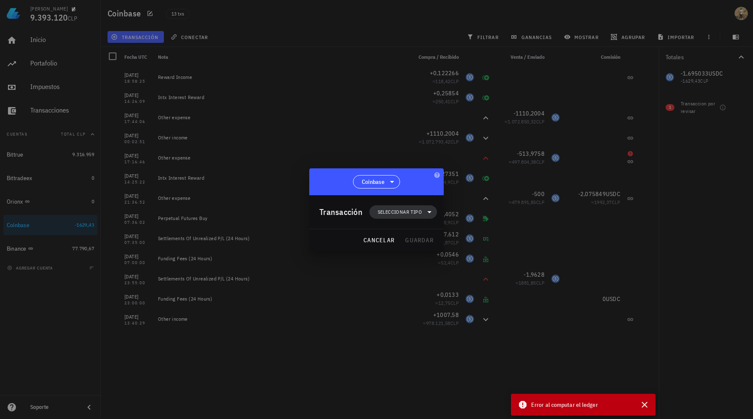
click at [428, 211] on icon at bounding box center [429, 212] width 4 height 2
click at [427, 251] on div "Ingreso" at bounding box center [408, 249] width 78 height 17
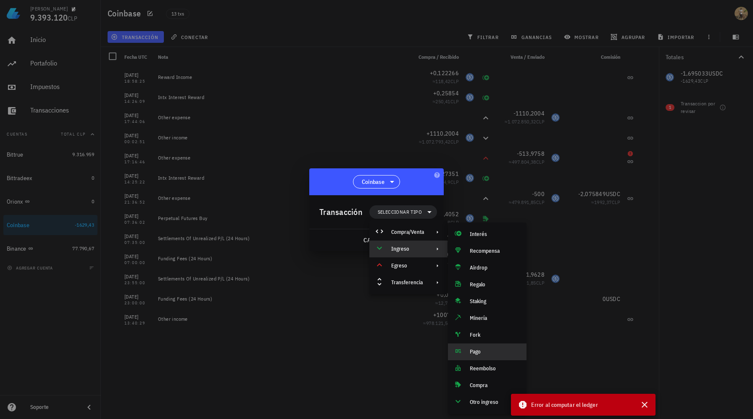
click at [489, 351] on div "Pago" at bounding box center [495, 352] width 50 height 7
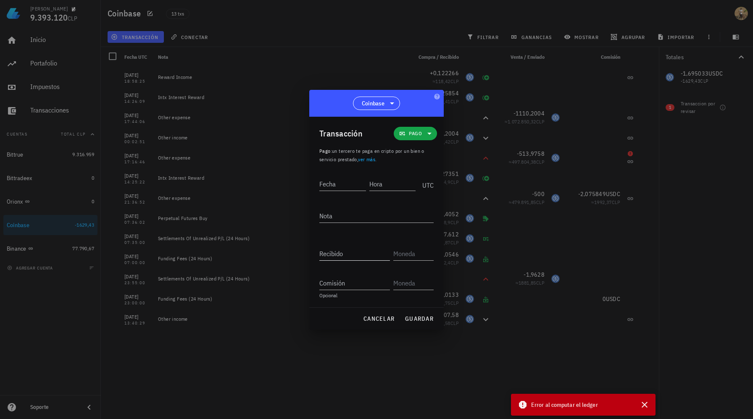
click at [342, 254] on div "Recibido" at bounding box center [354, 253] width 71 height 13
paste input "2,075849"
type input "2,075849"
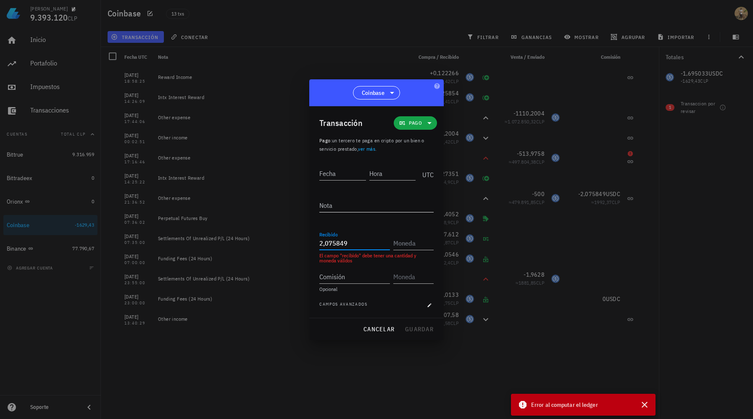
click at [341, 207] on textarea "Nota" at bounding box center [376, 205] width 114 height 13
paste textarea "Perpetual Futures Withdrawal"
type textarea "Perpetual Futures Withdrawal"
click at [419, 242] on input "text" at bounding box center [412, 243] width 39 height 13
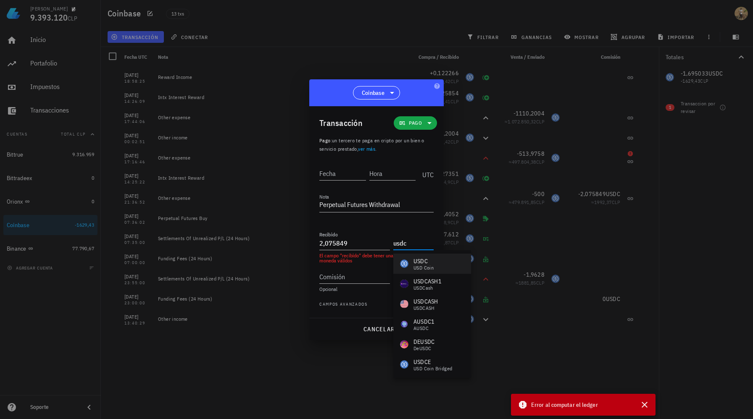
click at [423, 263] on div "USDC" at bounding box center [423, 261] width 20 height 8
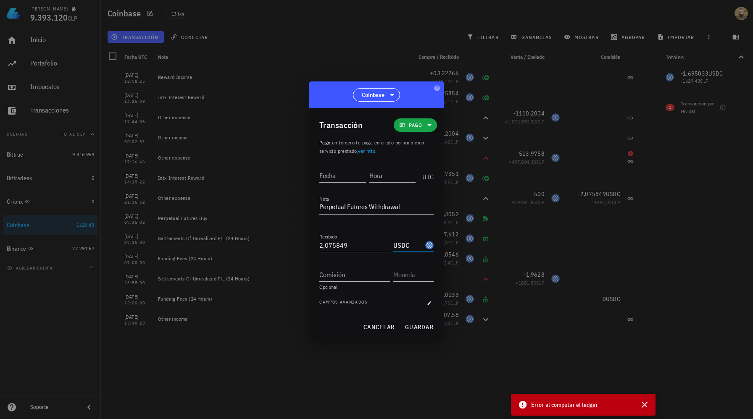
type input "USDC"
click at [334, 179] on div "Fecha" at bounding box center [342, 175] width 47 height 13
paste input "[DATE]"
type input "[DATE]"
click at [374, 171] on div "Hora" at bounding box center [392, 175] width 47 height 13
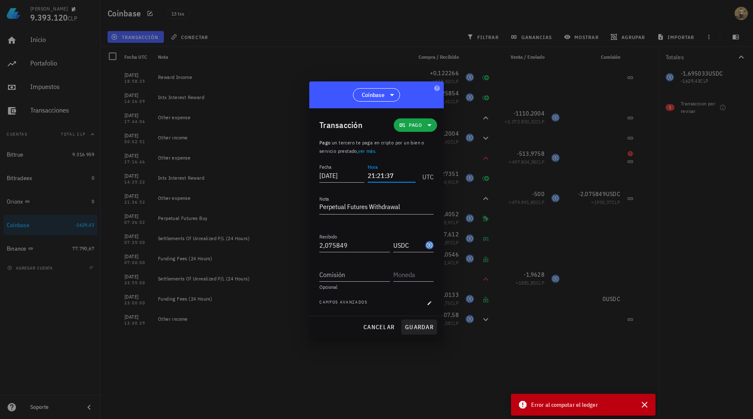
type input "21:21:37"
click at [410, 331] on button "guardar" at bounding box center [419, 327] width 36 height 15
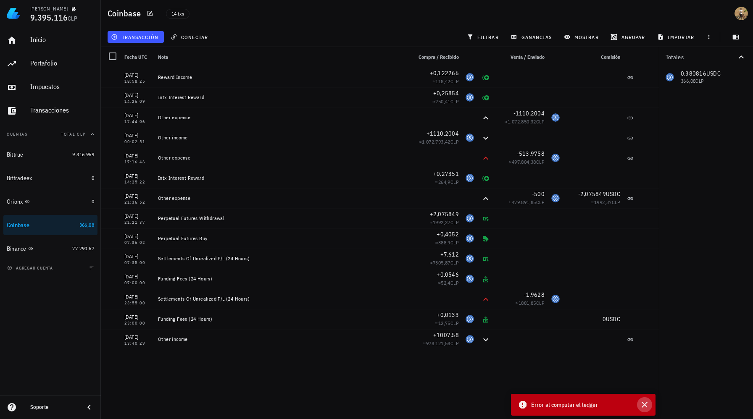
click at [644, 404] on icon "button" at bounding box center [644, 405] width 6 height 6
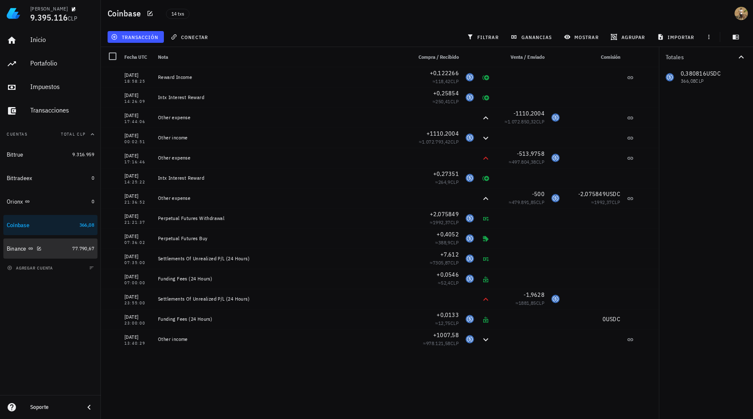
click at [67, 247] on div "Binance" at bounding box center [38, 249] width 62 height 8
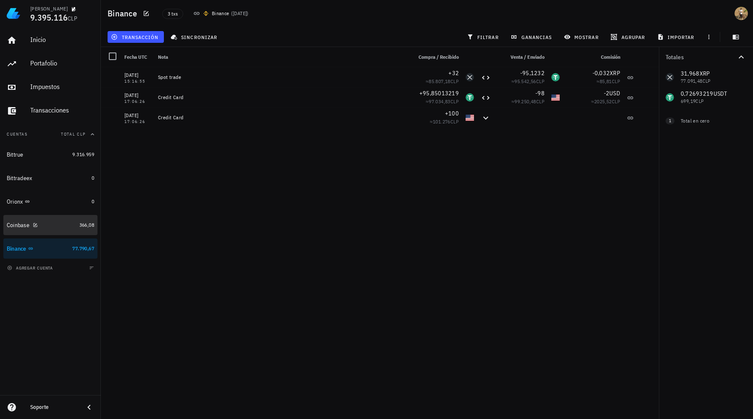
click at [76, 227] on link "Coinbase 366,08" at bounding box center [50, 225] width 94 height 20
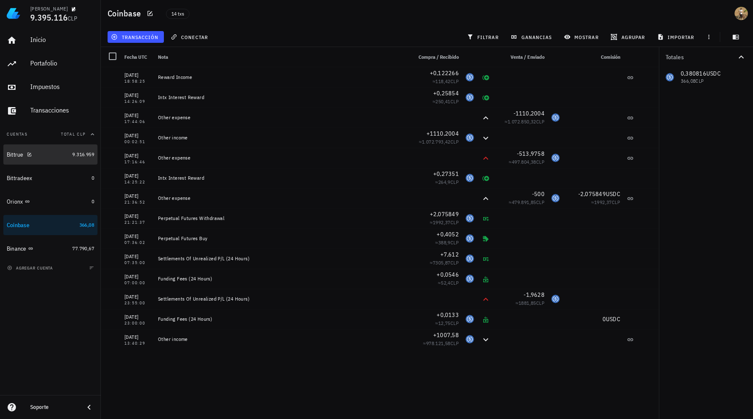
click at [82, 151] on span "9.316.959" at bounding box center [83, 154] width 22 height 6
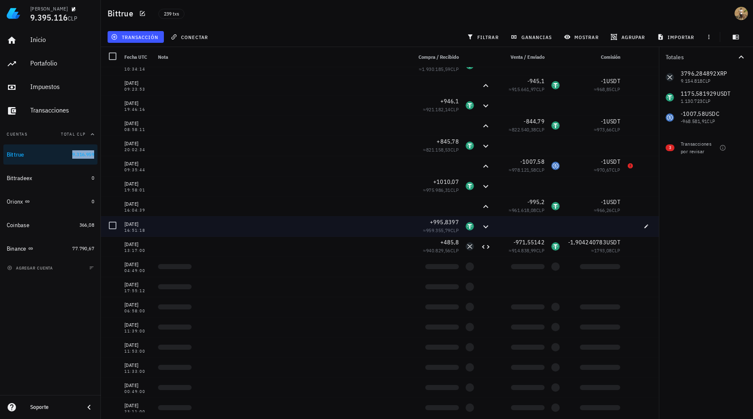
scroll to position [374, 0]
